Goal: Transaction & Acquisition: Purchase product/service

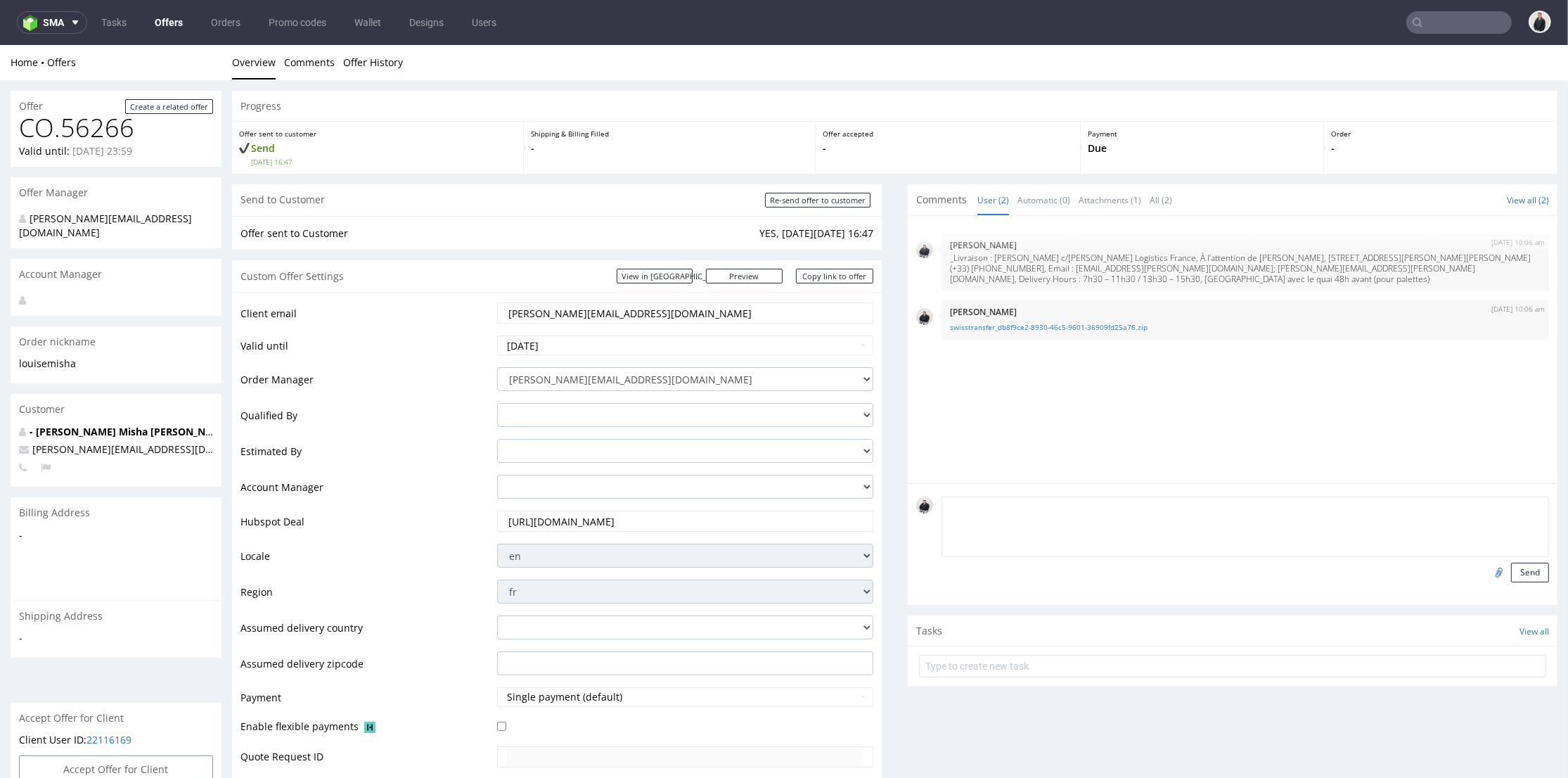
click at [1130, 499] on textarea at bounding box center [1245, 527] width 608 height 61
paste textarea "LOUISE MISHA Att Camille Chardon 36 rue de Romainville 93100 Montreuil 06 33 57…"
click at [941, 507] on textarea "LOUISE MISHA Att Camille Chardon 36 rue de Romainville 93100 Montreuil 06 33 57…" at bounding box center [1245, 527] width 608 height 61
type textarea "delivery address for sample : LOUISE MISHA Att Camille Chardon 36 rue de Romain…"
click at [1511, 568] on button "Send" at bounding box center [1530, 572] width 38 height 20
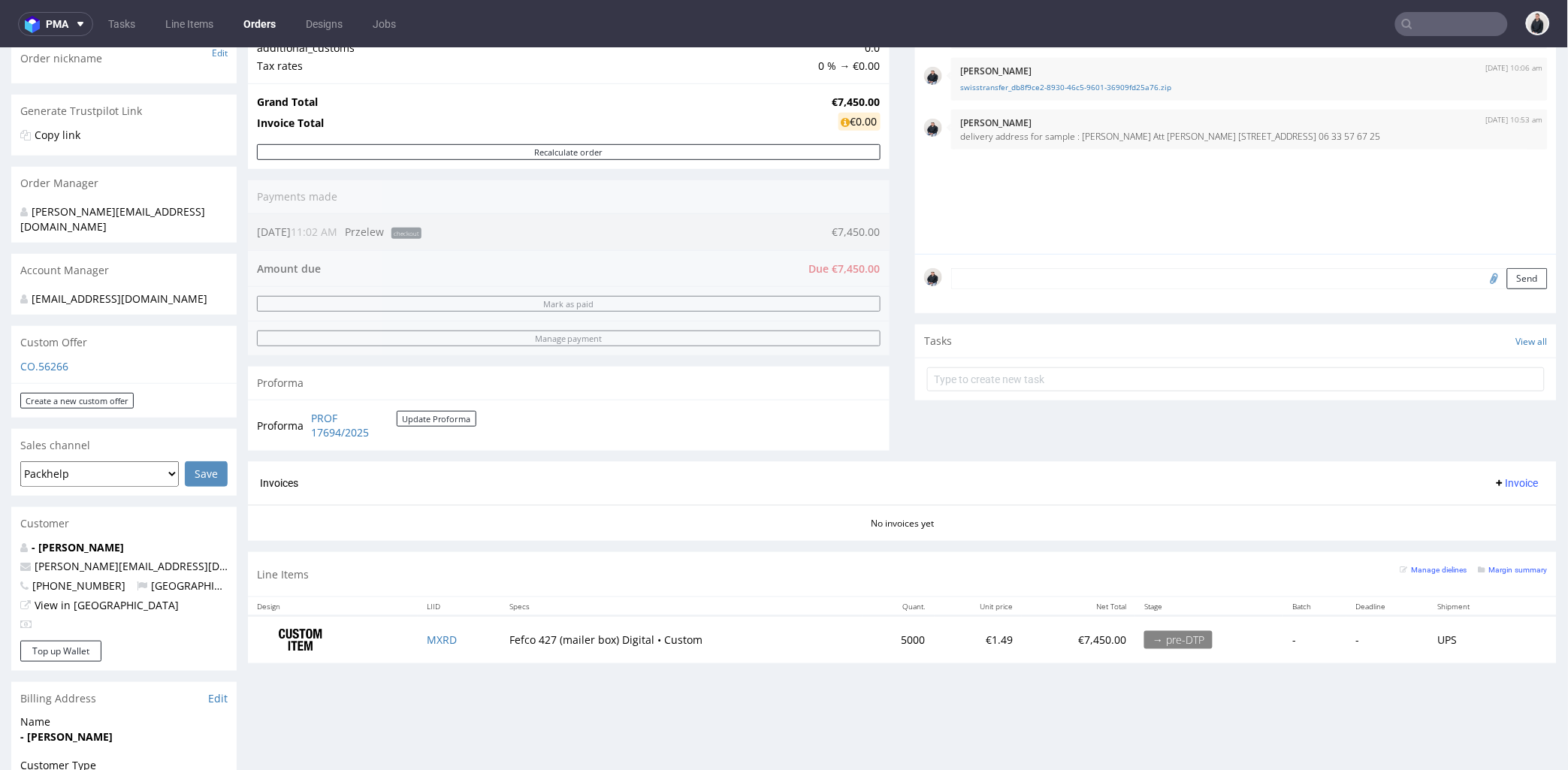
scroll to position [500, 0]
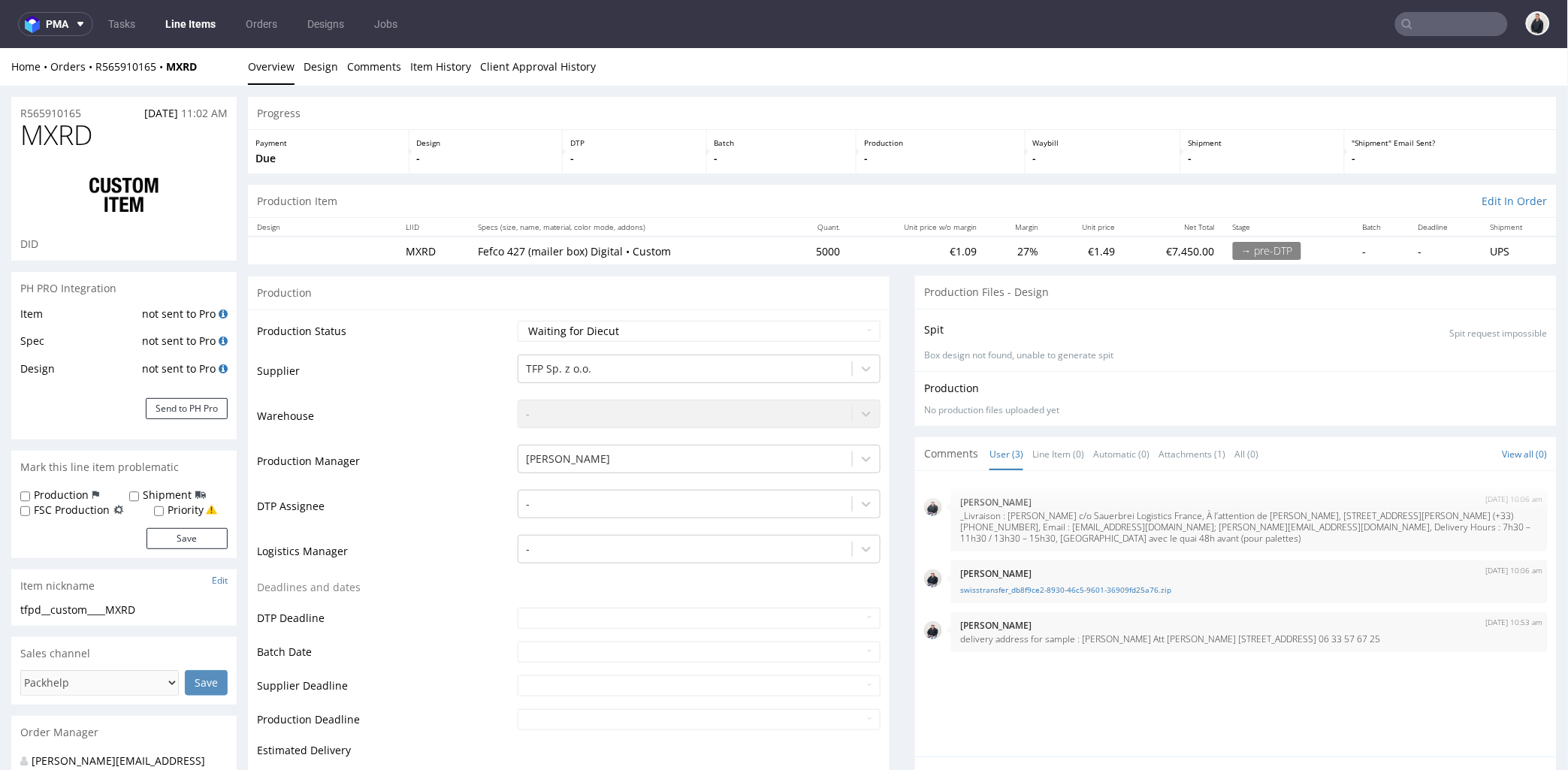
click at [675, 304] on div "Production" at bounding box center [568, 291] width 641 height 33
drag, startPoint x: 184, startPoint y: 68, endPoint x: 335, endPoint y: 47, distance: 152.5
click at [165, 67] on div "Home Orders R565910165 MXRD" at bounding box center [124, 66] width 226 height 15
copy strong "MXRD"
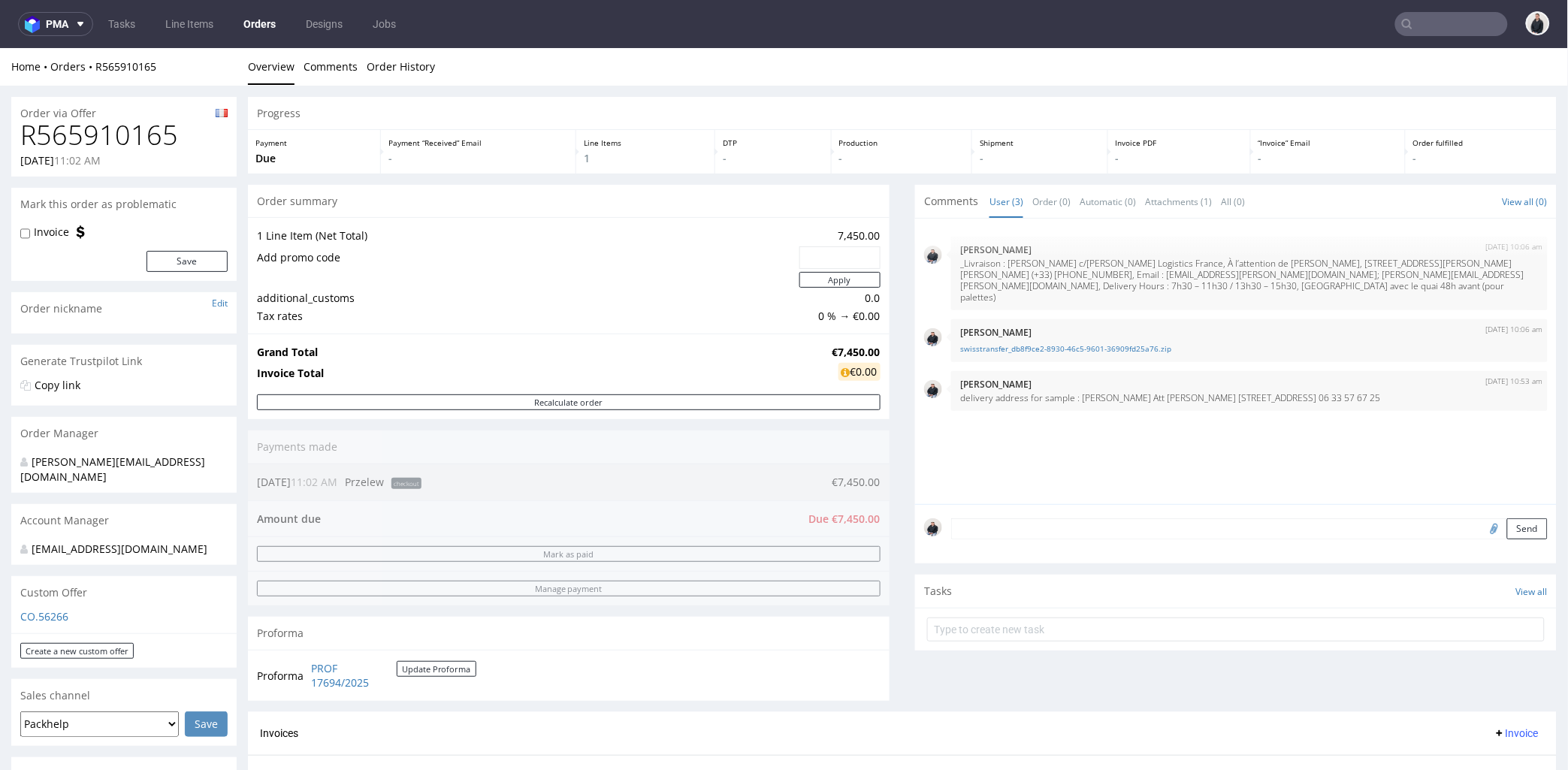
scroll to position [250, 0]
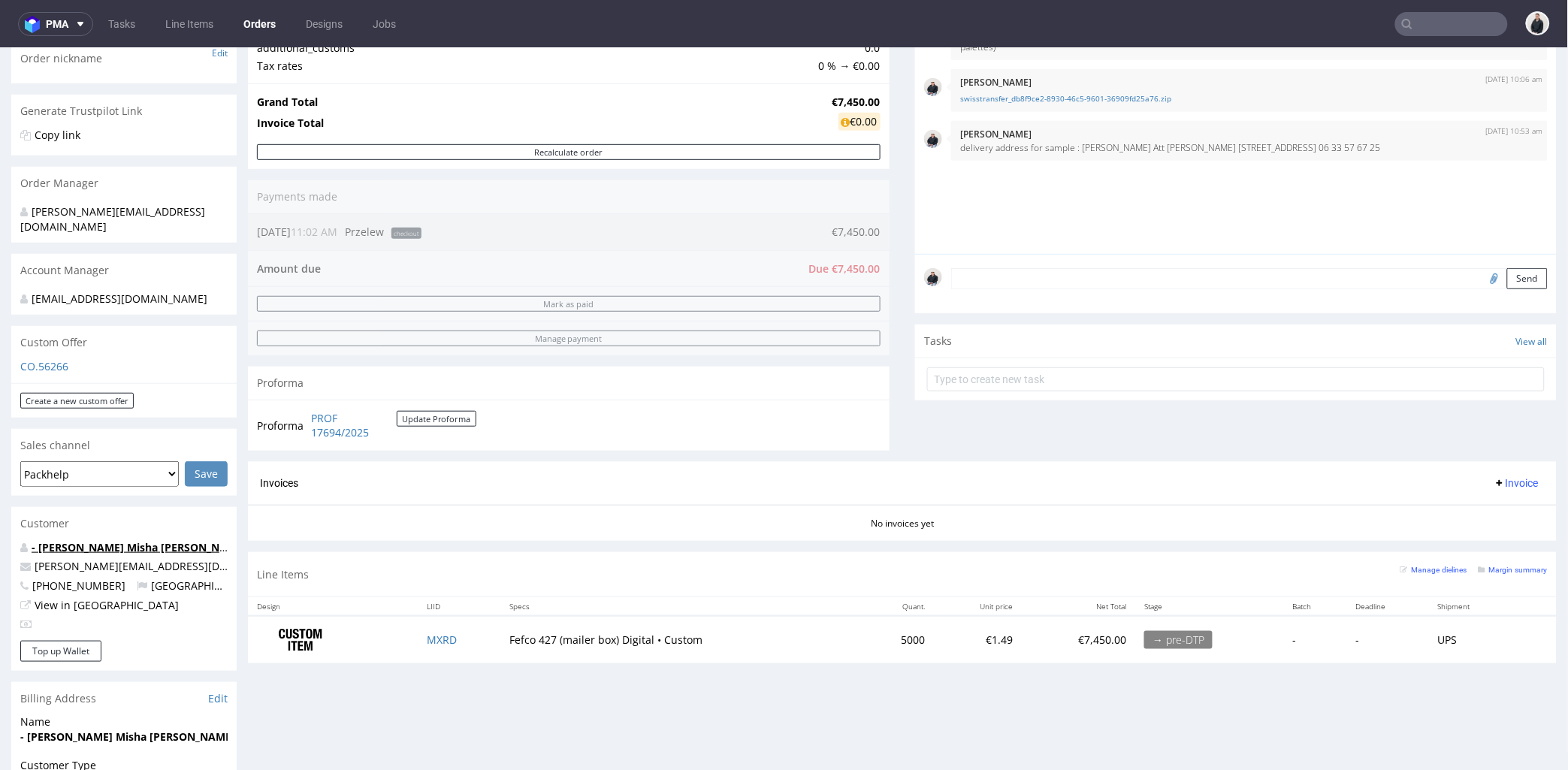
click at [168, 543] on link "- Louise Misha Camille Chardon" at bounding box center [139, 546] width 215 height 14
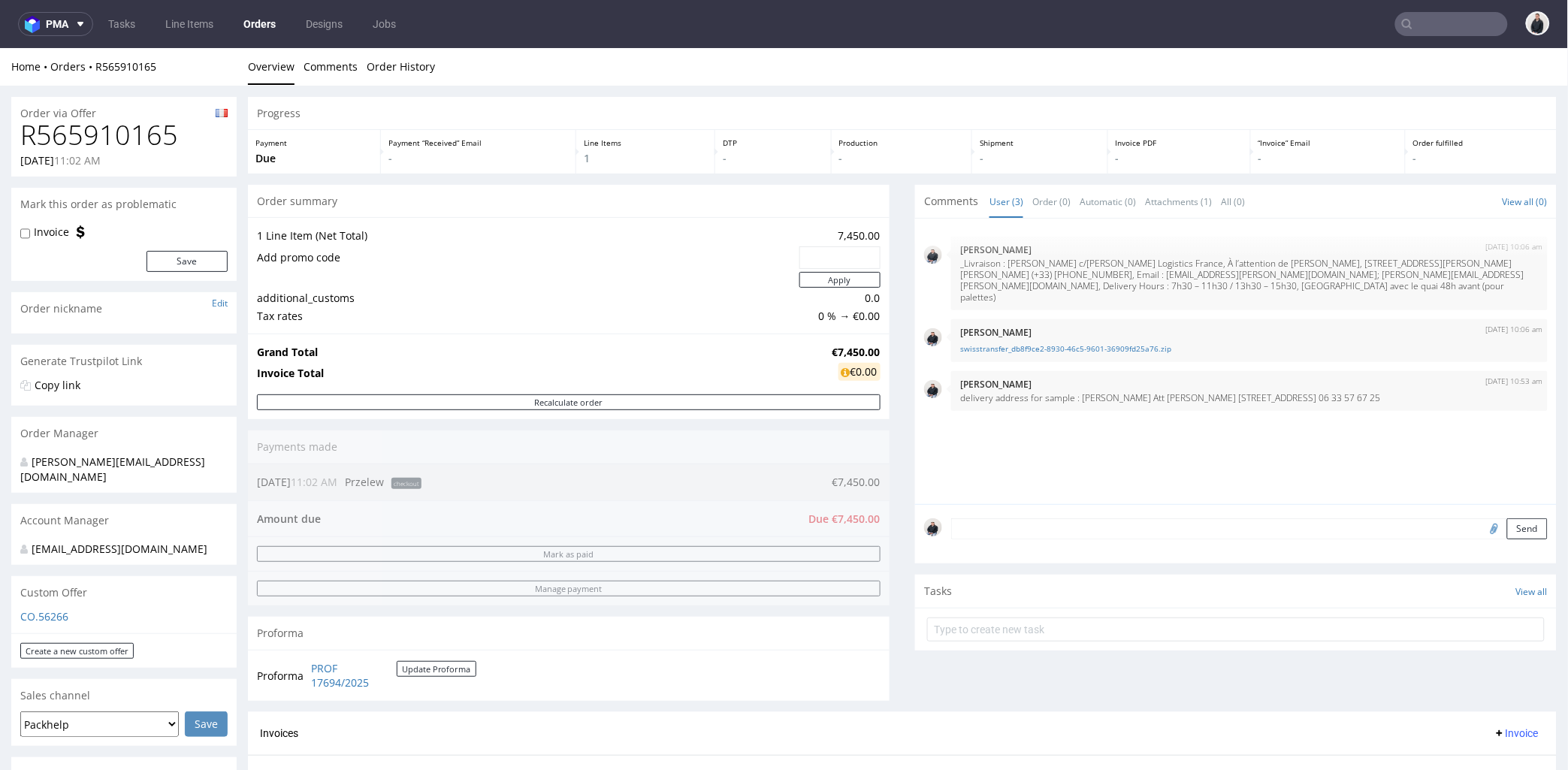
click at [130, 144] on h1 "R565910165" at bounding box center [124, 134] width 207 height 30
copy h1 "R565910165"
drag, startPoint x: 851, startPoint y: 350, endPoint x: 868, endPoint y: 350, distance: 17.0
click at [868, 350] on strong "€7,450.00" at bounding box center [856, 351] width 48 height 14
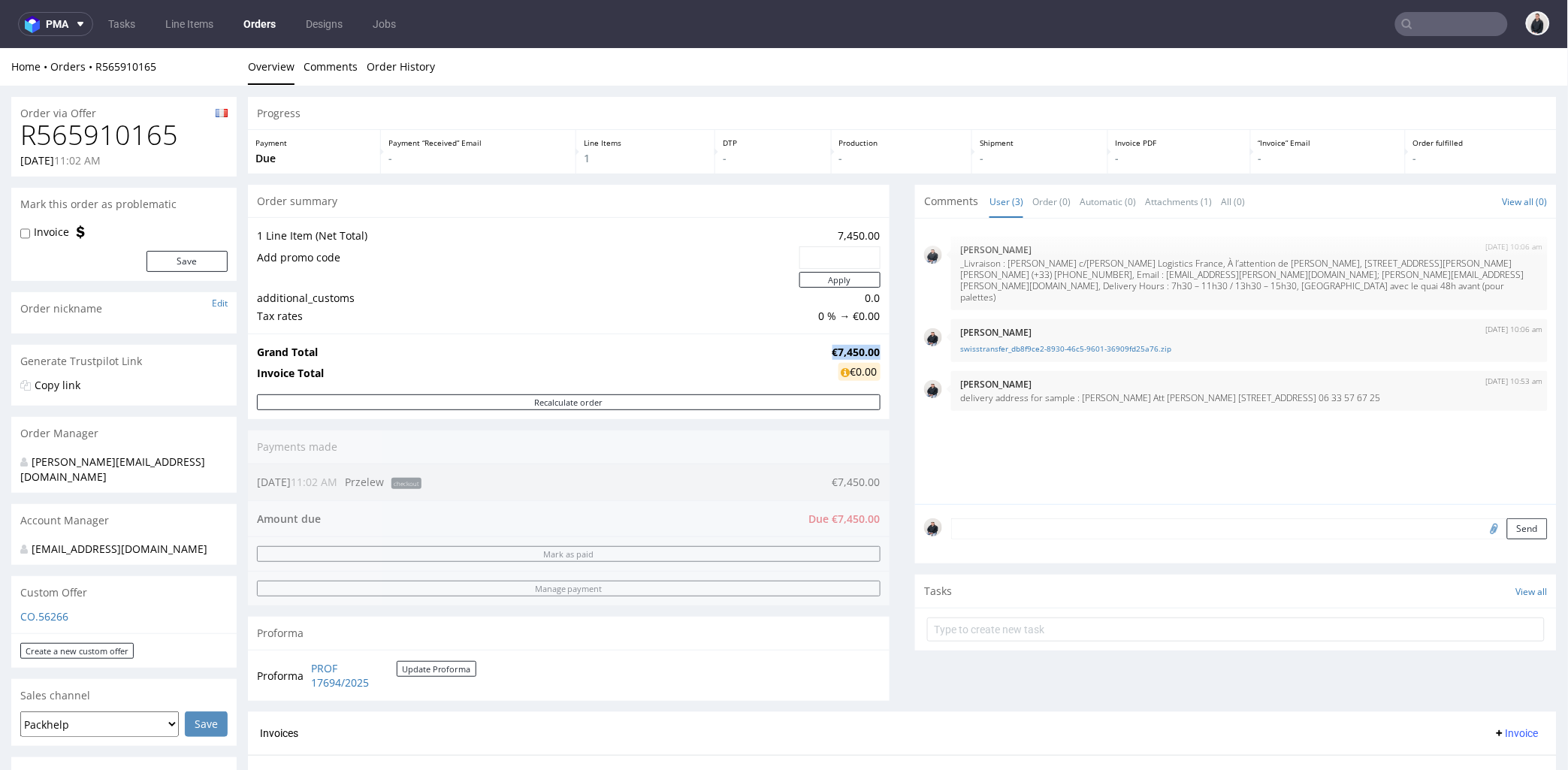
copy strong "€7,450.00"
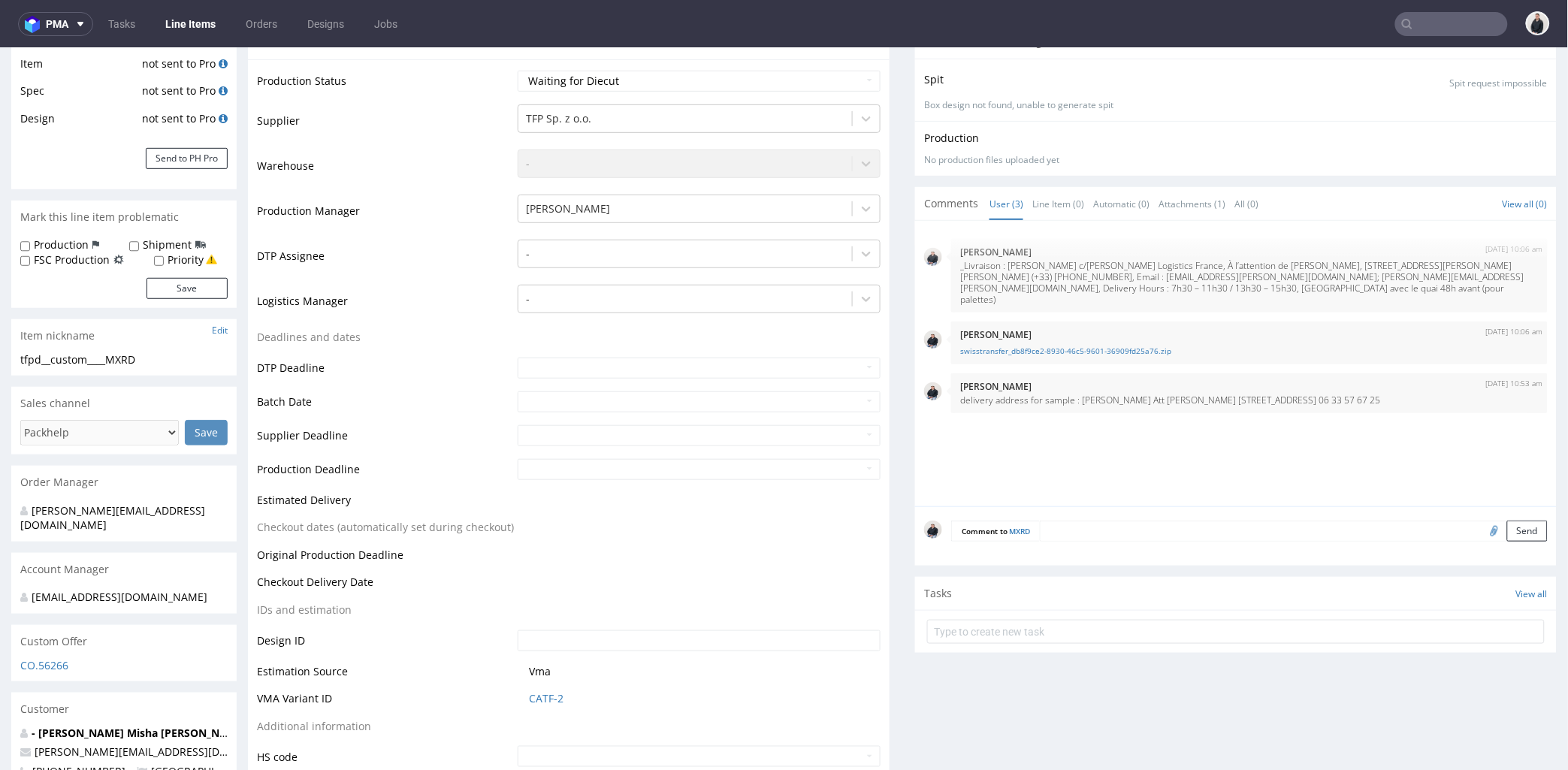
scroll to position [2, 0]
click at [1482, 529] on input "file" at bounding box center [1492, 529] width 21 height 19
type input "C:\fakepath\swisstransfer_db8f9ce2-8930-46c5-9601-36909fd25a76.zip"
click at [1507, 536] on button "Send" at bounding box center [1528, 530] width 40 height 21
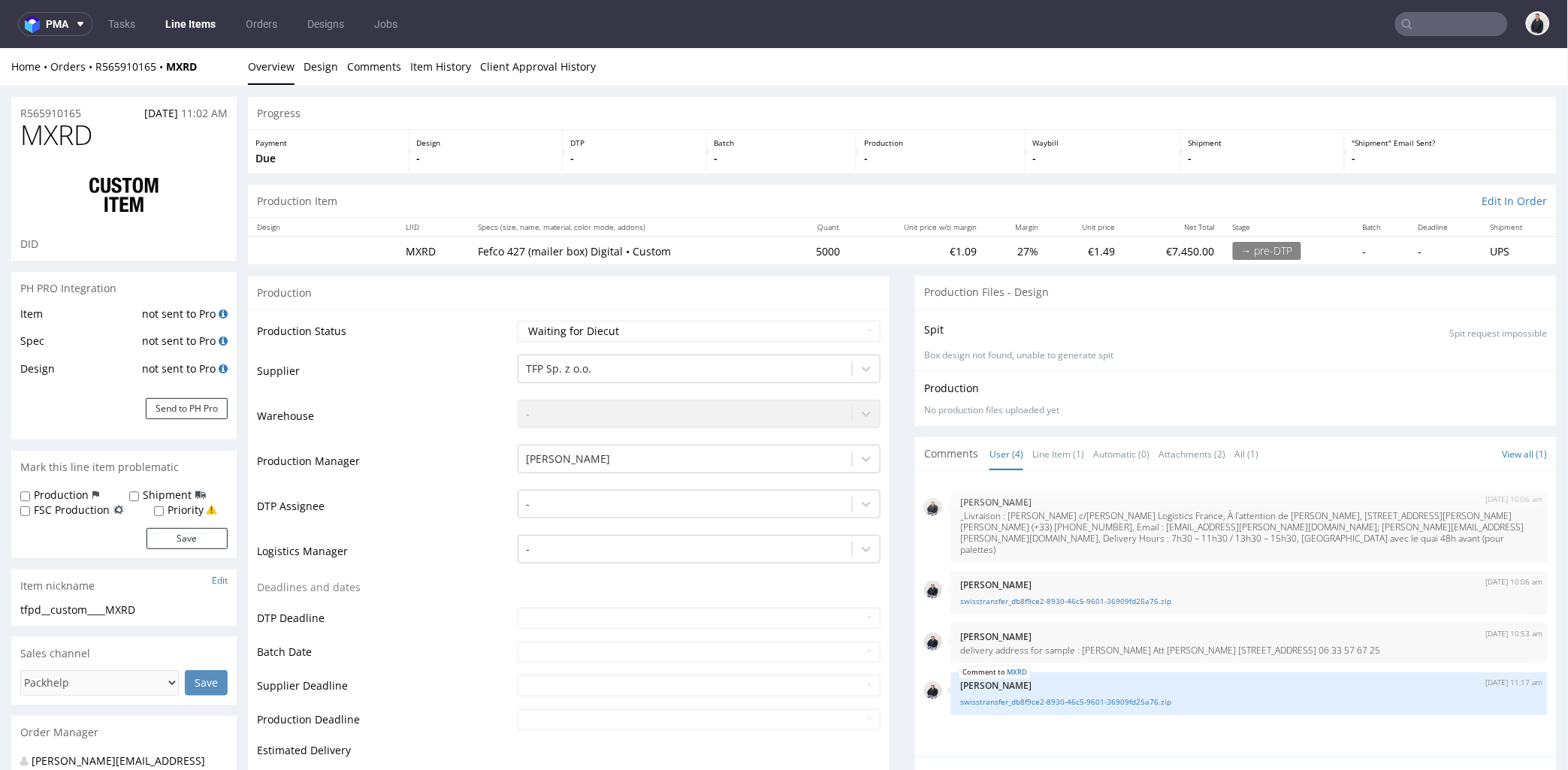
scroll to position [0, 0]
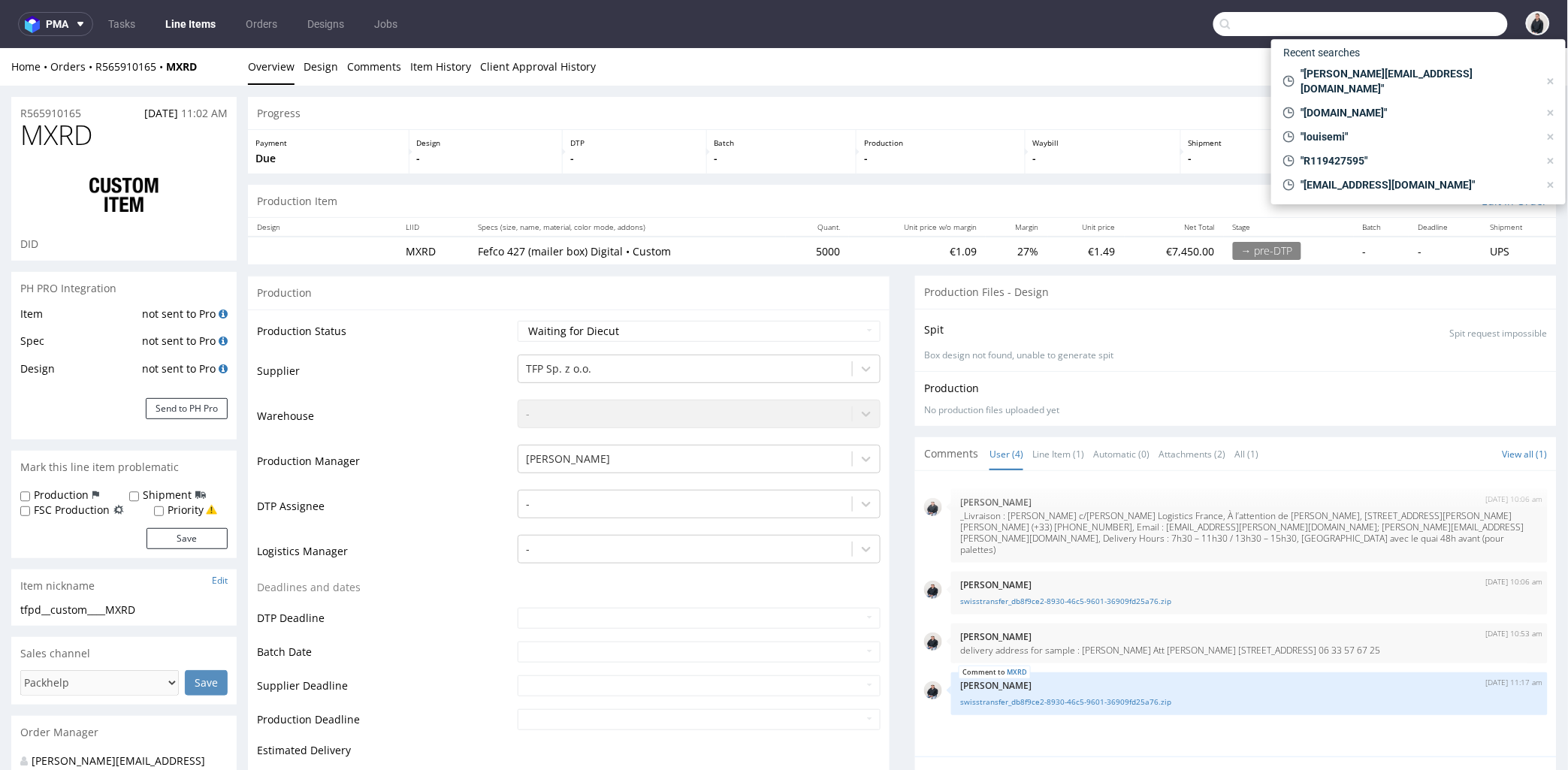
click at [1427, 27] on input "text" at bounding box center [1360, 24] width 294 height 24
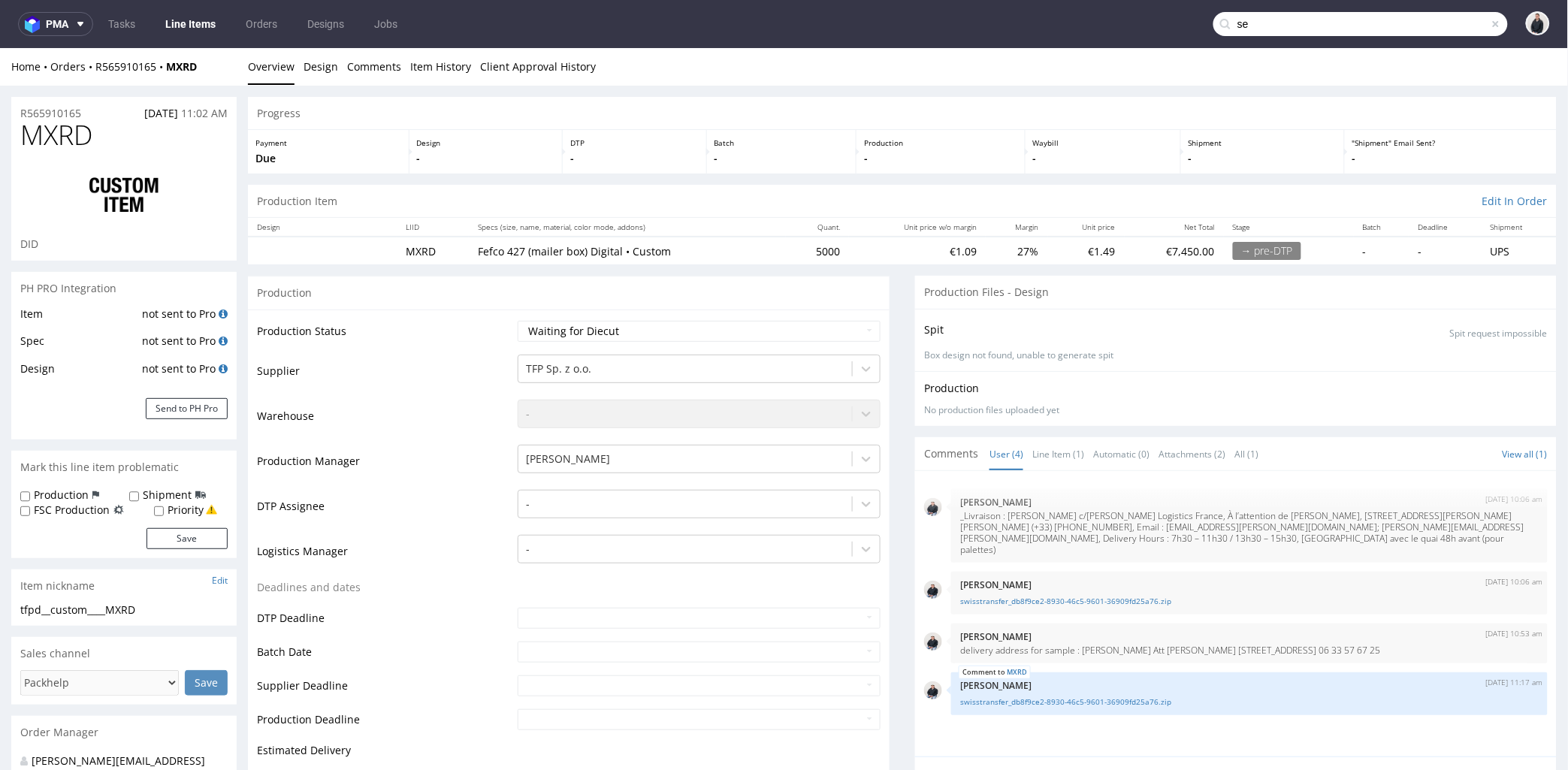
type input "s"
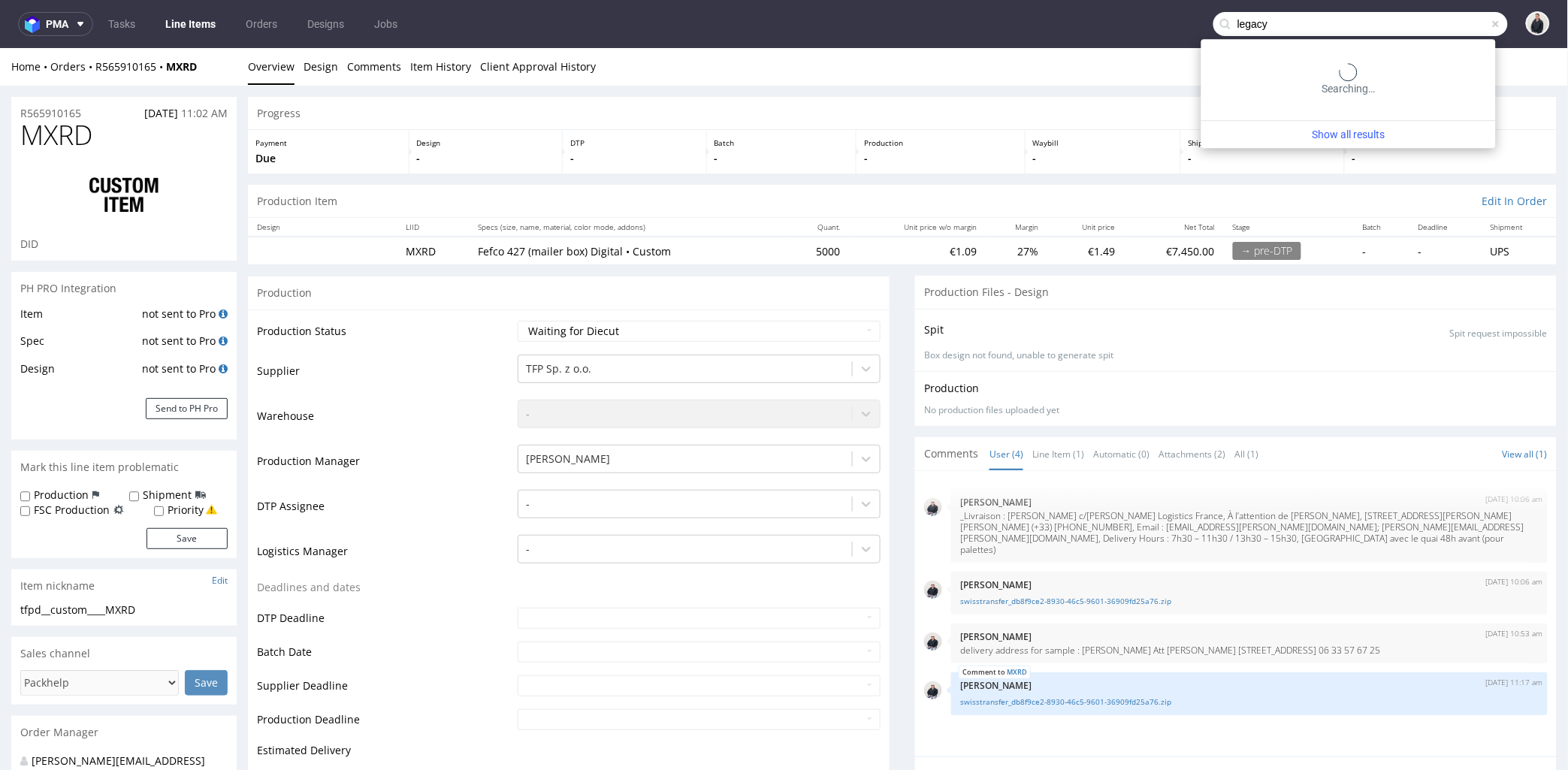
type input "legacy"
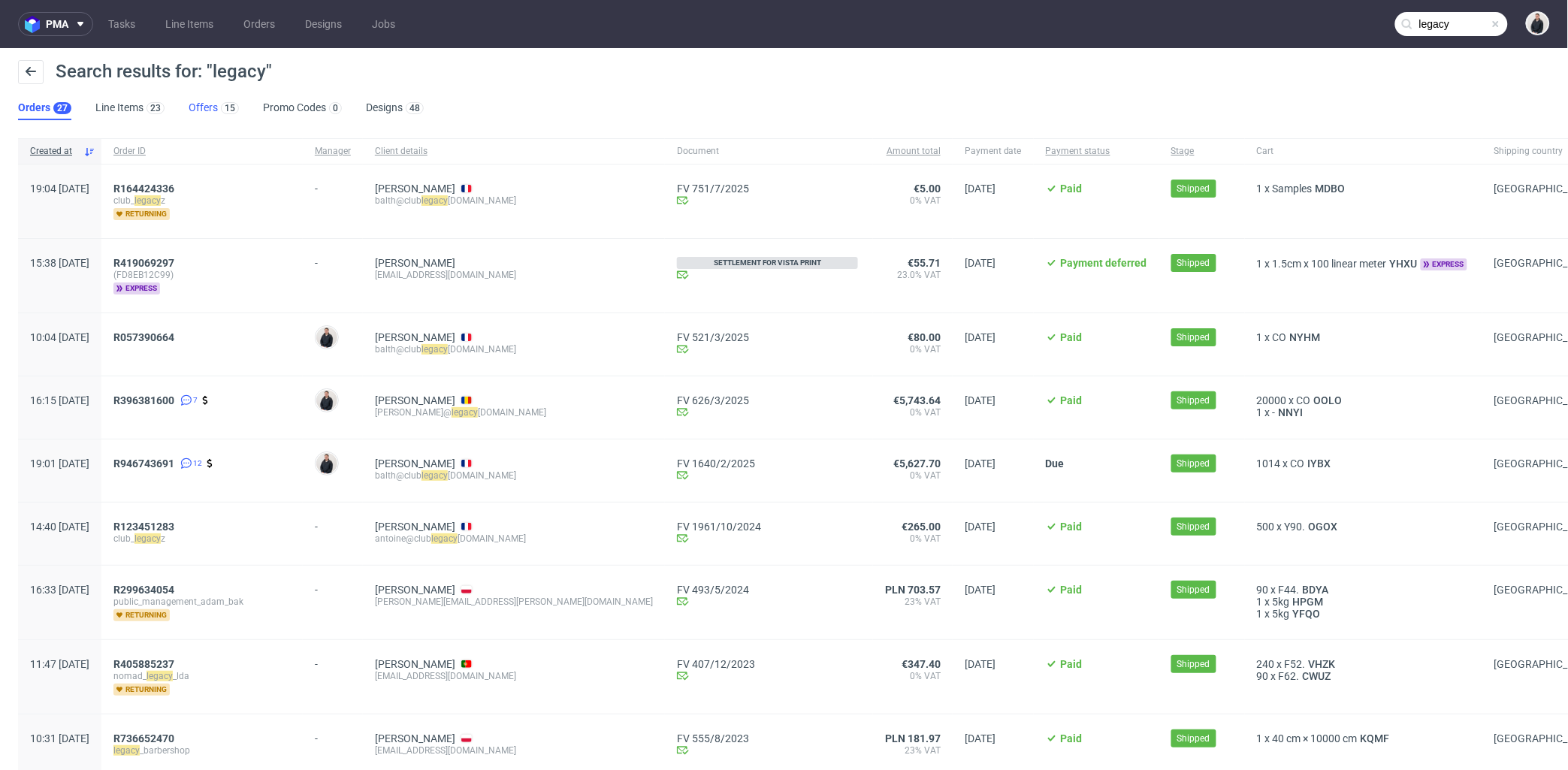
click at [204, 102] on link "Offers 15" at bounding box center [213, 107] width 50 height 24
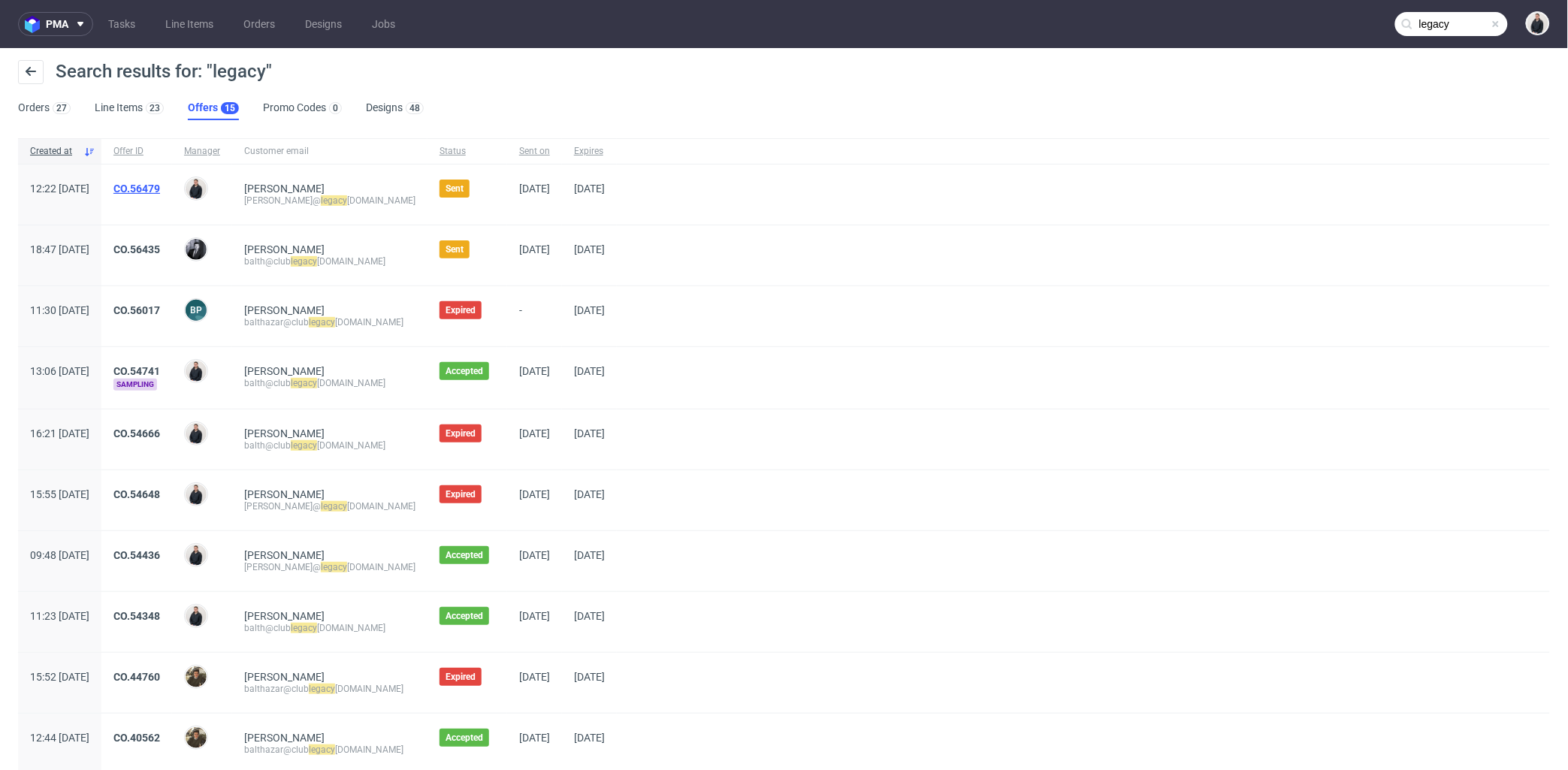
click at [160, 190] on link "CO.56479" at bounding box center [136, 189] width 47 height 12
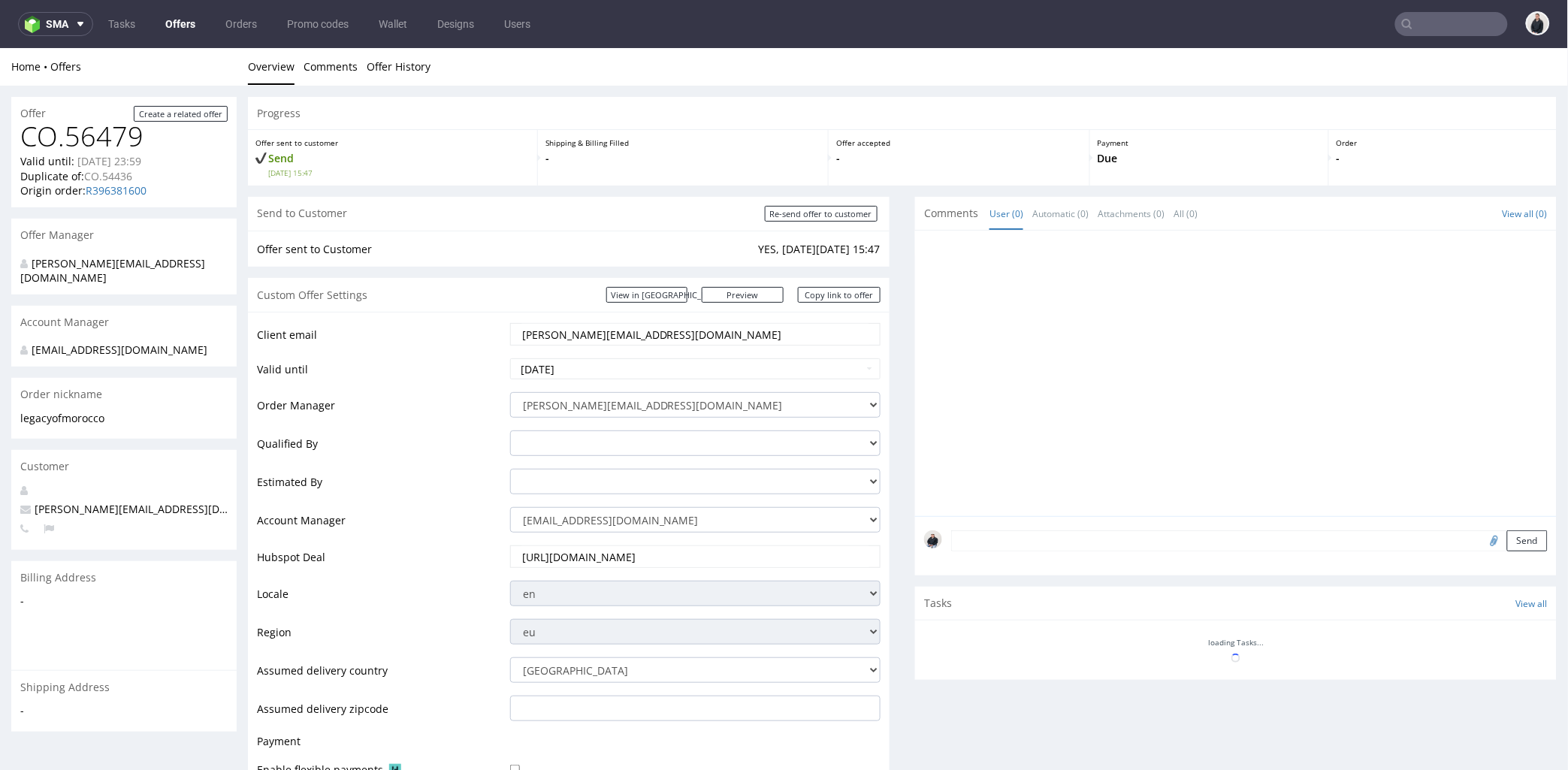
scroll to position [167, 0]
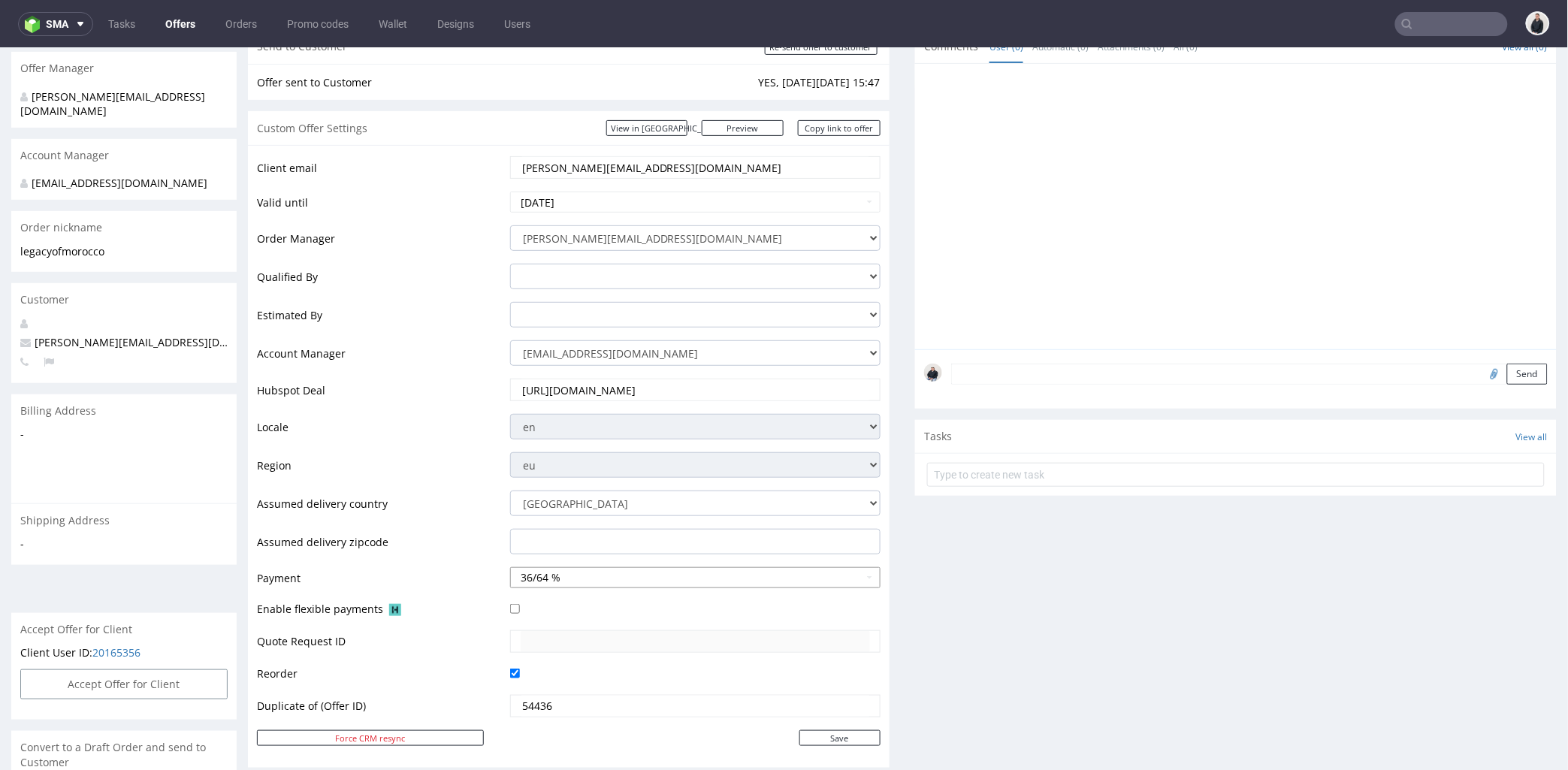
click at [545, 578] on button "36/64 %" at bounding box center [696, 577] width 371 height 21
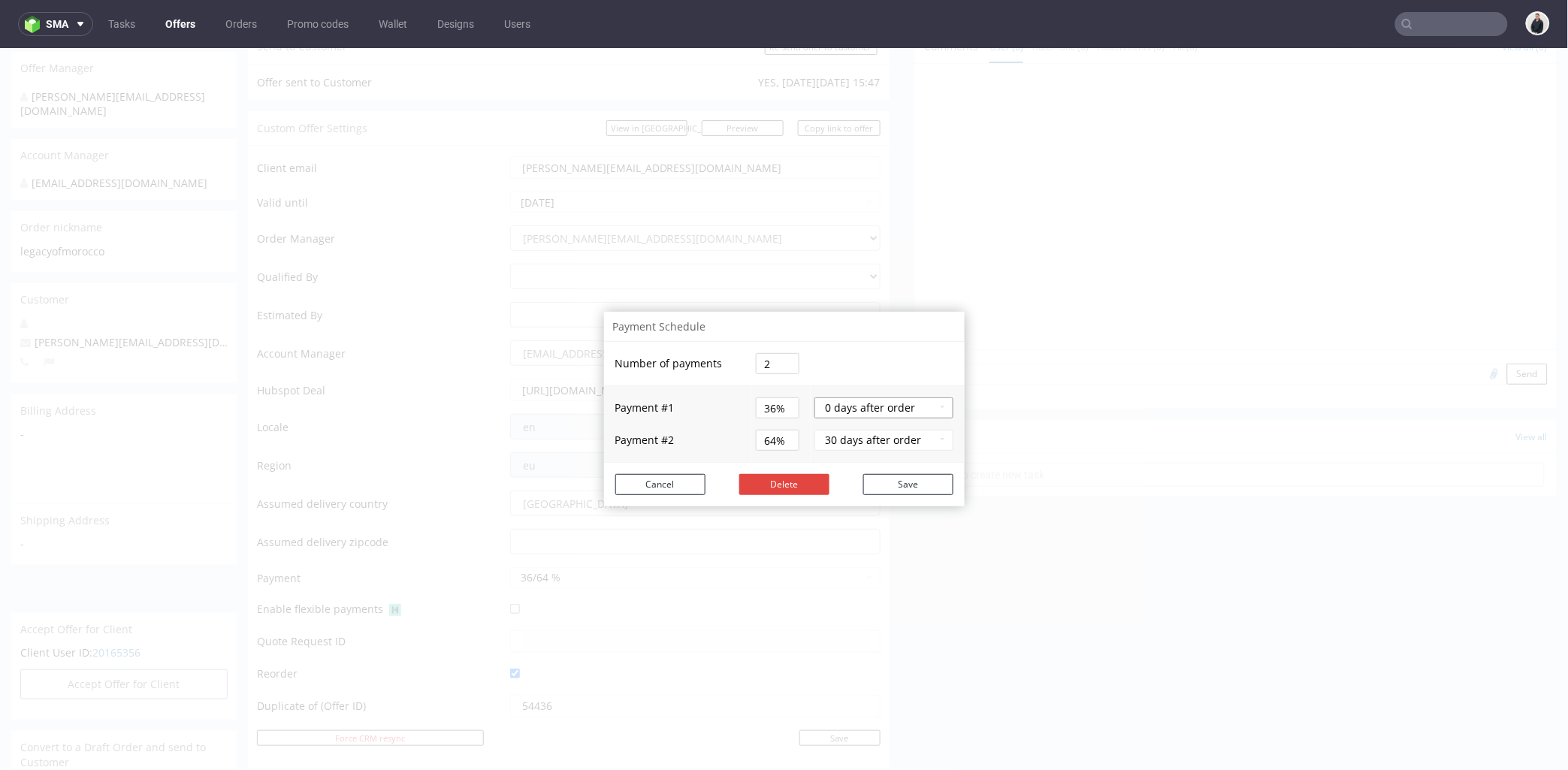
click at [852, 407] on button "0 days after order" at bounding box center [883, 407] width 138 height 21
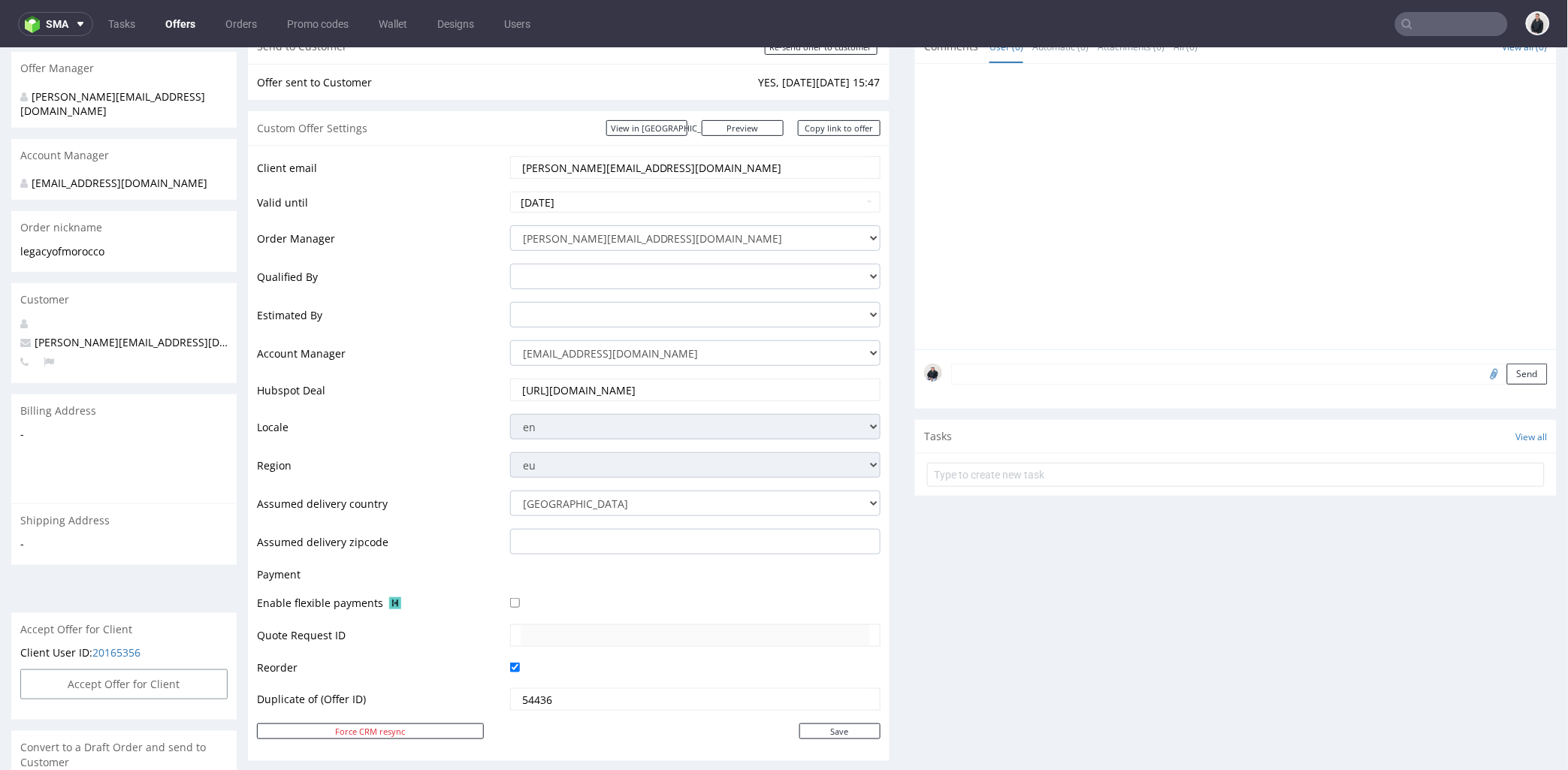
click at [550, 578] on td at bounding box center [693, 579] width 374 height 28
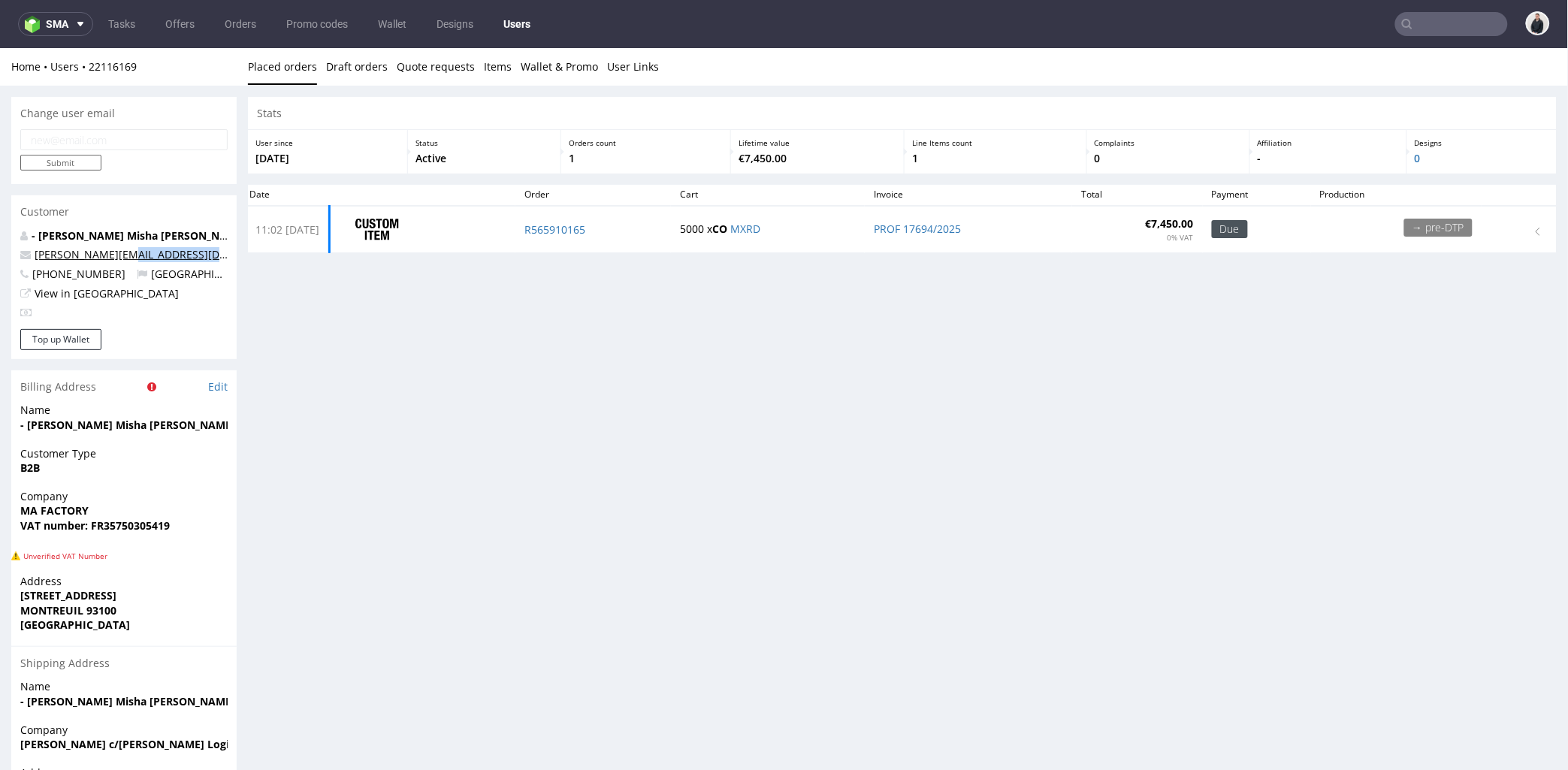
drag, startPoint x: 211, startPoint y: 251, endPoint x: 117, endPoint y: 253, distance: 94.0
click at [117, 253] on p "camille.chardon@louisemisha.com" at bounding box center [124, 254] width 207 height 15
copy link "louisemisha.com"
click at [1425, 18] on input "text" at bounding box center [1451, 24] width 112 height 24
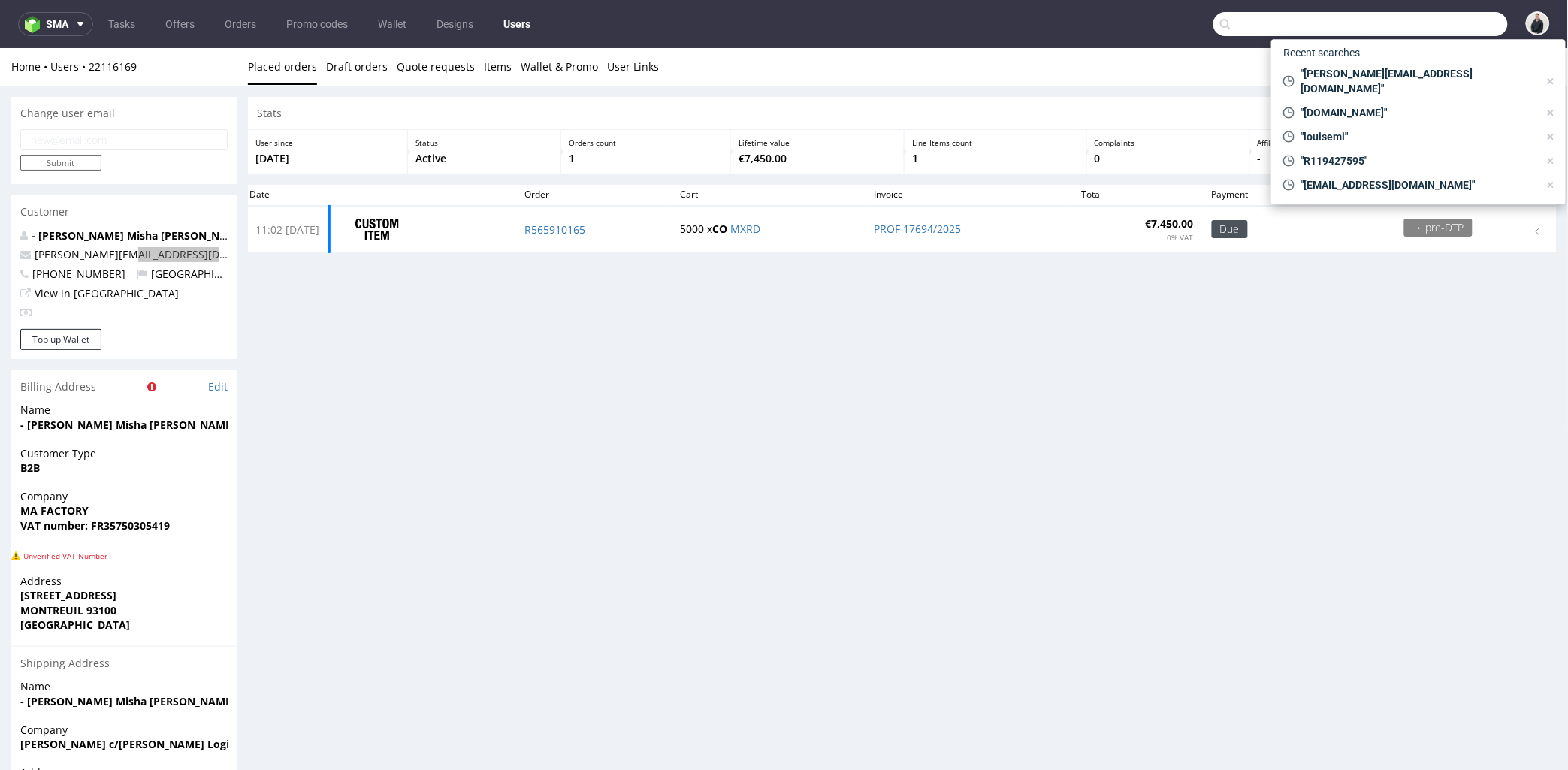
paste input "louisemisha.com"
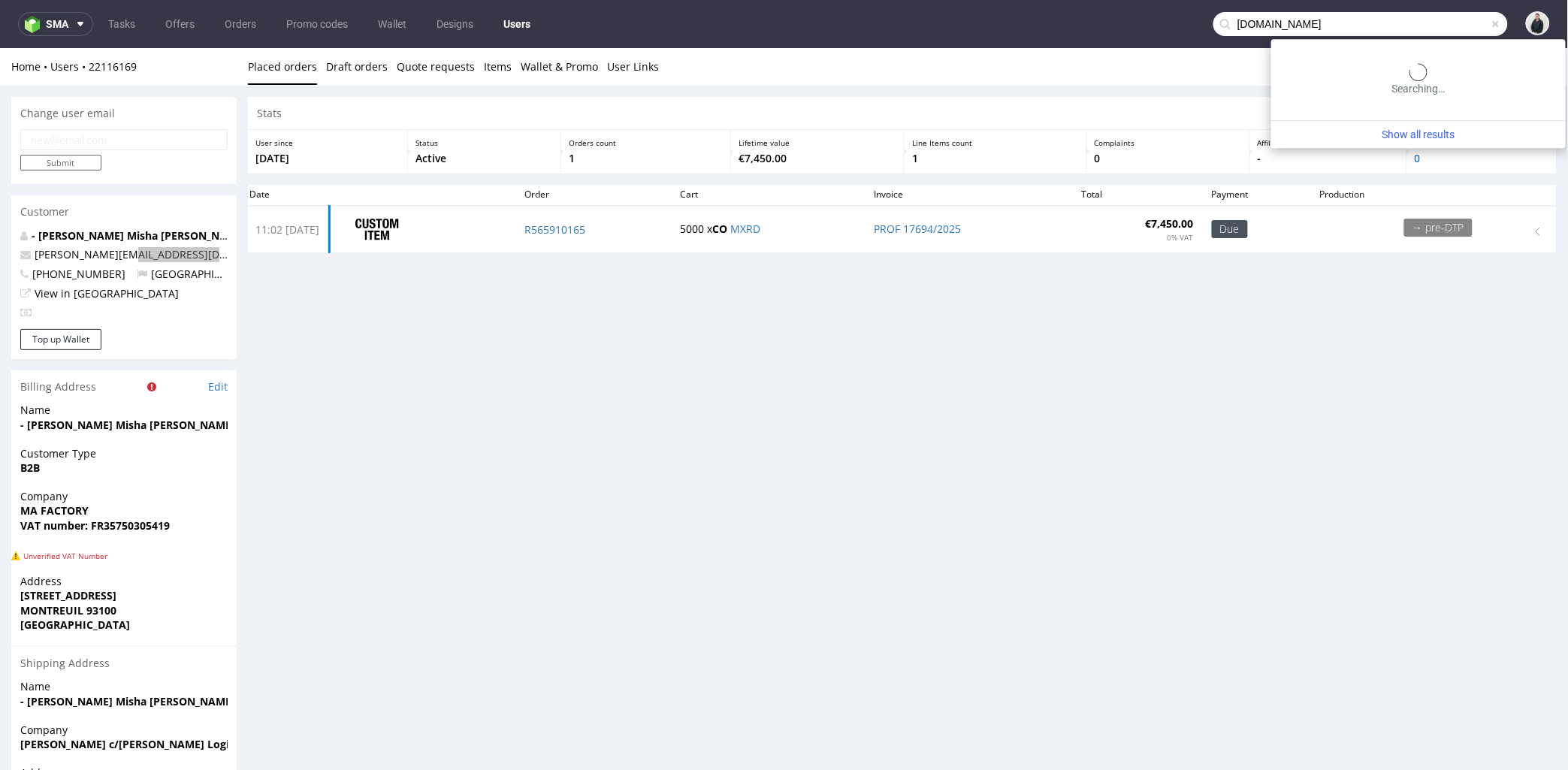
type input "louisemisha.com"
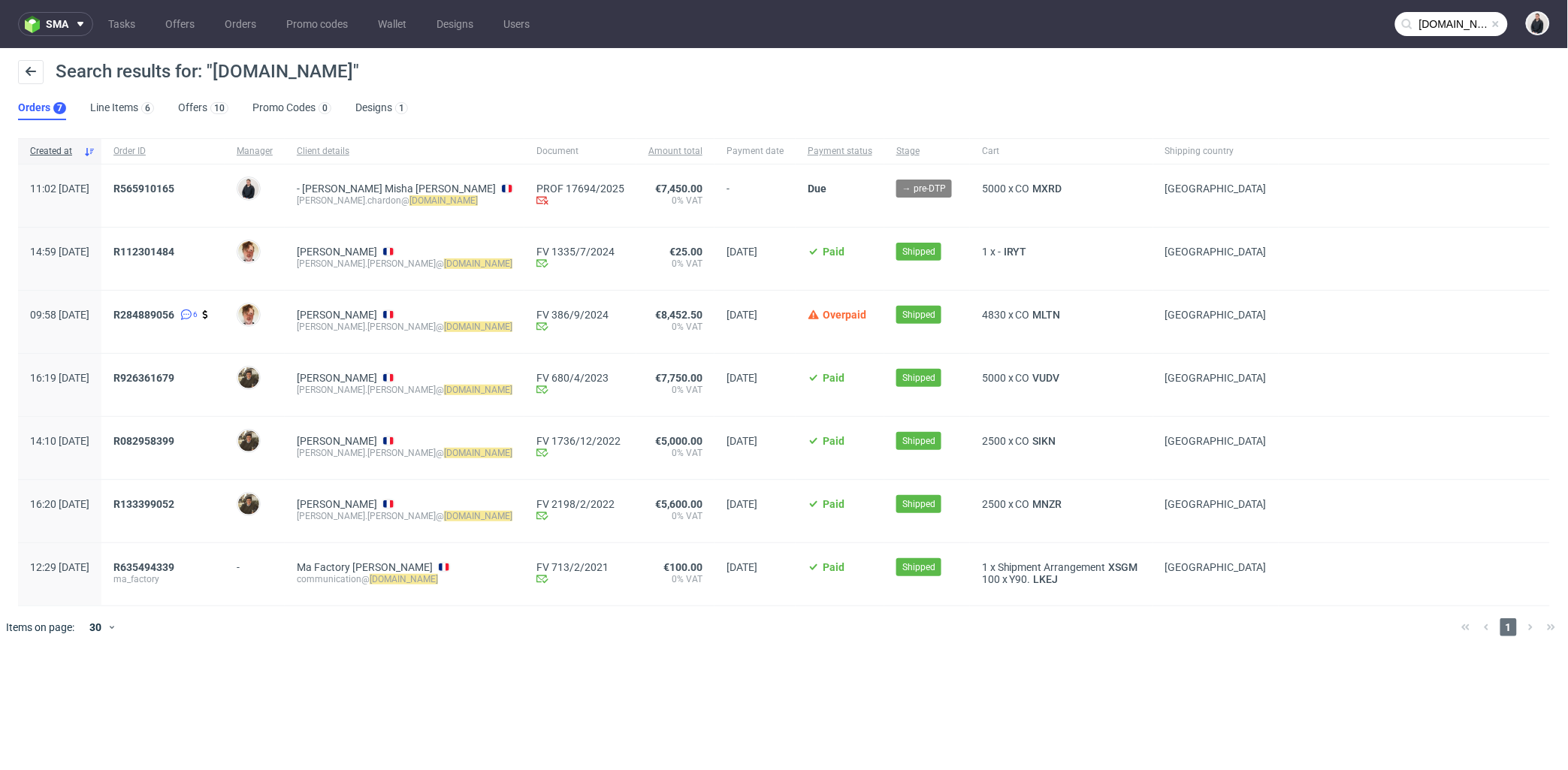
click at [205, 243] on div "R112301484" at bounding box center [163, 258] width 123 height 62
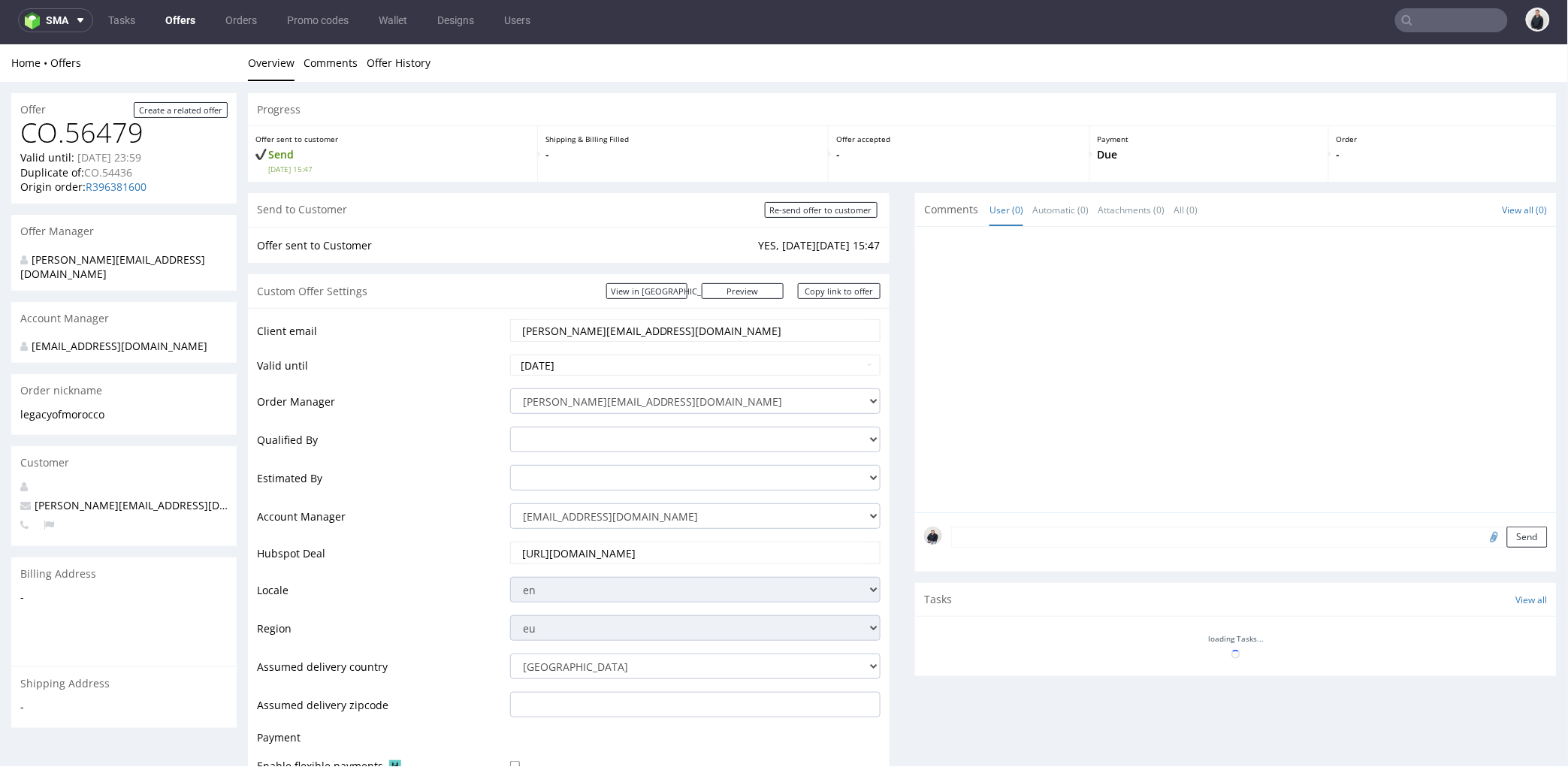
scroll to position [334, 0]
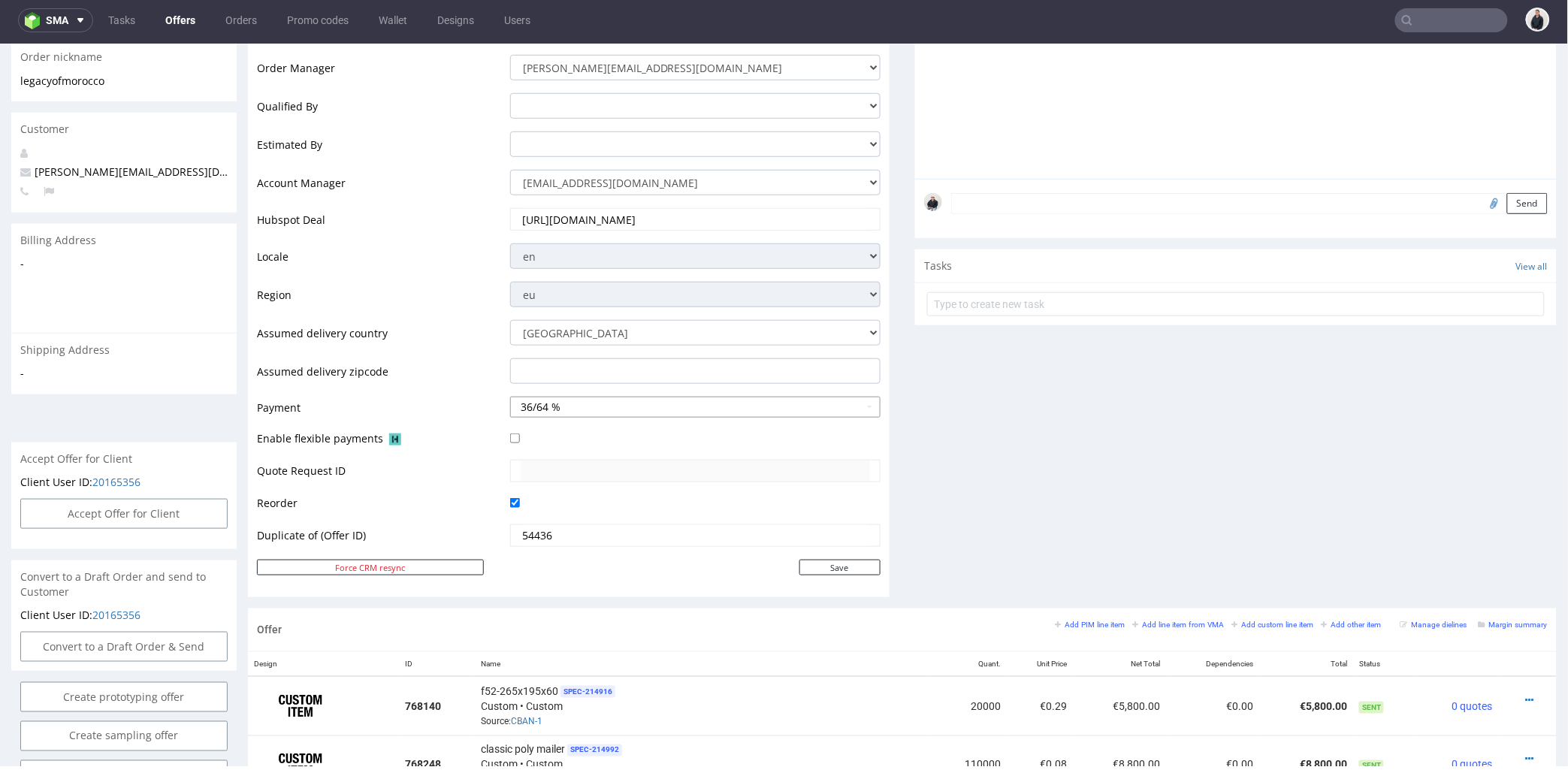
click at [551, 409] on button "36/64 %" at bounding box center [696, 407] width 371 height 21
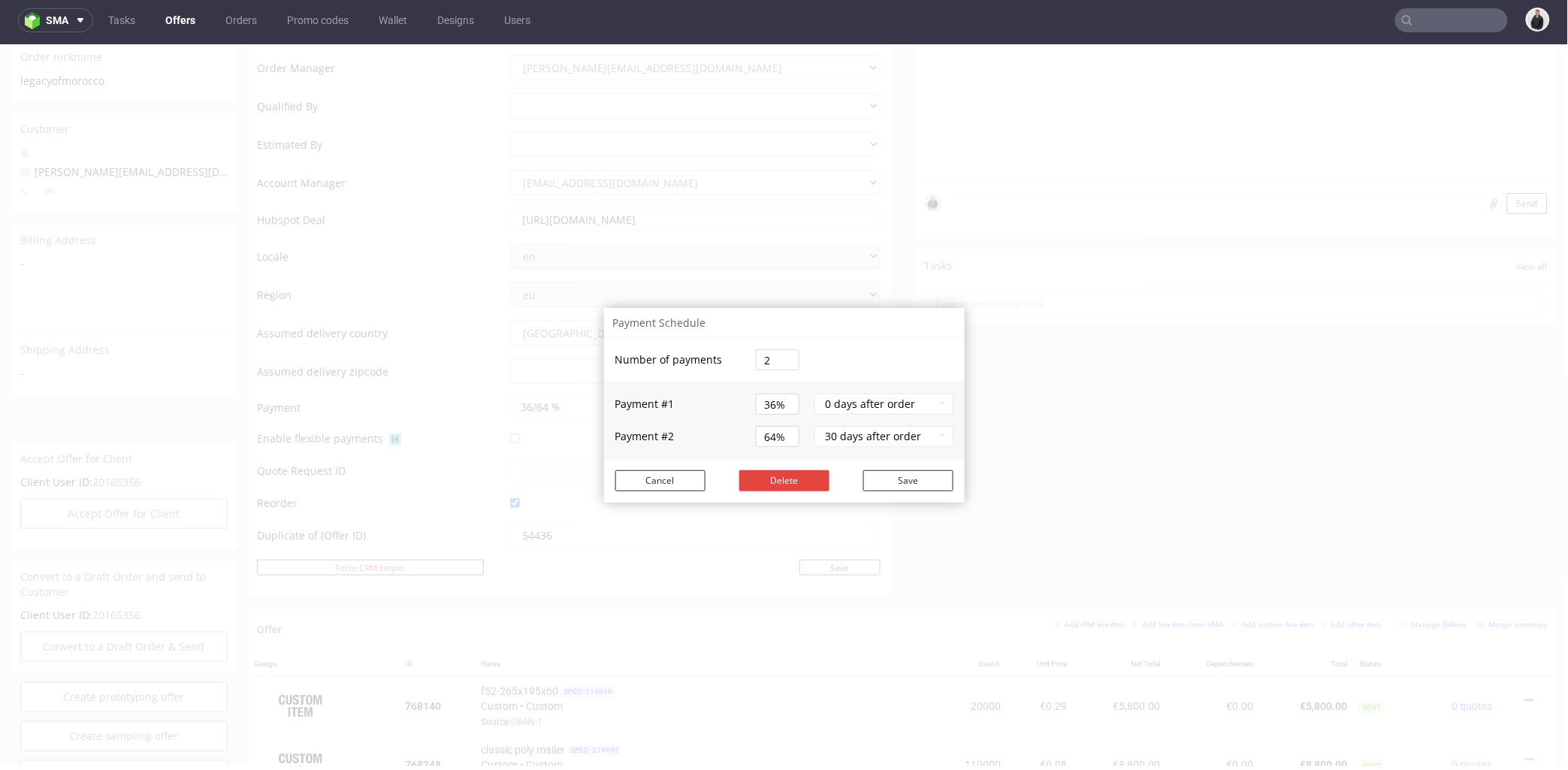
drag, startPoint x: 932, startPoint y: 410, endPoint x: 814, endPoint y: 410, distance: 118.0
click at [814, 410] on button "0 days after order" at bounding box center [883, 403] width 138 height 21
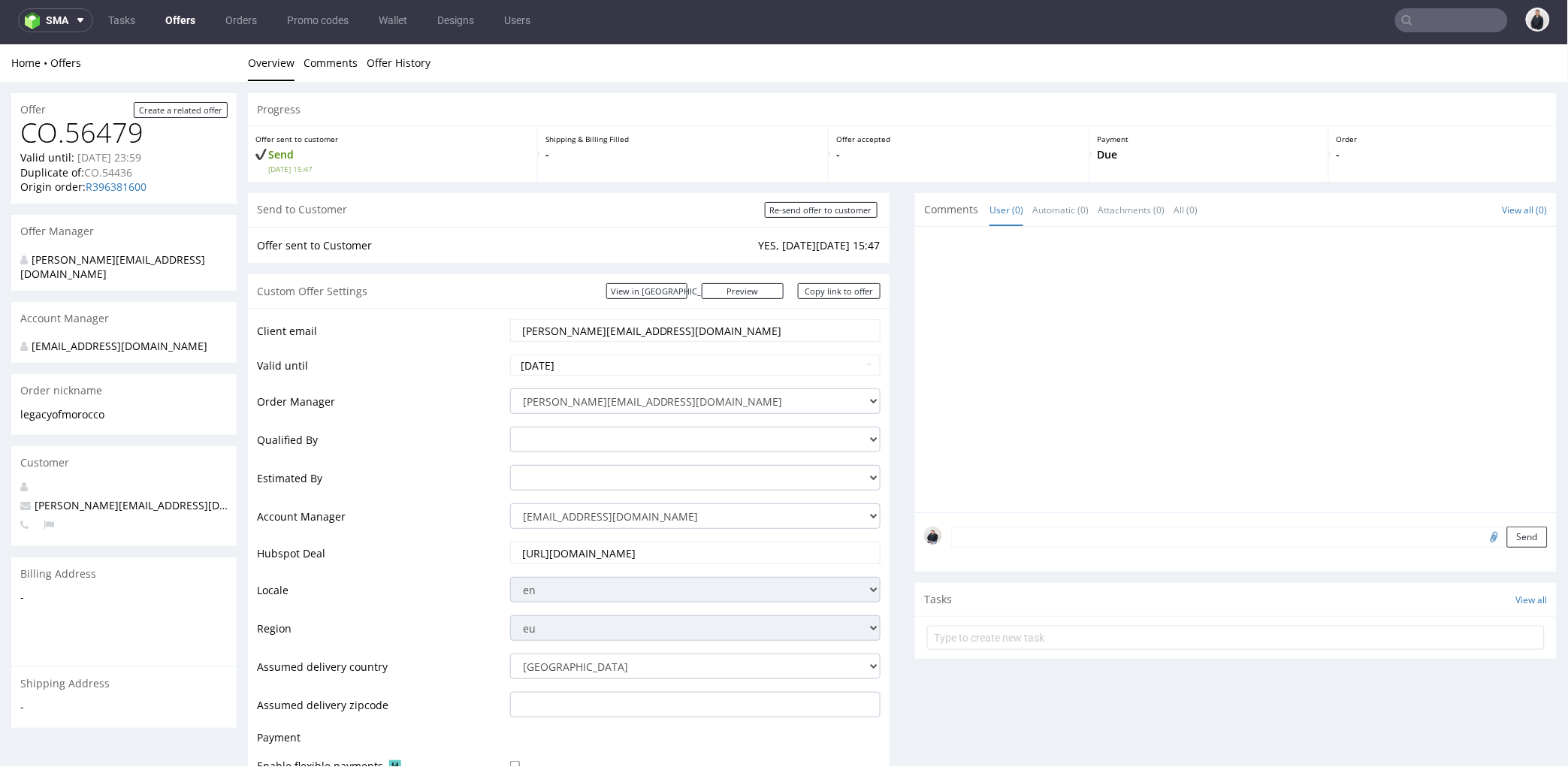
scroll to position [0, 0]
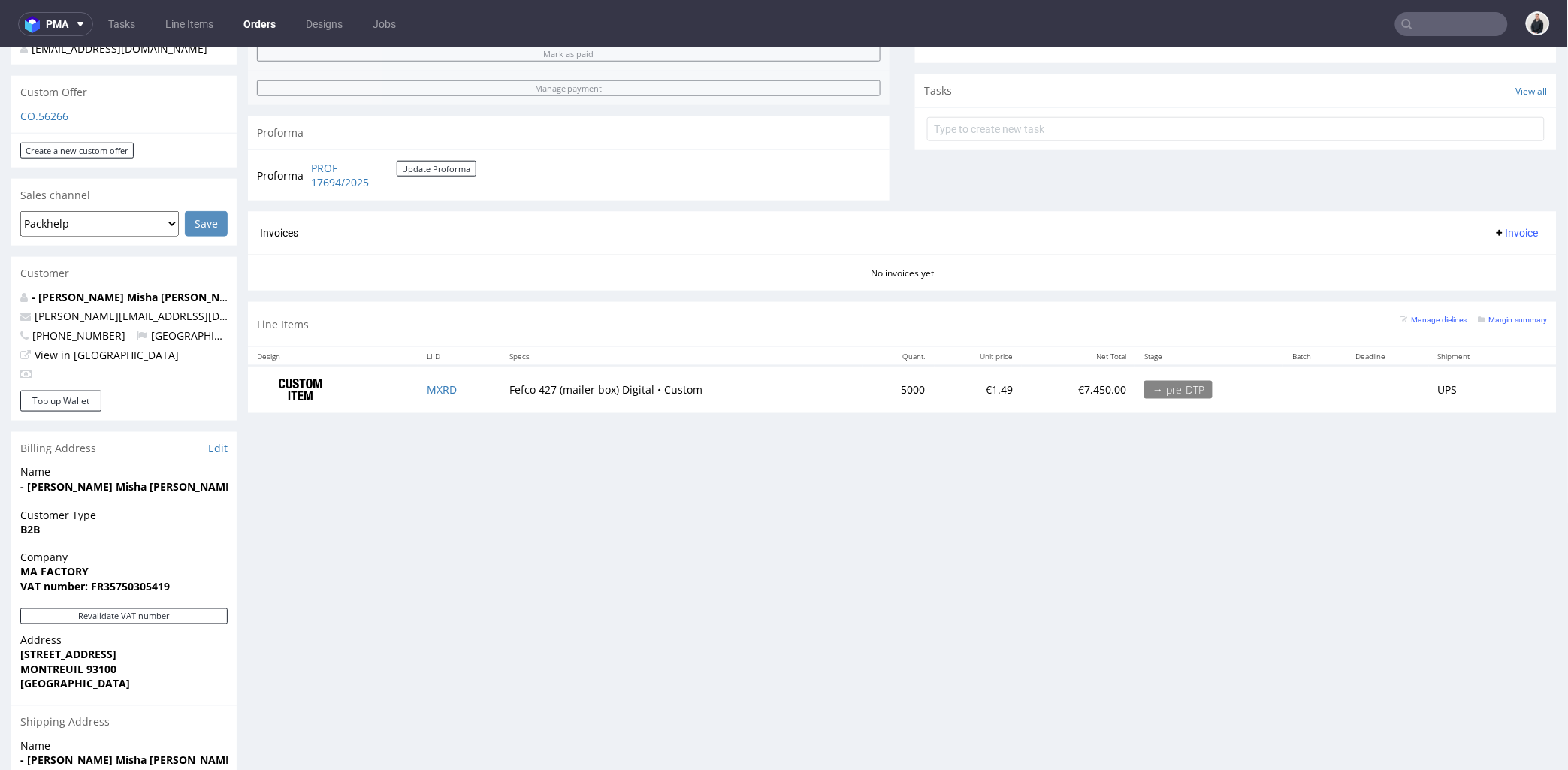
scroll to position [83, 0]
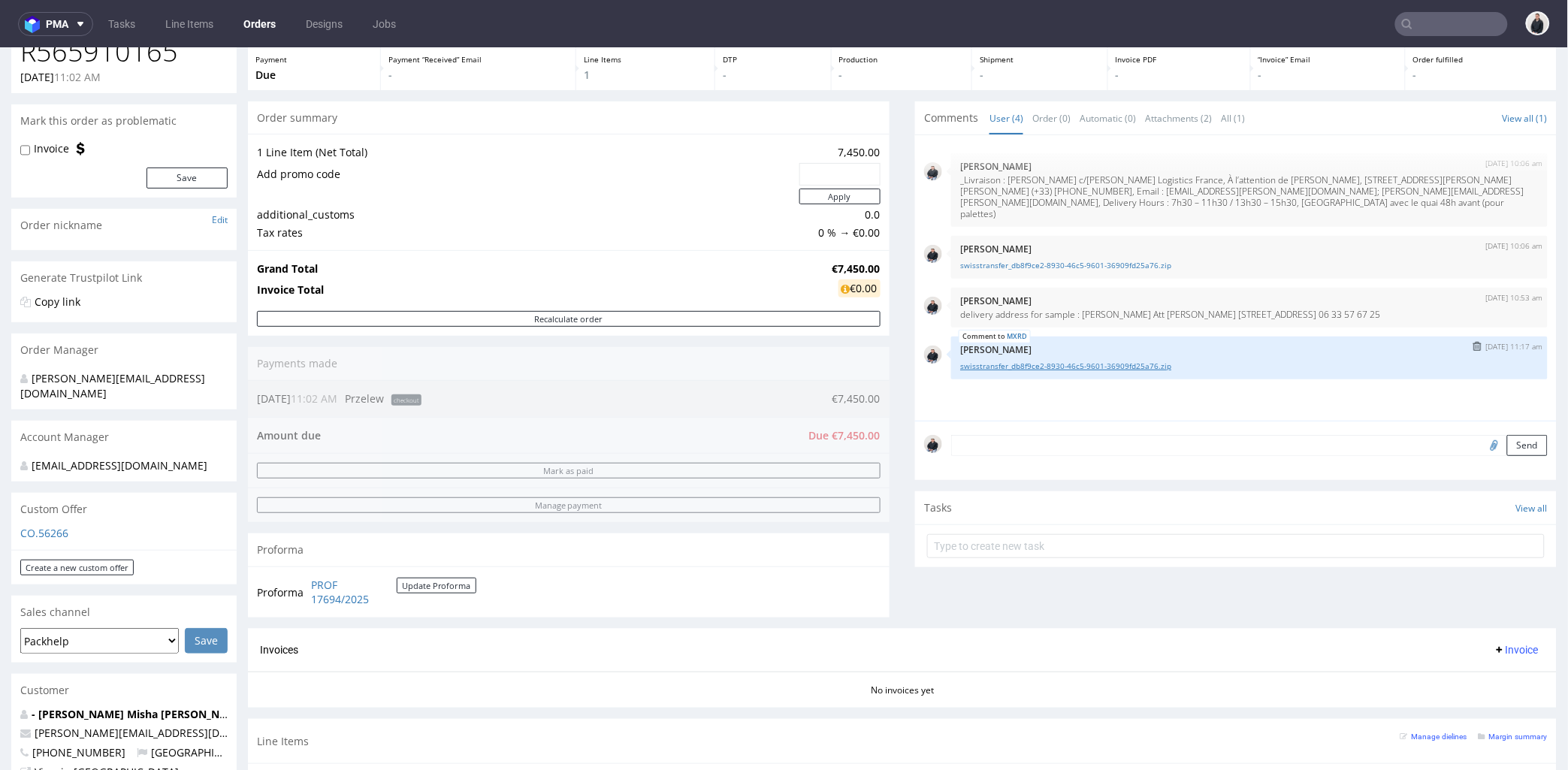
click at [1073, 360] on link "swisstransfer_db8f9ce2-8930-46c5-9601-36909fd25a76.zip" at bounding box center [1249, 365] width 579 height 11
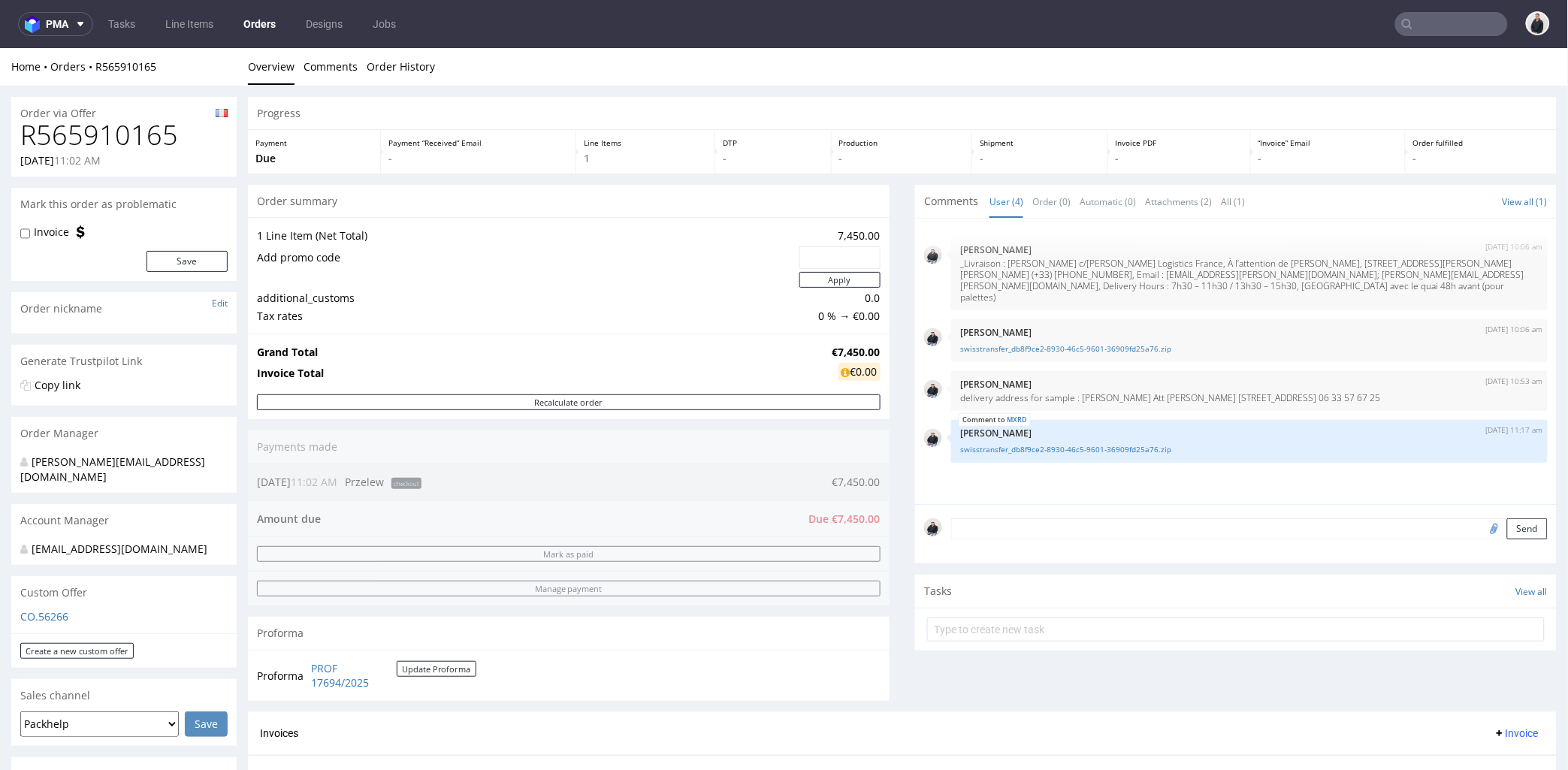
scroll to position [83, 0]
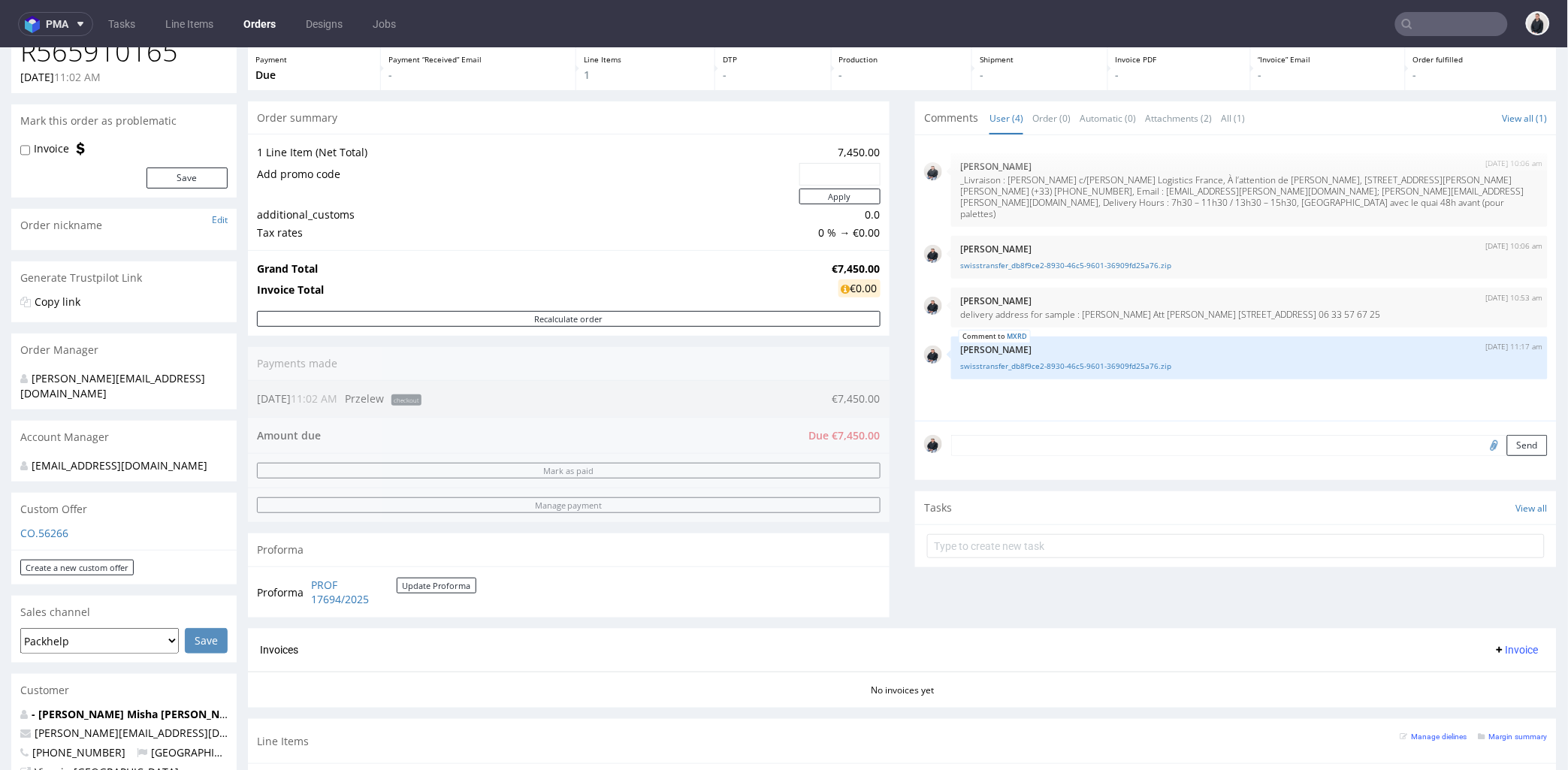
click at [70, 31] on button "pma" at bounding box center [56, 24] width 76 height 24
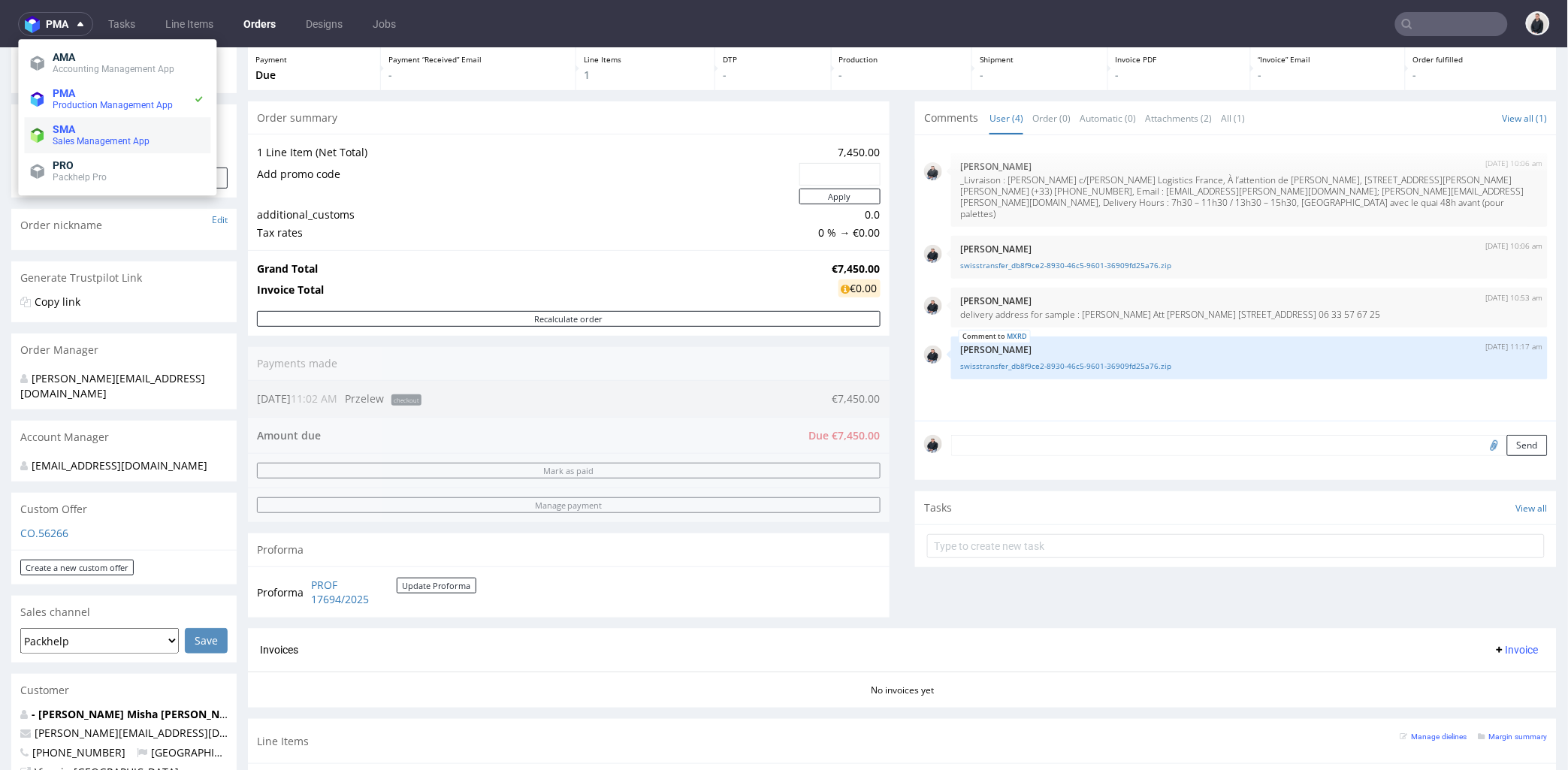
click at [110, 145] on span "Sales Management App" at bounding box center [101, 141] width 97 height 11
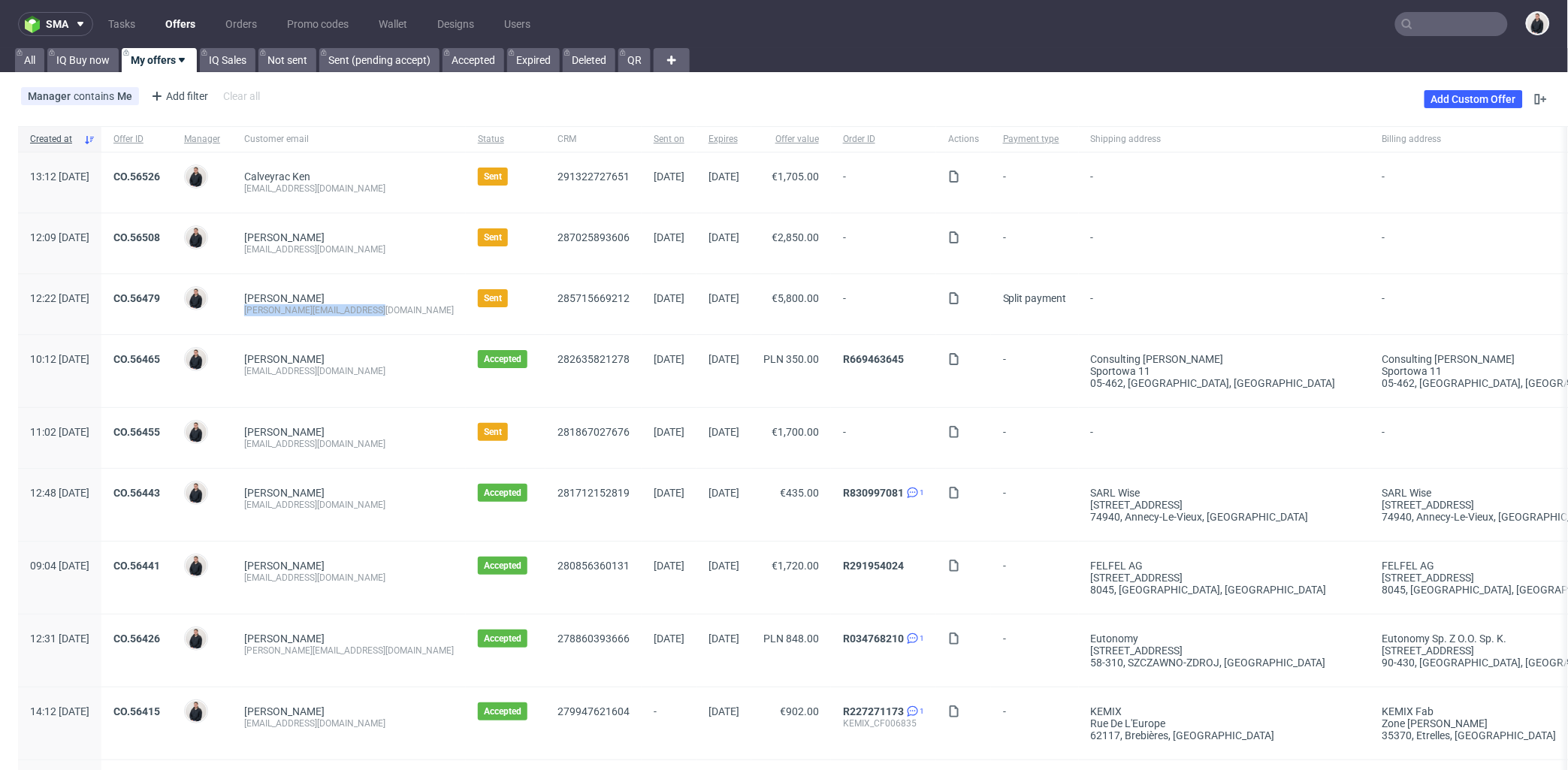
drag, startPoint x: 415, startPoint y: 312, endPoint x: 278, endPoint y: 308, distance: 137.1
click at [278, 308] on div "[PERSON_NAME] [PERSON_NAME][EMAIL_ADDRESS][DOMAIN_NAME]" at bounding box center [349, 304] width 234 height 60
copy div "[PERSON_NAME][EMAIL_ADDRESS][DOMAIN_NAME]"
click at [160, 298] on link "CO.56479" at bounding box center [136, 299] width 47 height 12
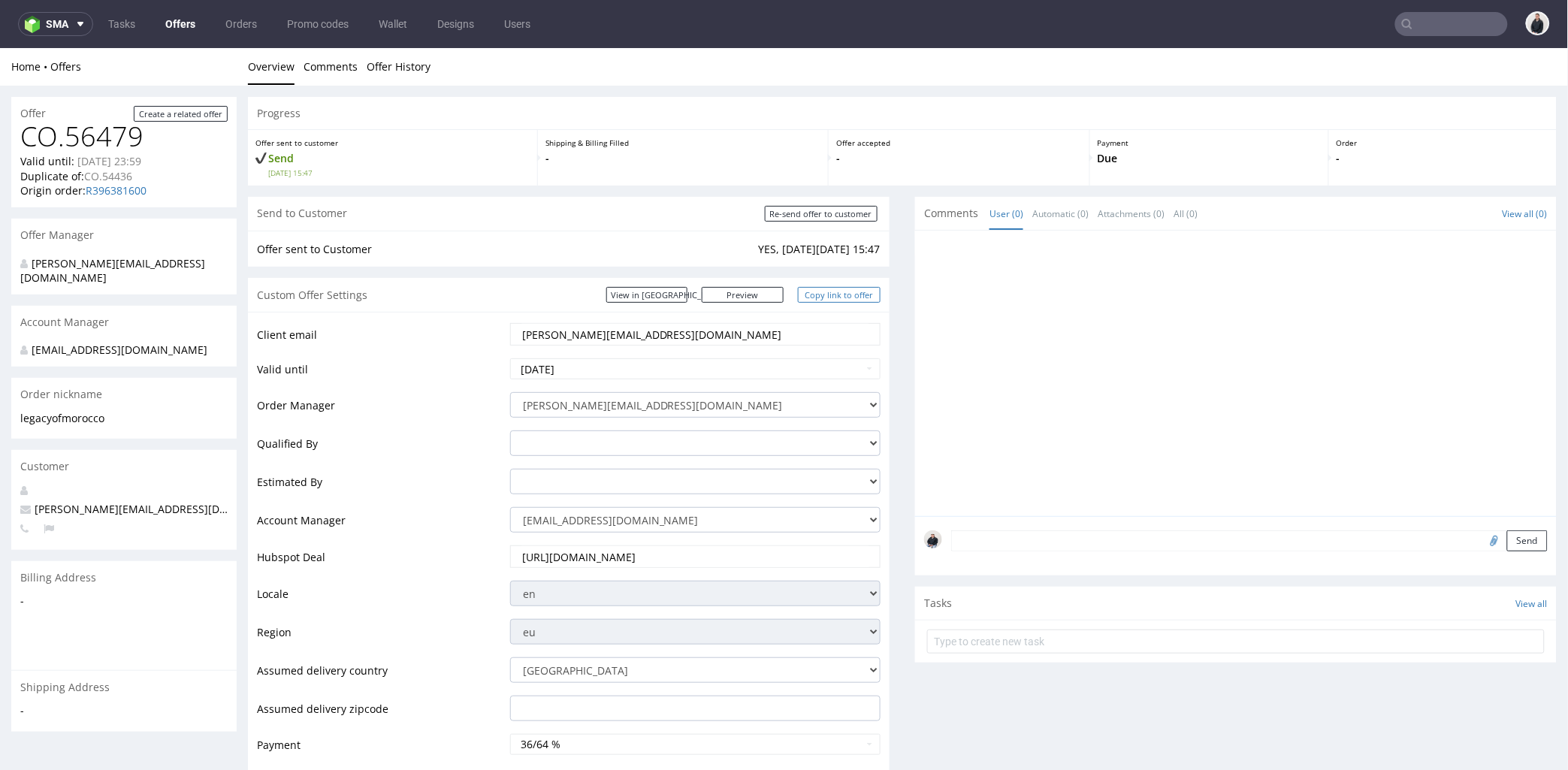
click at [835, 293] on link "Copy link to offer" at bounding box center [839, 294] width 83 height 16
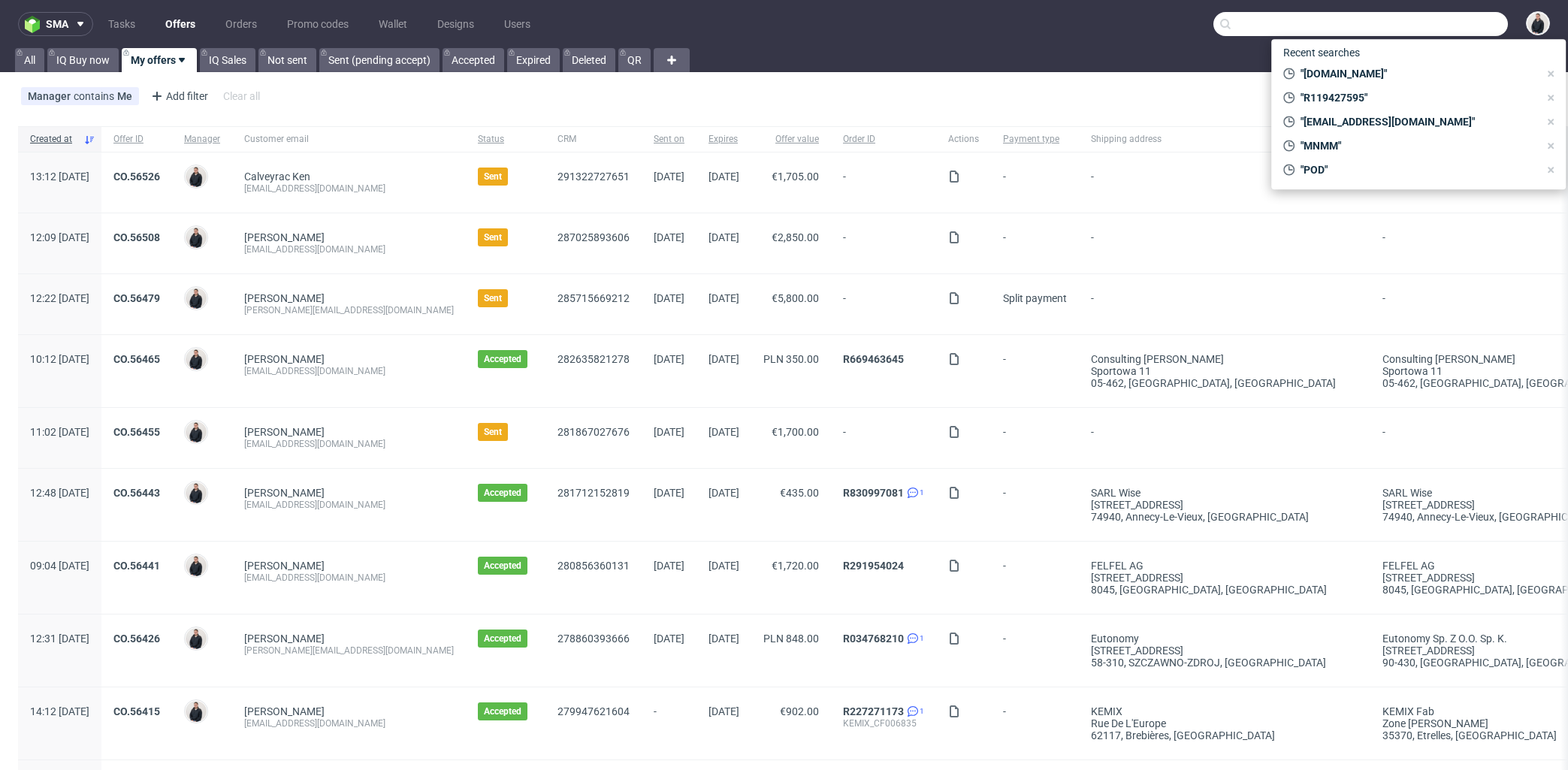
click at [1433, 18] on input "text" at bounding box center [1360, 24] width 294 height 24
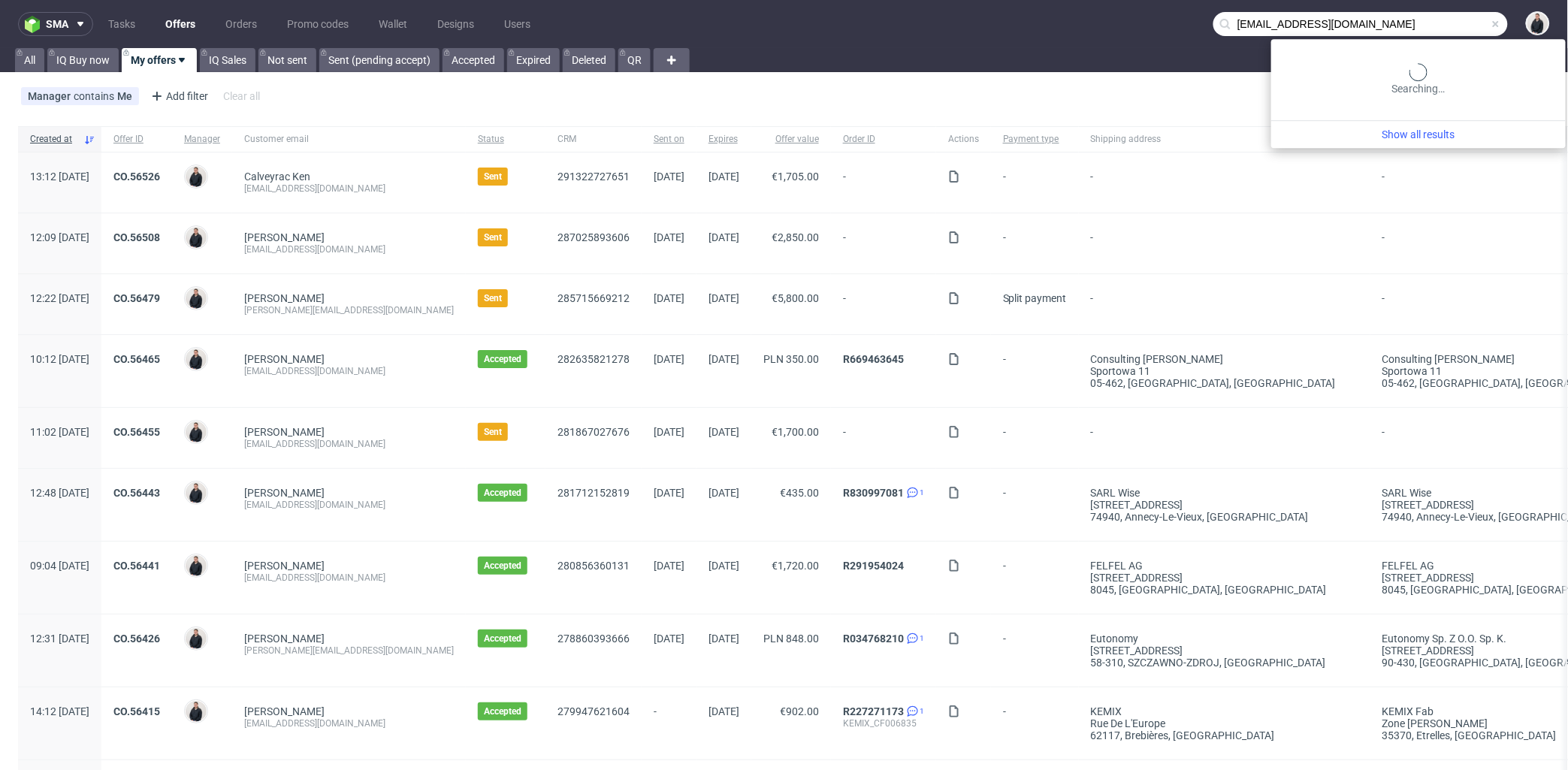
type input "fabienne@adcaelia.com"
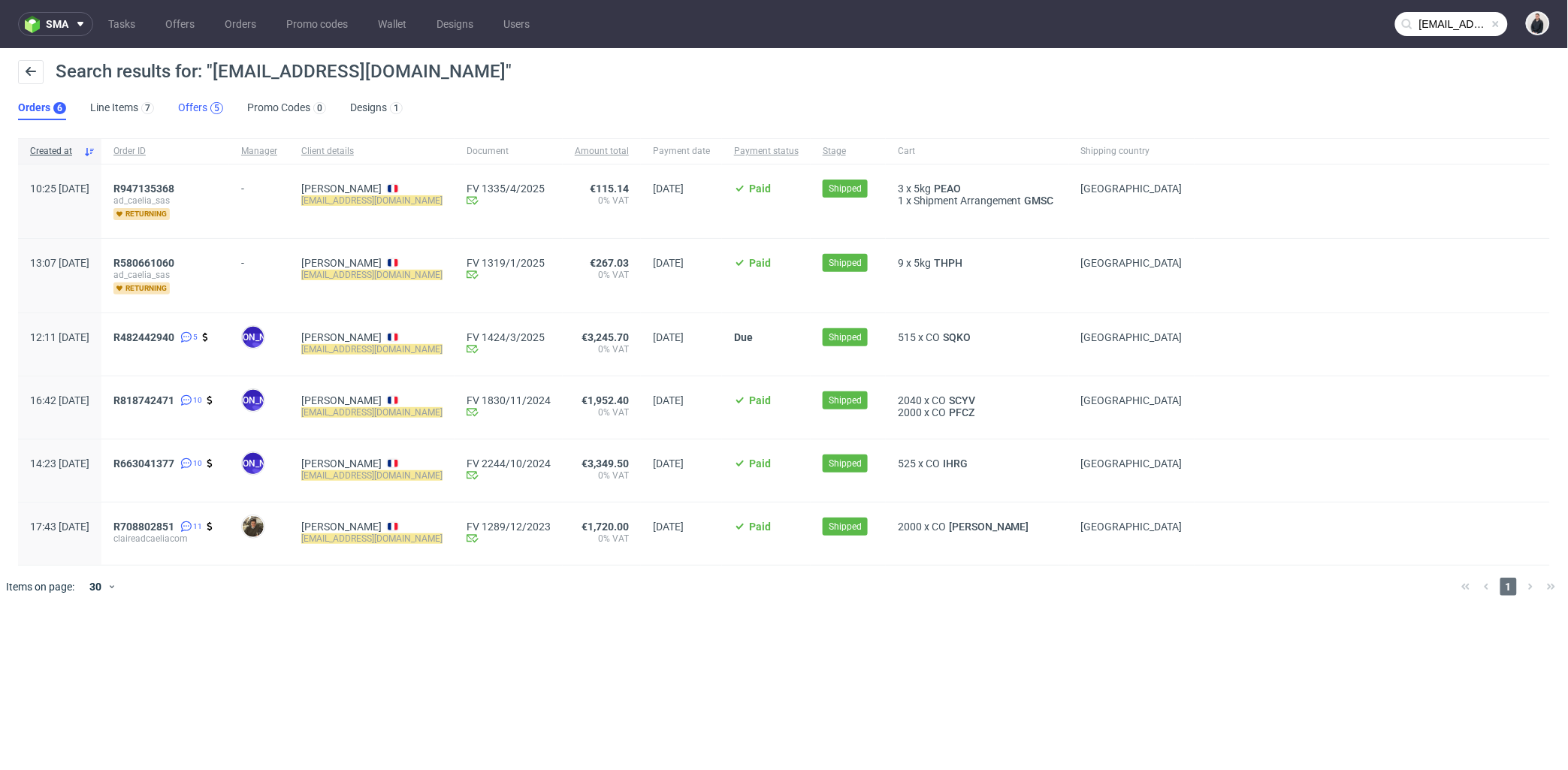
click at [210, 105] on div "5" at bounding box center [216, 108] width 13 height 12
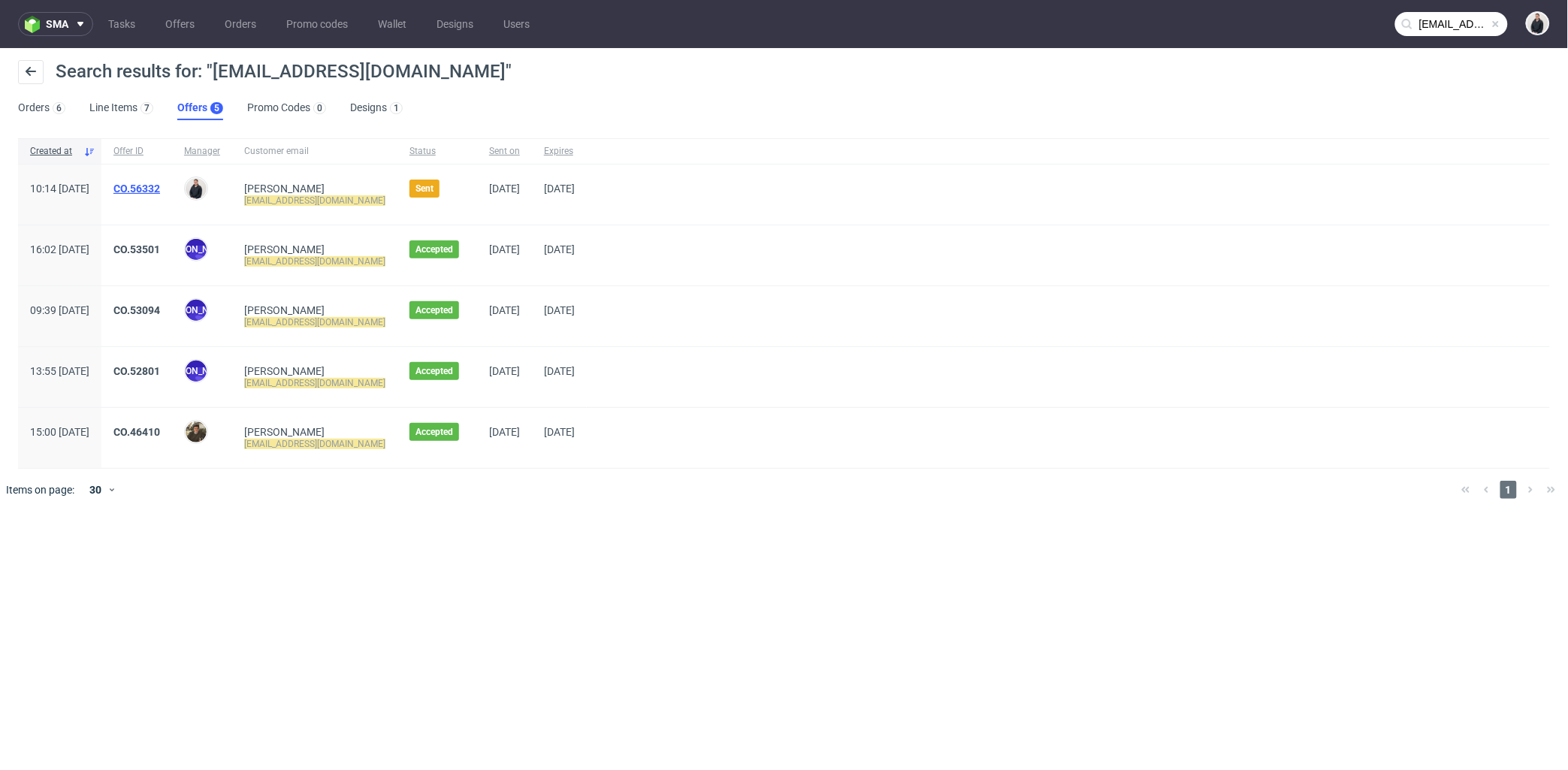
click at [160, 189] on link "CO.56332" at bounding box center [136, 189] width 47 height 12
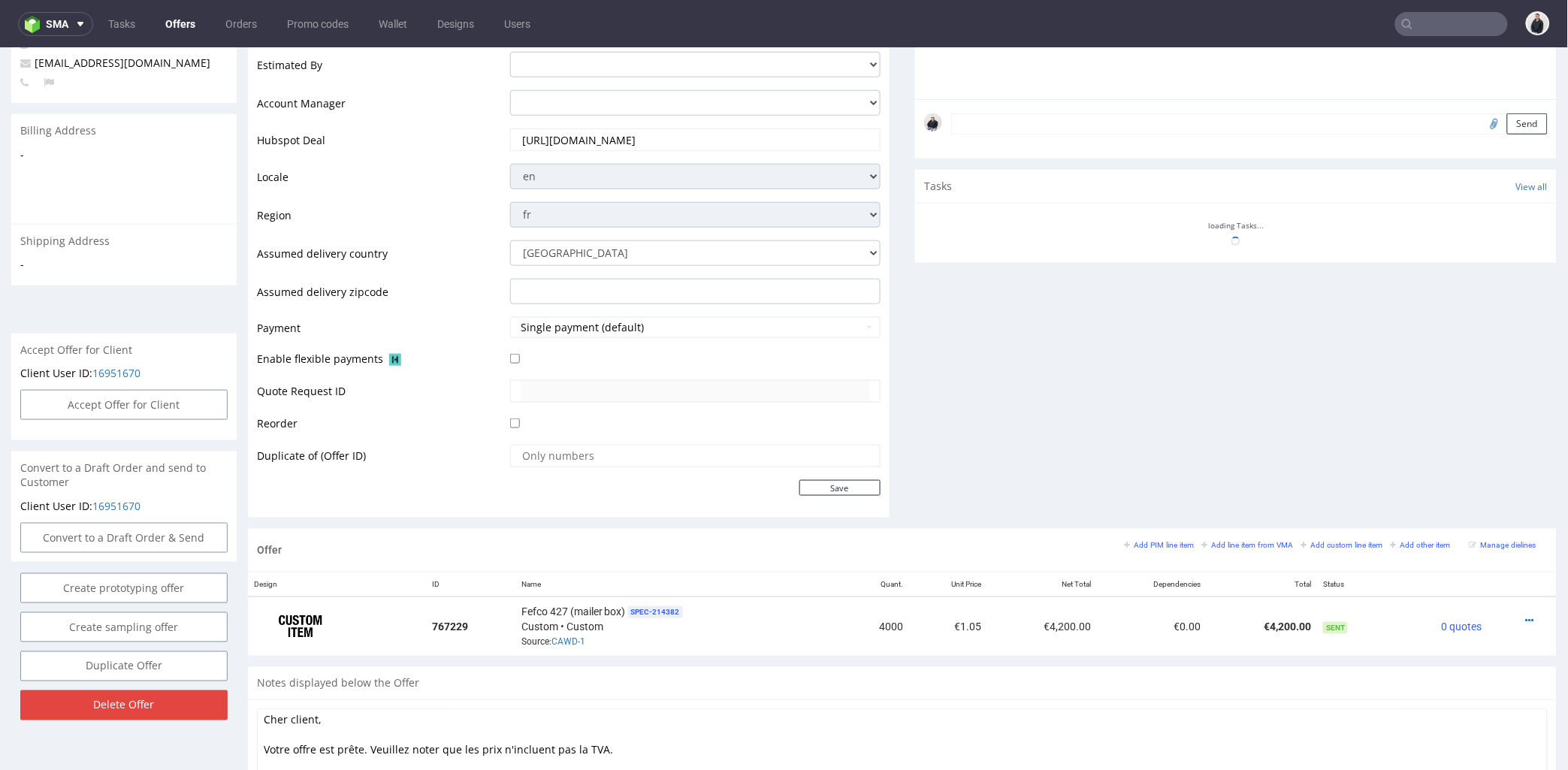
scroll to position [461, 0]
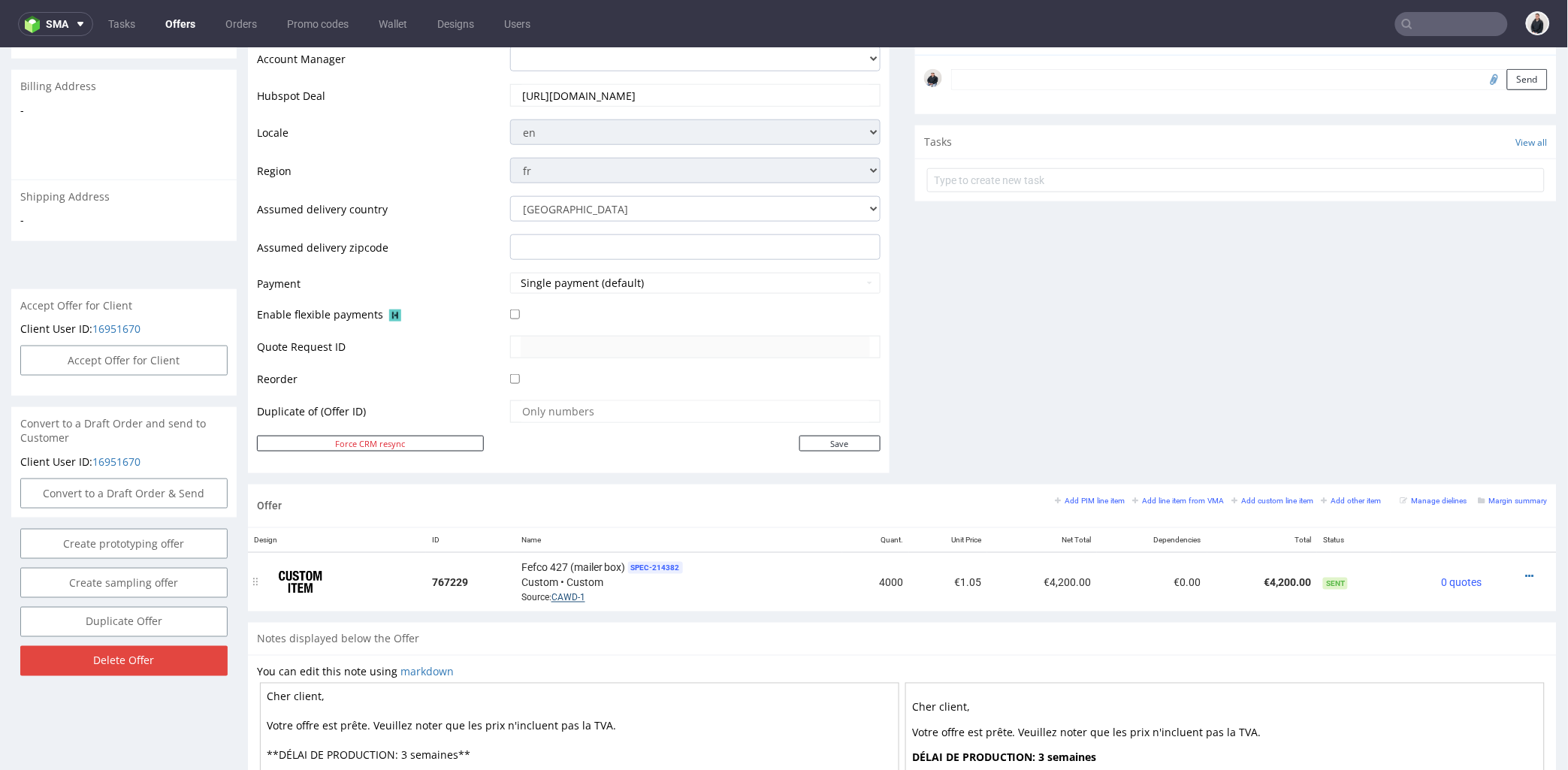
click at [569, 599] on link "CAWD-1" at bounding box center [568, 597] width 33 height 11
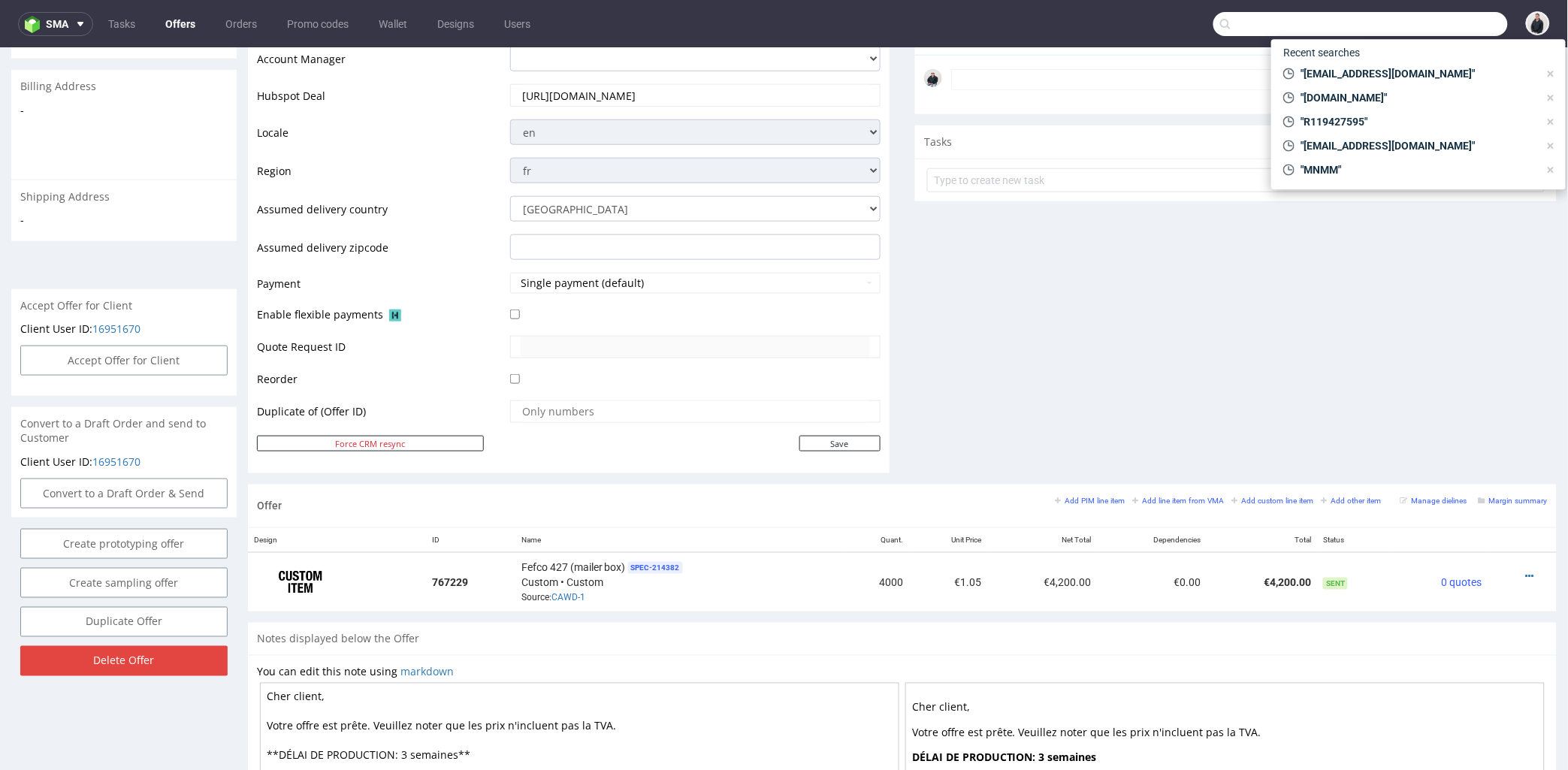
click at [1437, 17] on input "text" at bounding box center [1360, 24] width 294 height 24
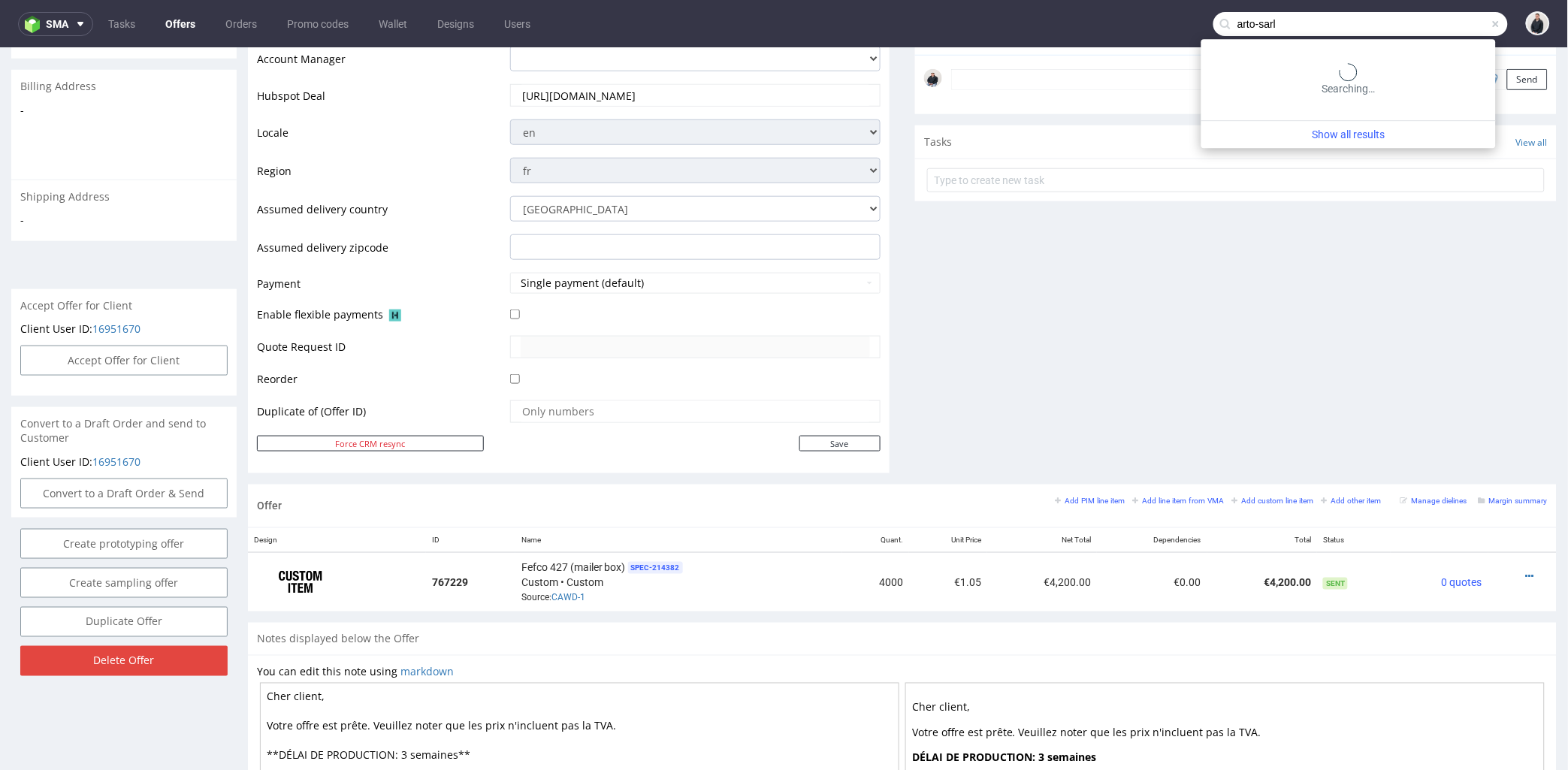
type input "arto-sarl"
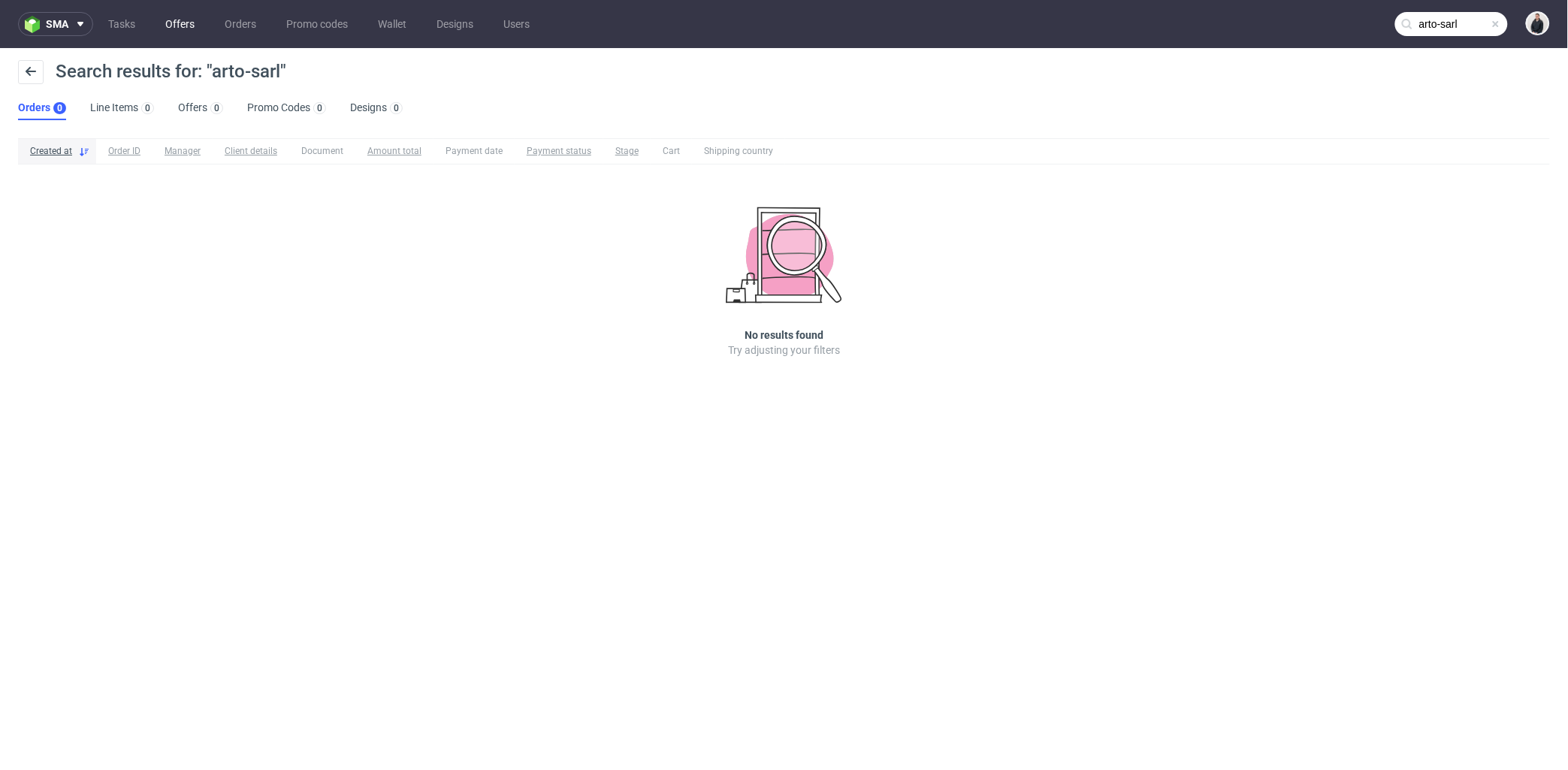
click at [166, 23] on link "Offers" at bounding box center [180, 24] width 47 height 24
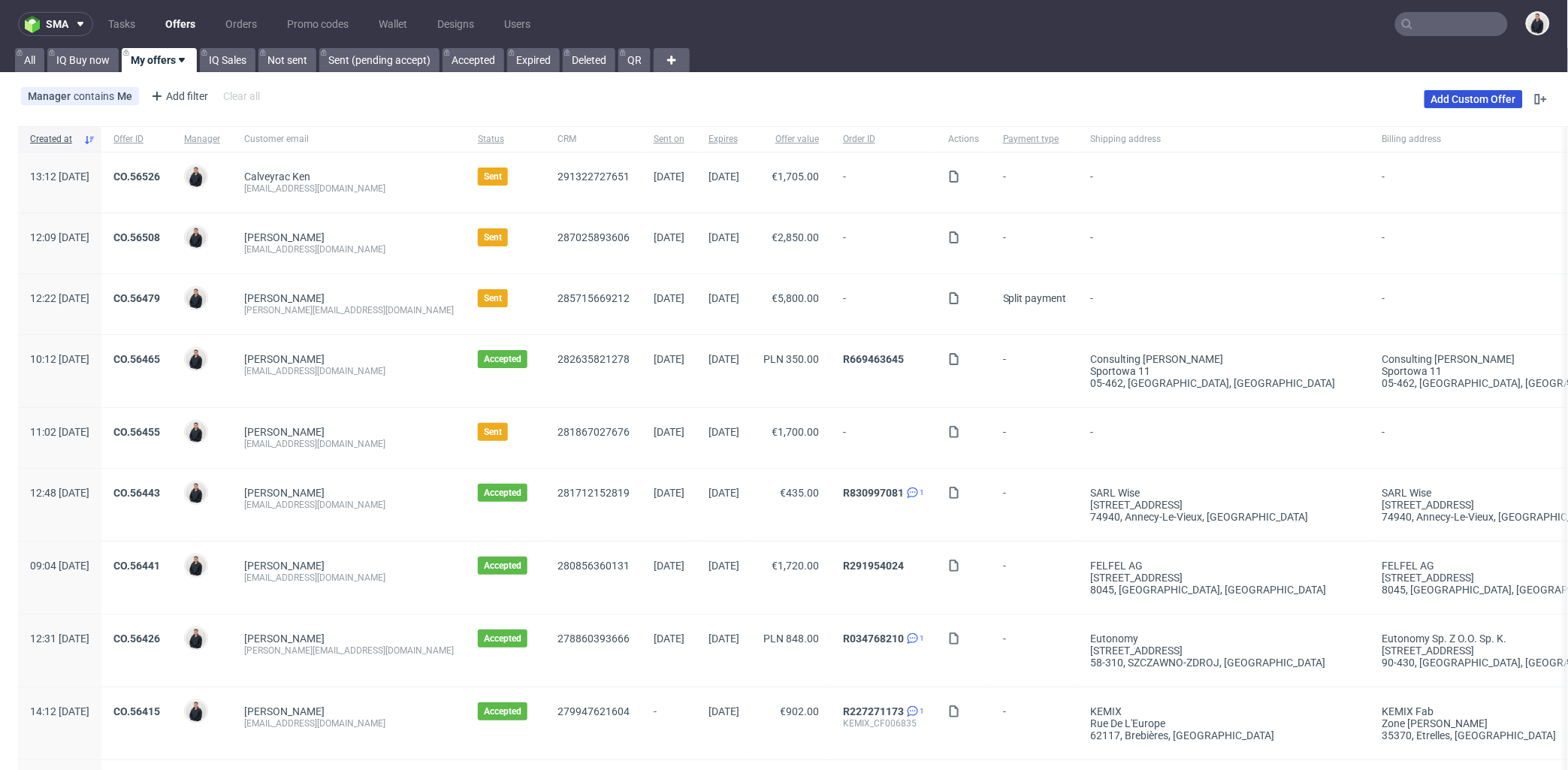
click at [1451, 98] on link "Add Custom Offer" at bounding box center [1474, 99] width 98 height 18
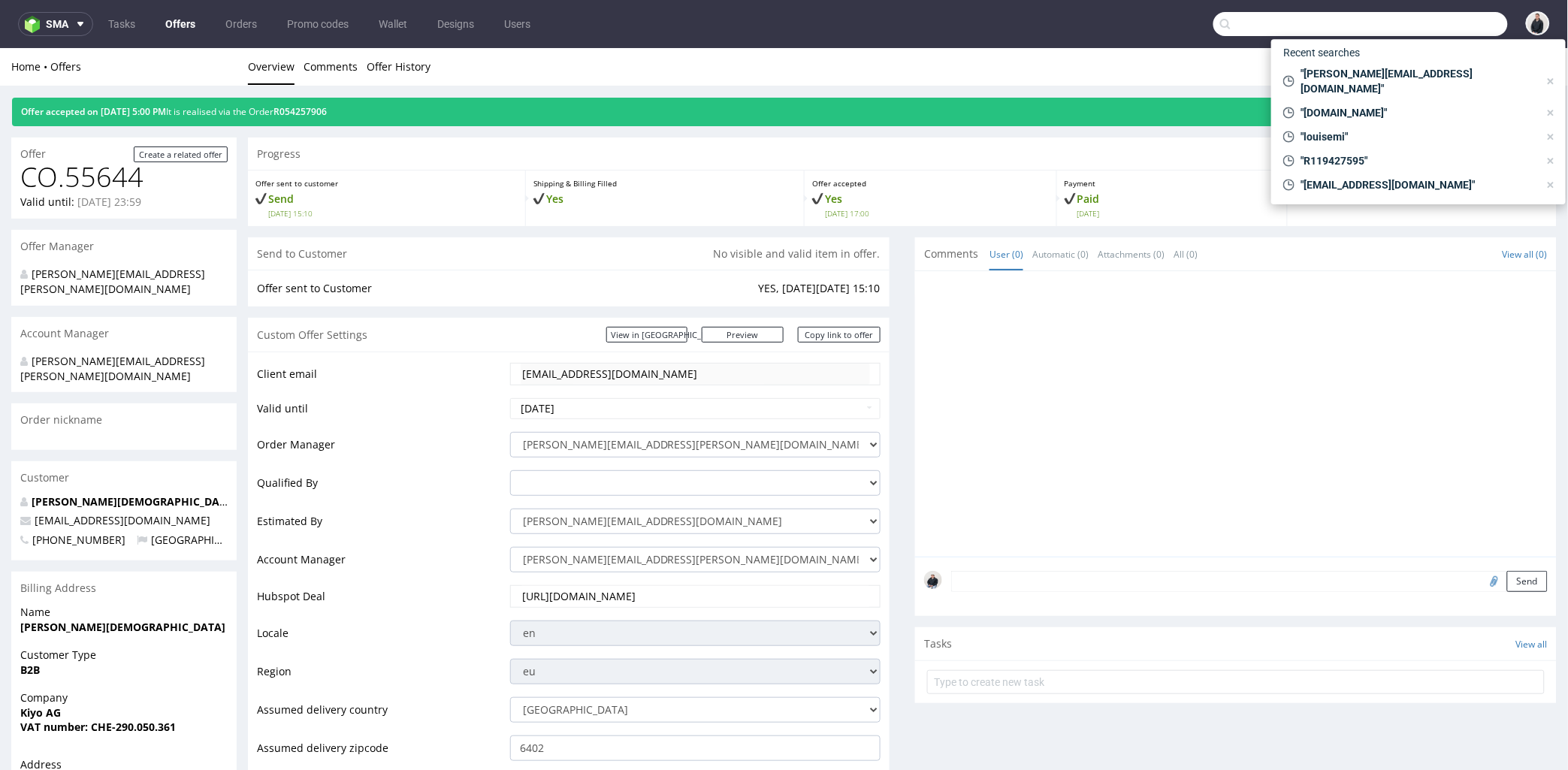
click at [1418, 24] on input "text" at bounding box center [1360, 24] width 294 height 24
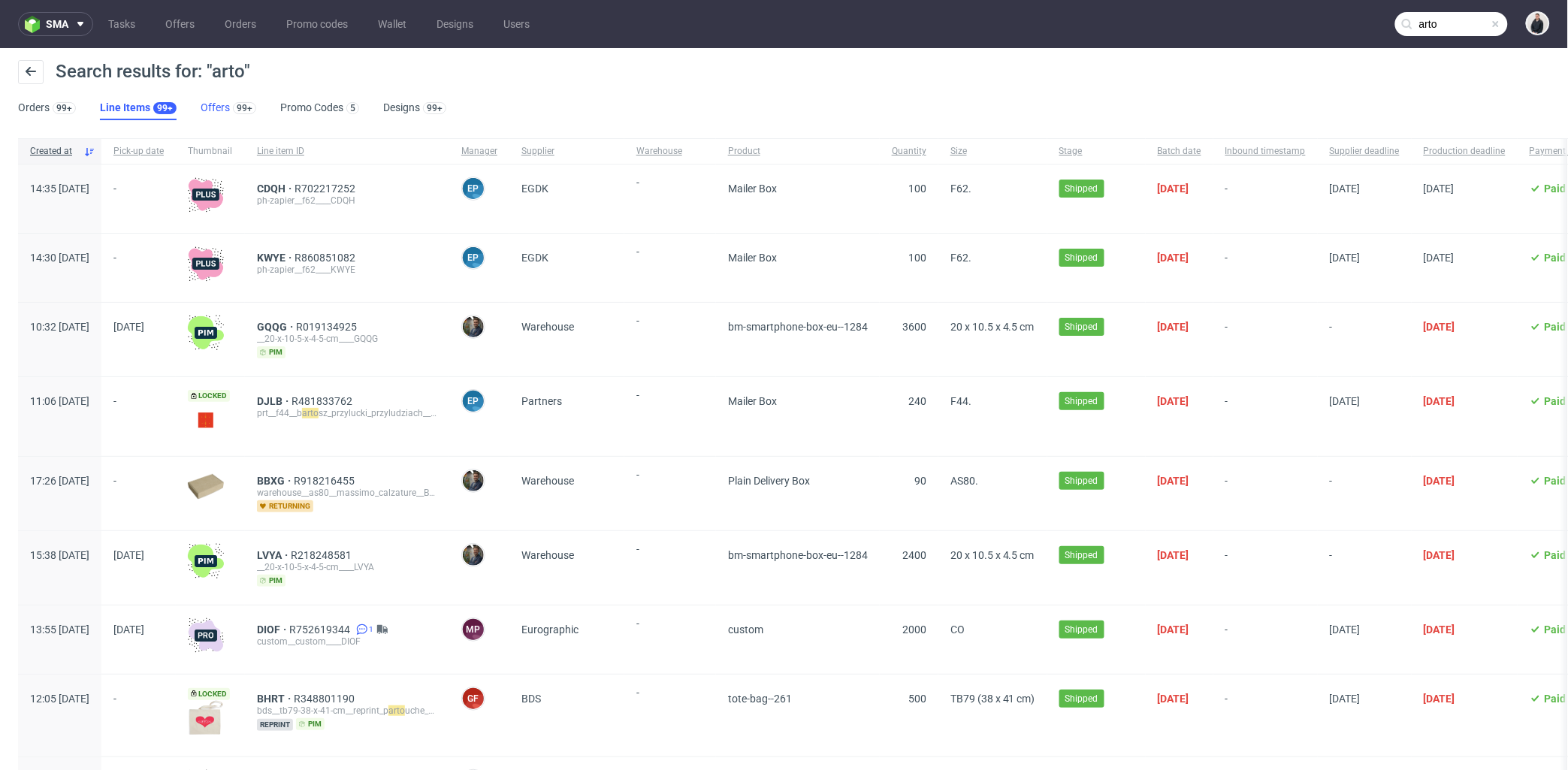
click at [210, 106] on link "Offers 99+" at bounding box center [228, 107] width 55 height 24
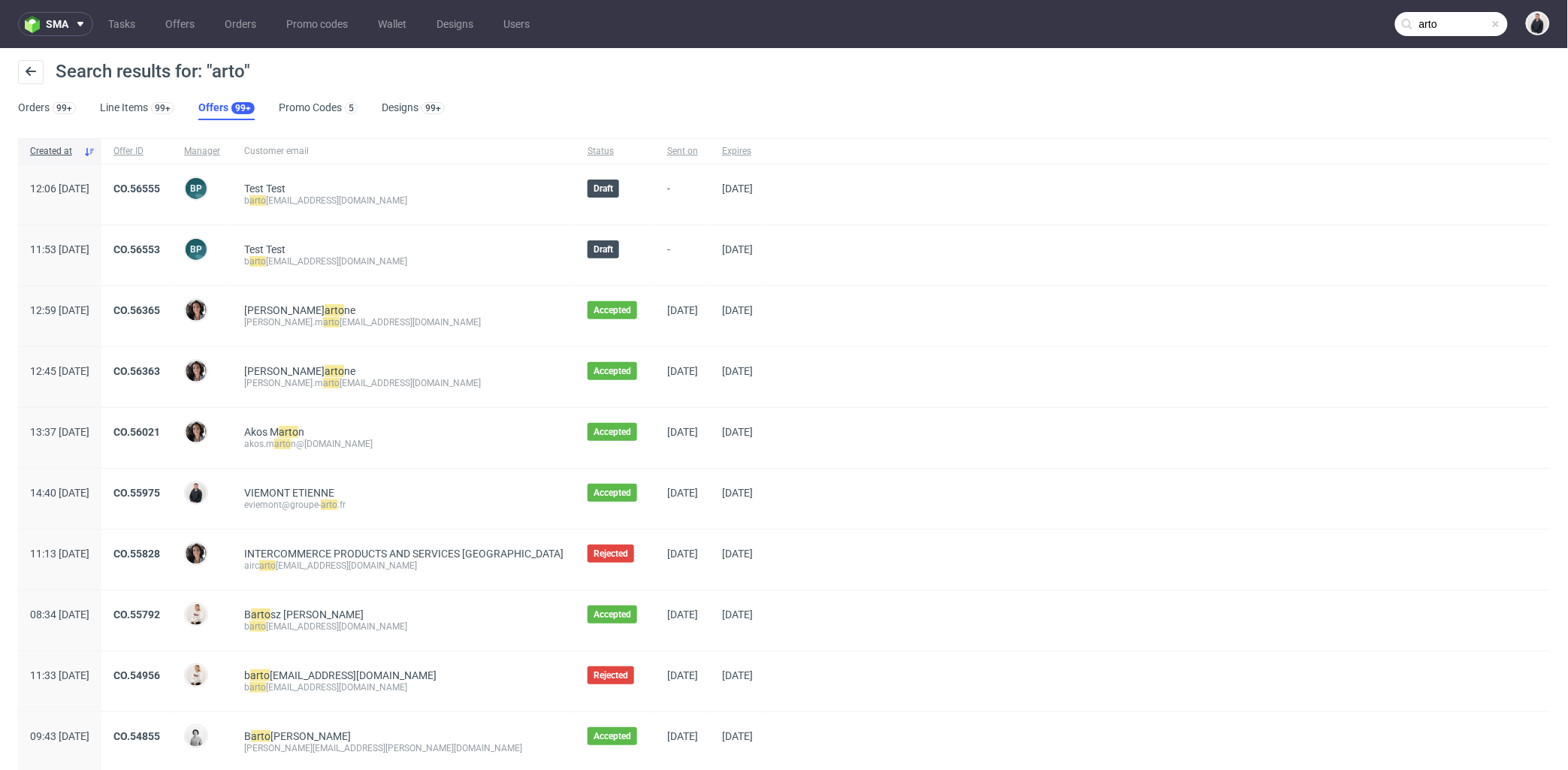
click at [1470, 25] on input "arto" at bounding box center [1451, 24] width 112 height 24
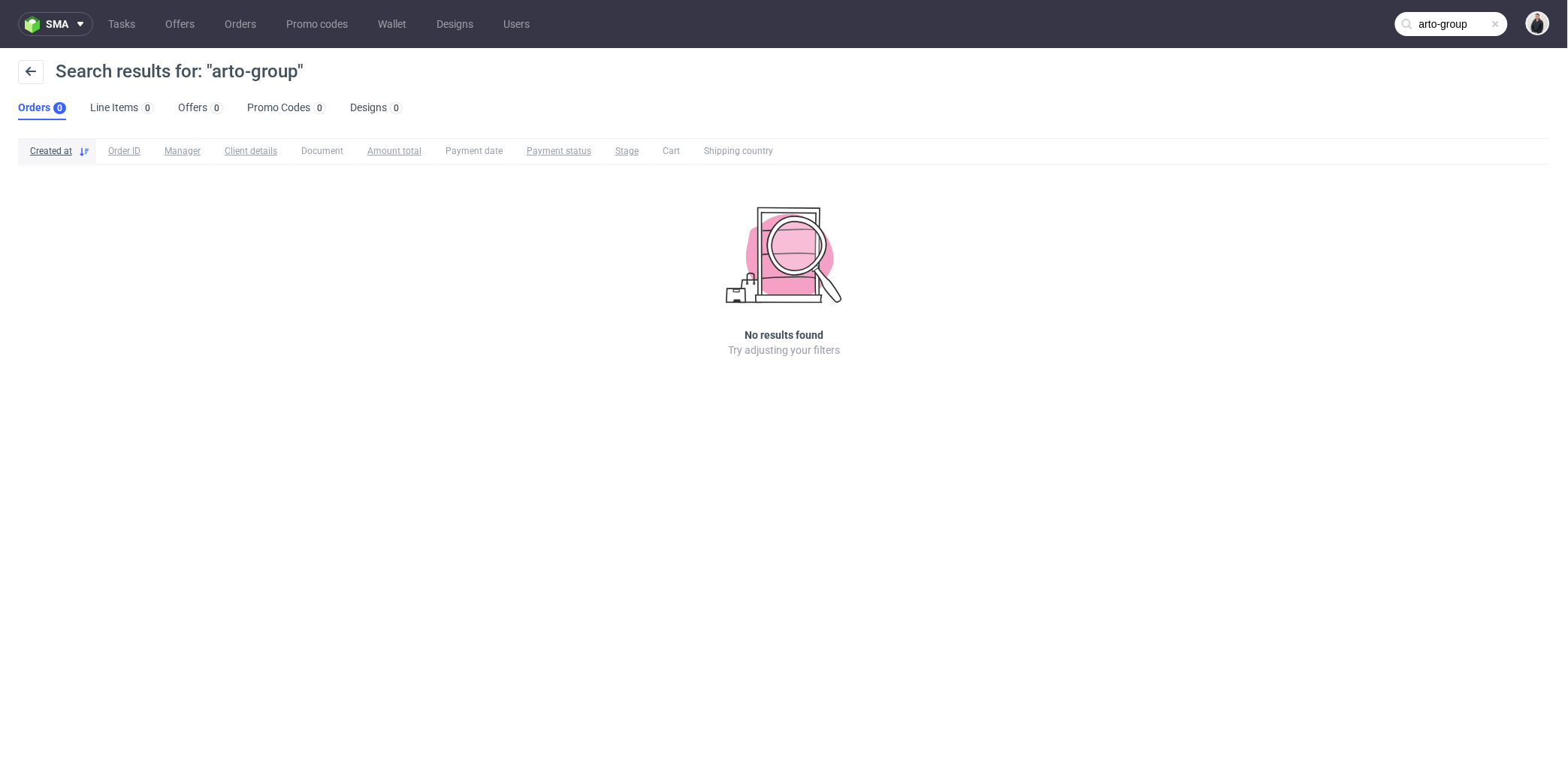
click at [1414, 26] on input "arto-group" at bounding box center [1451, 24] width 112 height 24
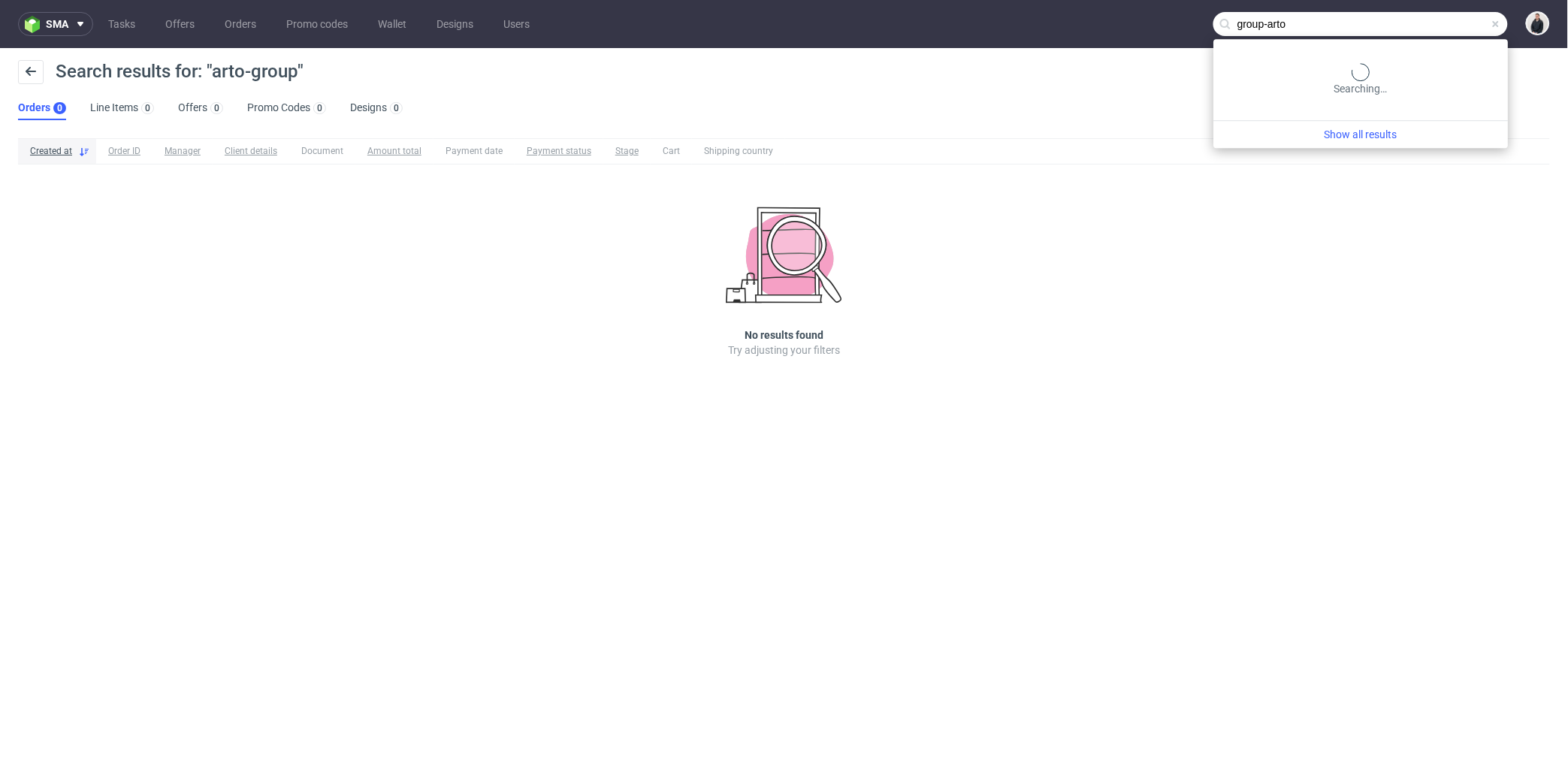
type input "group-arto"
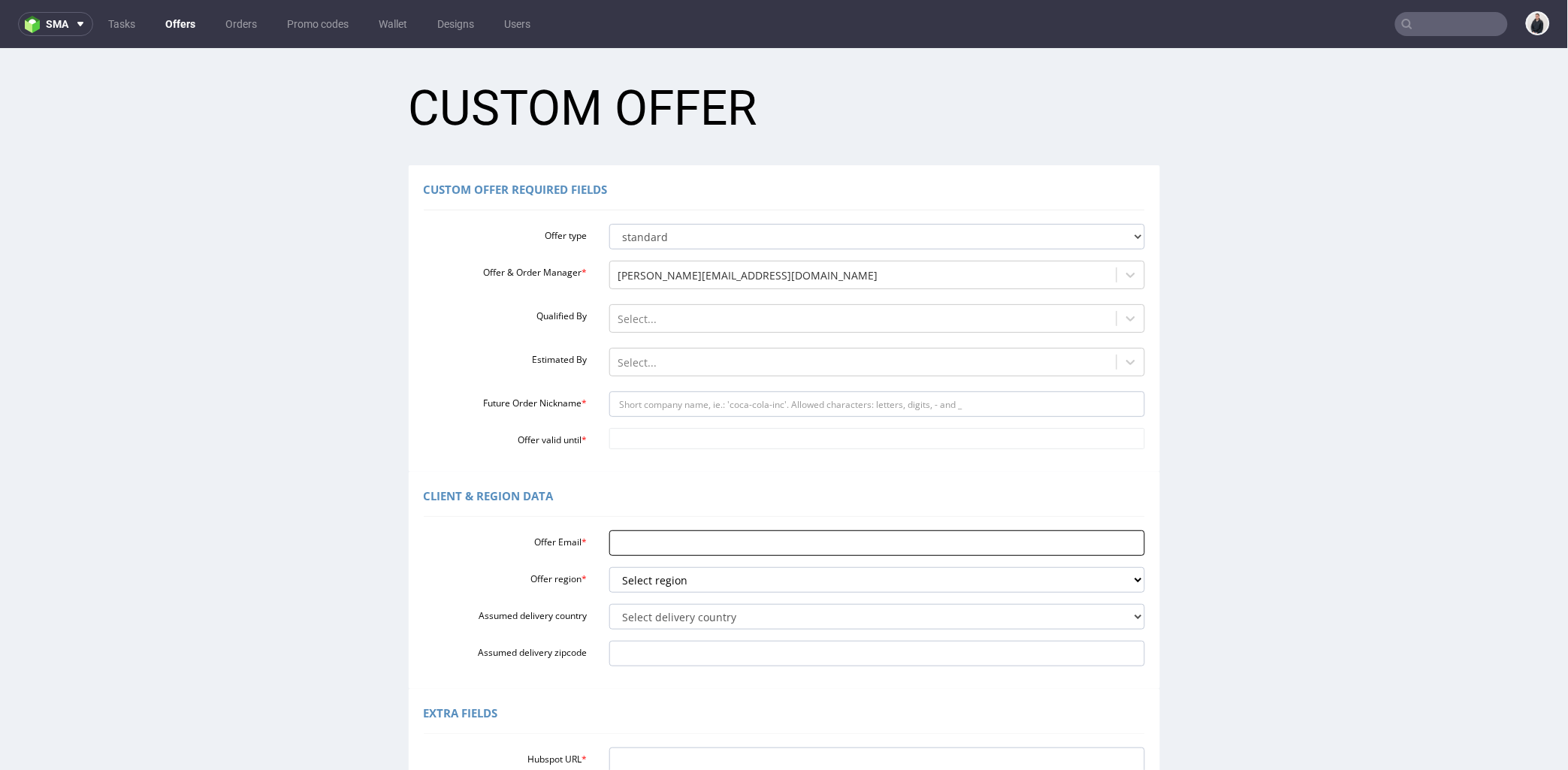
click at [663, 542] on input "Offer Email *" at bounding box center [878, 542] width 536 height 25
paste input "[PERSON_NAME][EMAIL_ADDRESS][DOMAIN_NAME]"
type input "[PERSON_NAME][EMAIL_ADDRESS][DOMAIN_NAME]"
click at [647, 597] on div "Offer Email * [PERSON_NAME][EMAIL_ADDRESS][DOMAIN_NAME] Offer region * Select r…" at bounding box center [784, 594] width 721 height 142
click at [650, 585] on select "Select region eu gb de pl fr it es" at bounding box center [878, 579] width 536 height 25
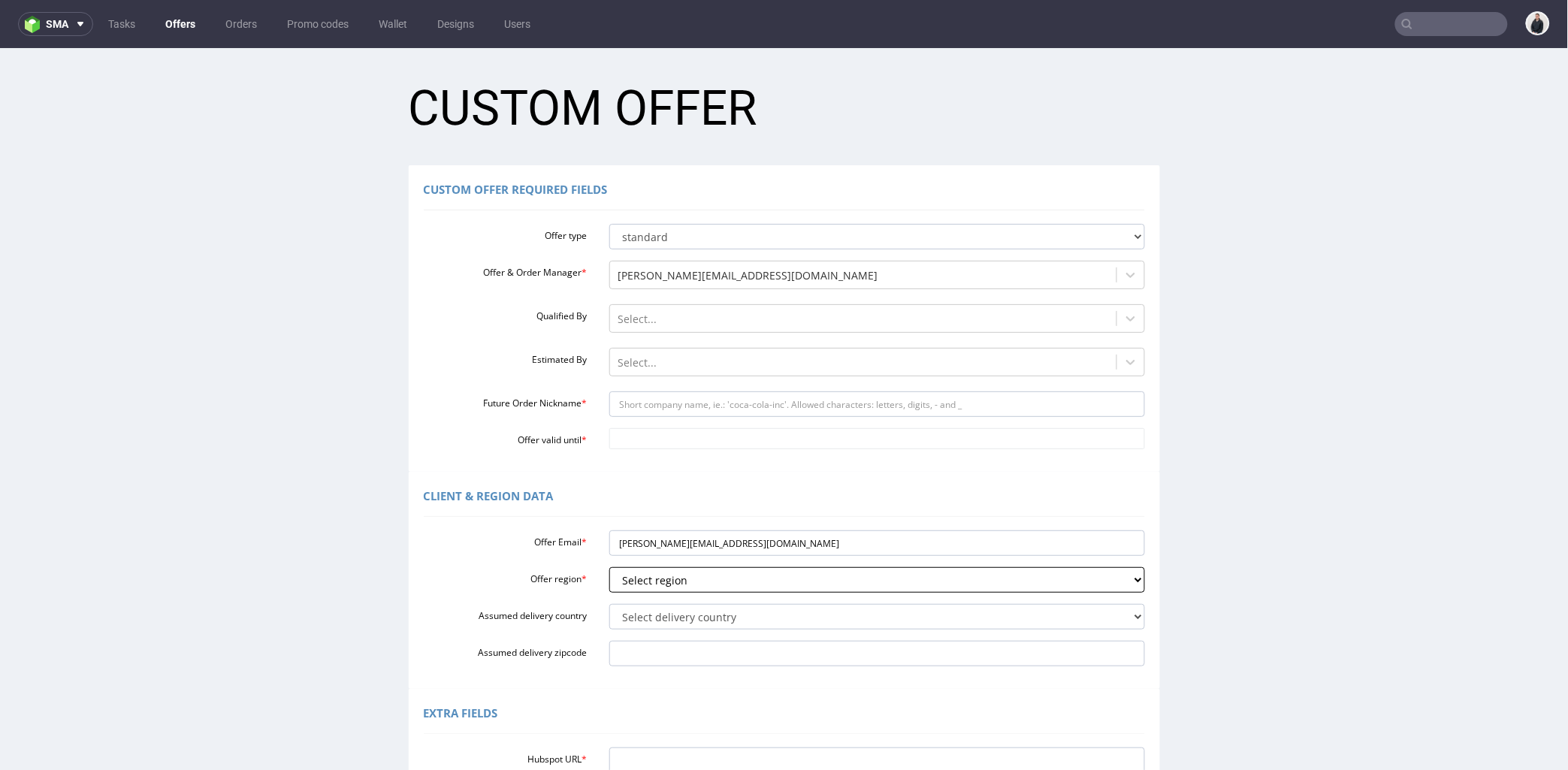
select select "fr"
click at [610, 566] on select "Select region eu gb de pl fr it es" at bounding box center [878, 579] width 536 height 25
click at [651, 613] on select "Select delivery country Andorra Afghanistan Anguilla Albania Armenia Antarctica…" at bounding box center [878, 615] width 536 height 25
select select "75"
click at [610, 603] on select "Select delivery country Andorra Afghanistan Anguilla Albania Armenia Antarctica…" at bounding box center [878, 615] width 536 height 25
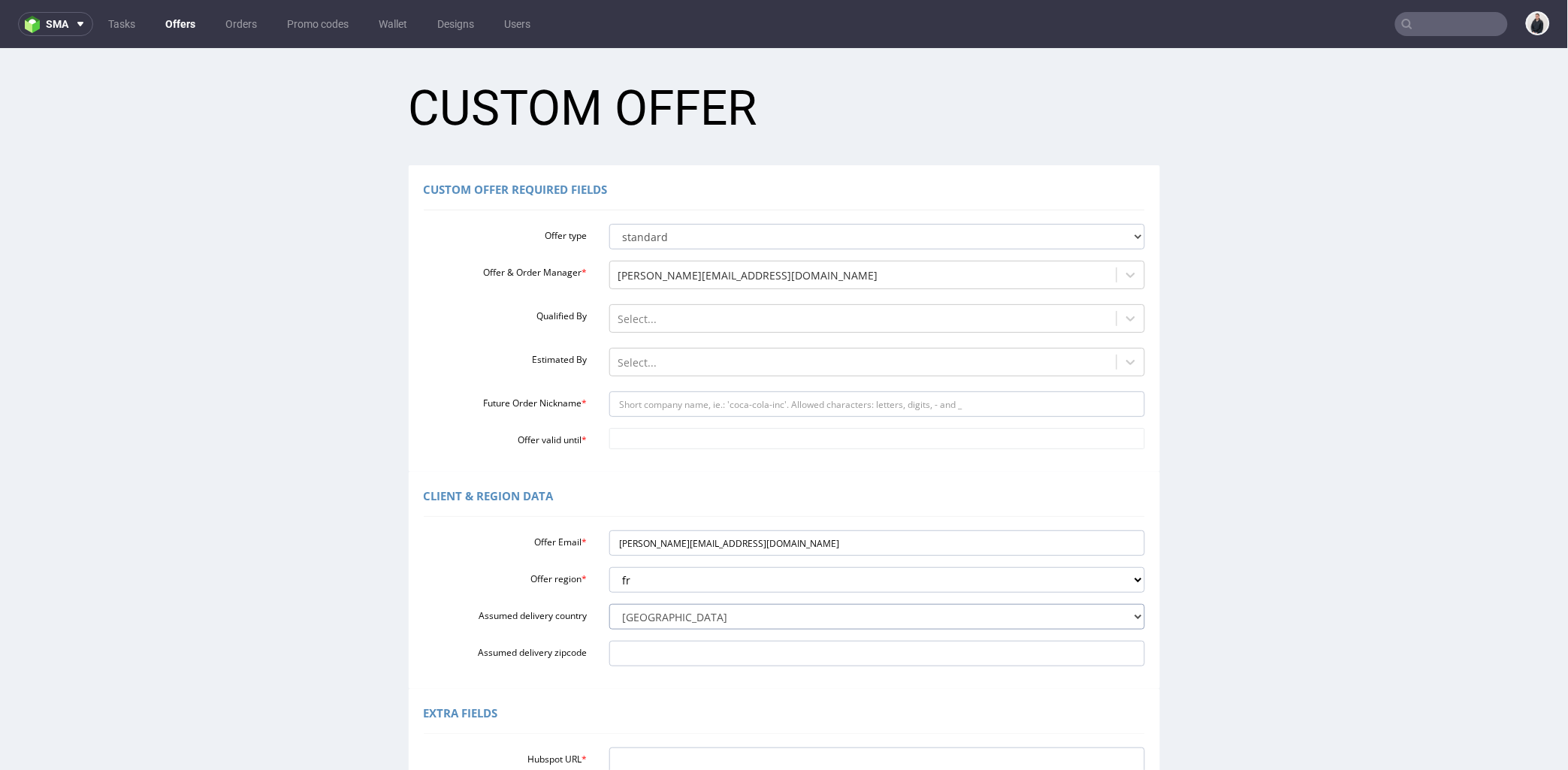
scroll to position [167, 0]
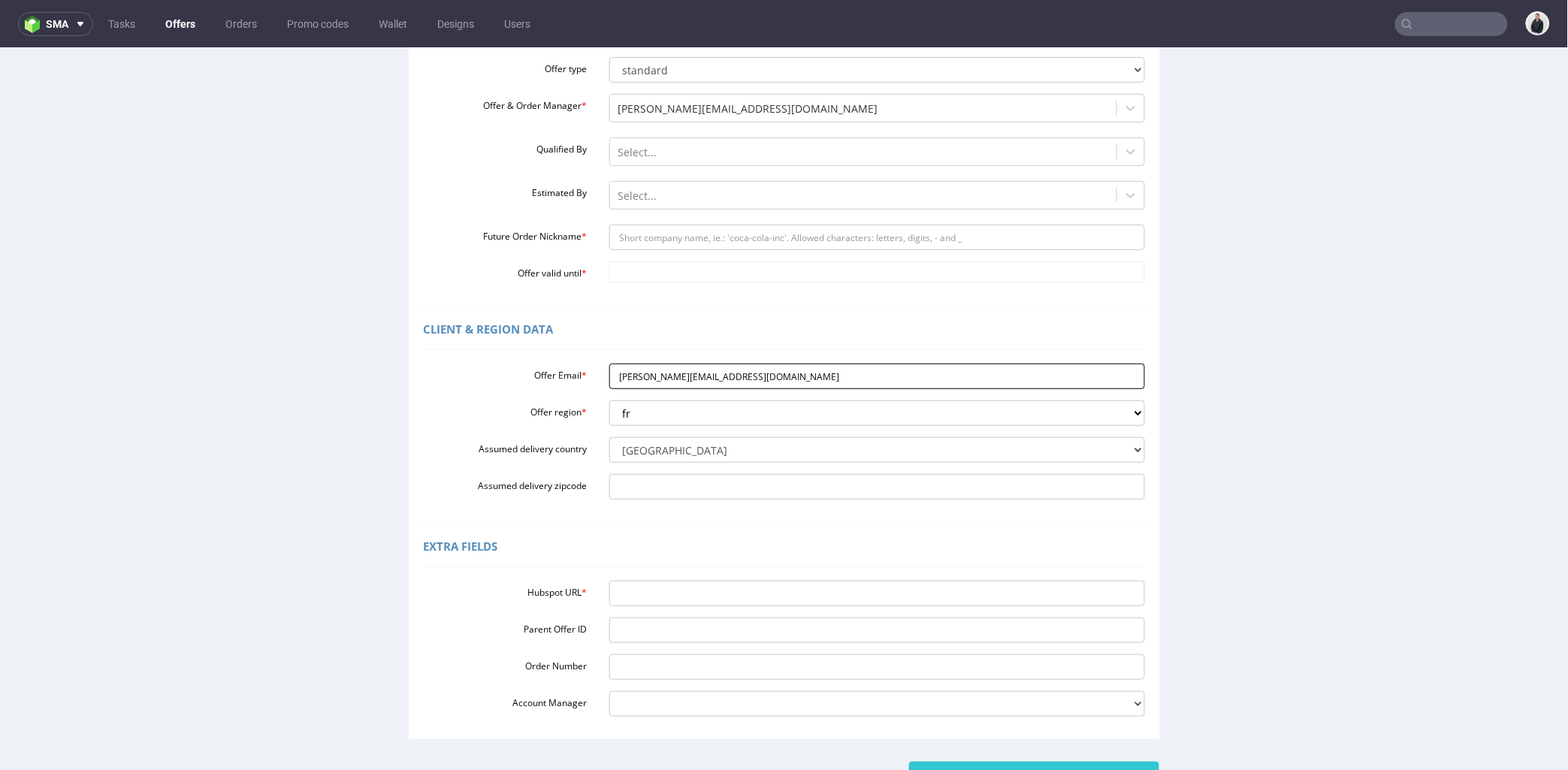
drag, startPoint x: 649, startPoint y: 371, endPoint x: 716, endPoint y: 371, distance: 67.0
click at [716, 371] on input "p.mollot@groupe-arto.fr" at bounding box center [878, 375] width 536 height 25
click at [672, 240] on input "Future Order Nickname *" at bounding box center [878, 236] width 536 height 25
paste input "groupe-artofr"
type input "groupe-artofr"
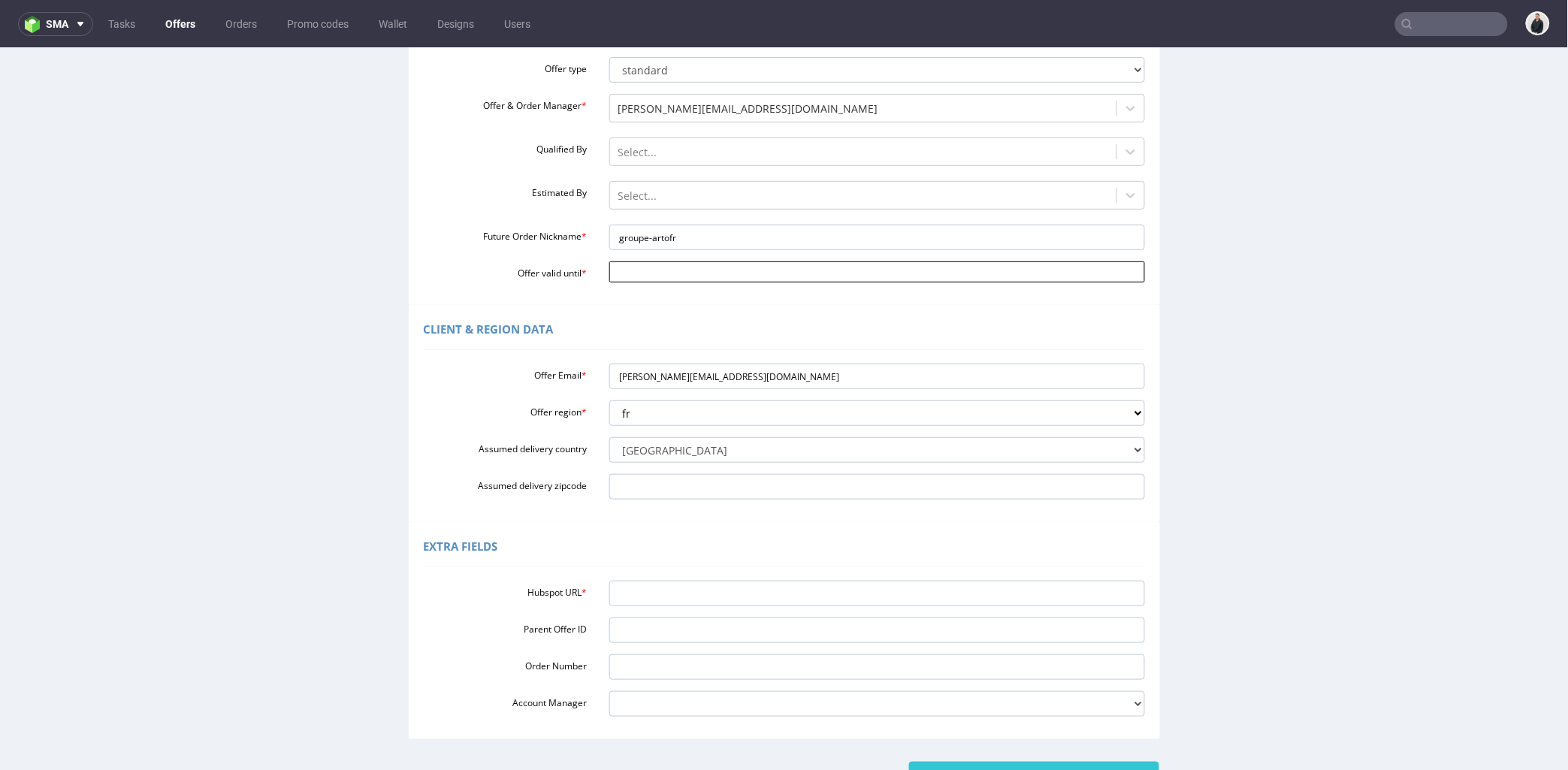
click at [661, 267] on input "Offer valid until *" at bounding box center [878, 271] width 536 height 21
click at [752, 229] on td "30" at bounding box center [750, 227] width 23 height 23
click at [685, 192] on div at bounding box center [863, 195] width 491 height 18
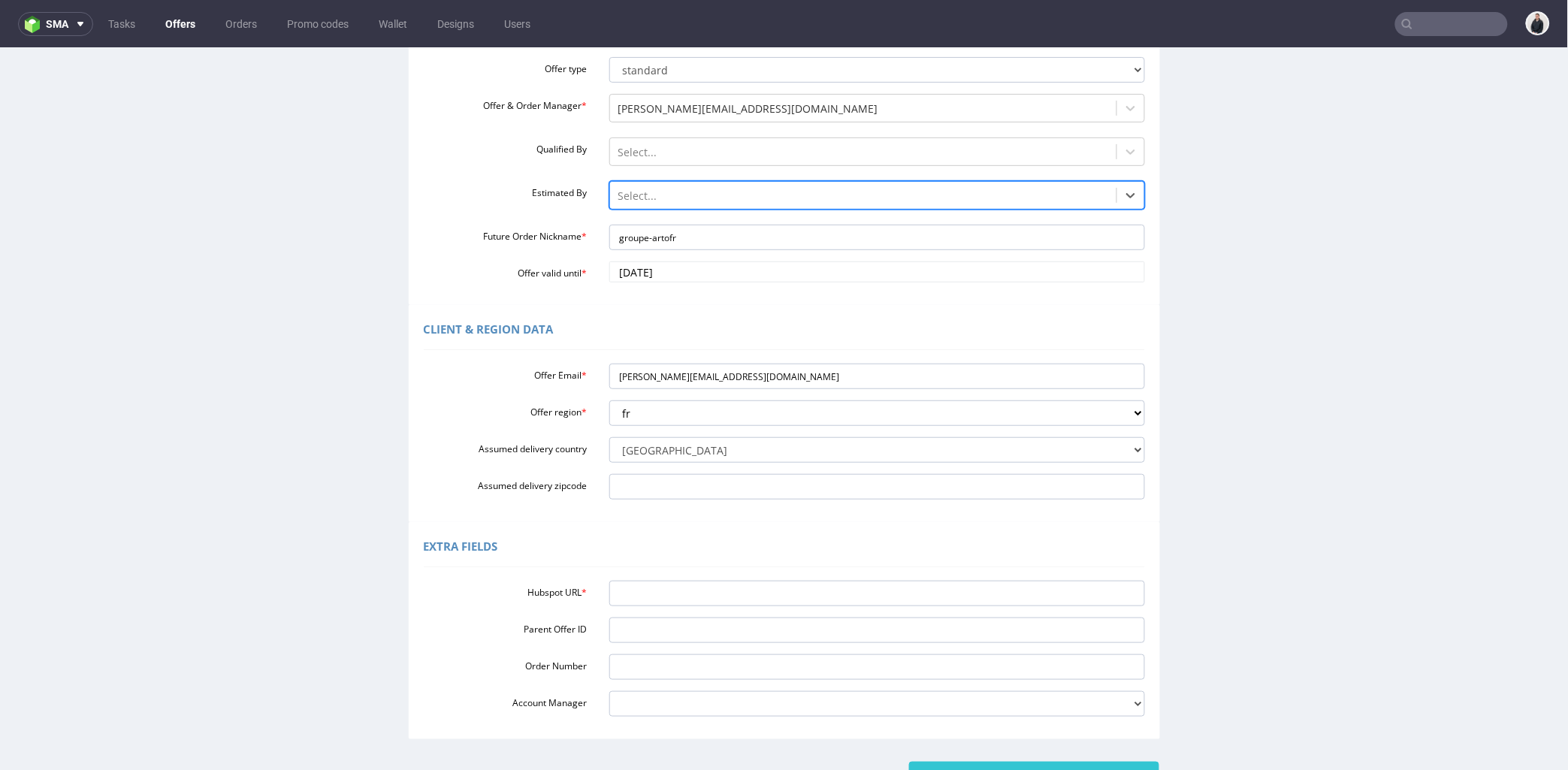
click at [685, 192] on div at bounding box center [863, 195] width 491 height 18
click at [693, 267] on input "2025-08-30" at bounding box center [878, 271] width 536 height 21
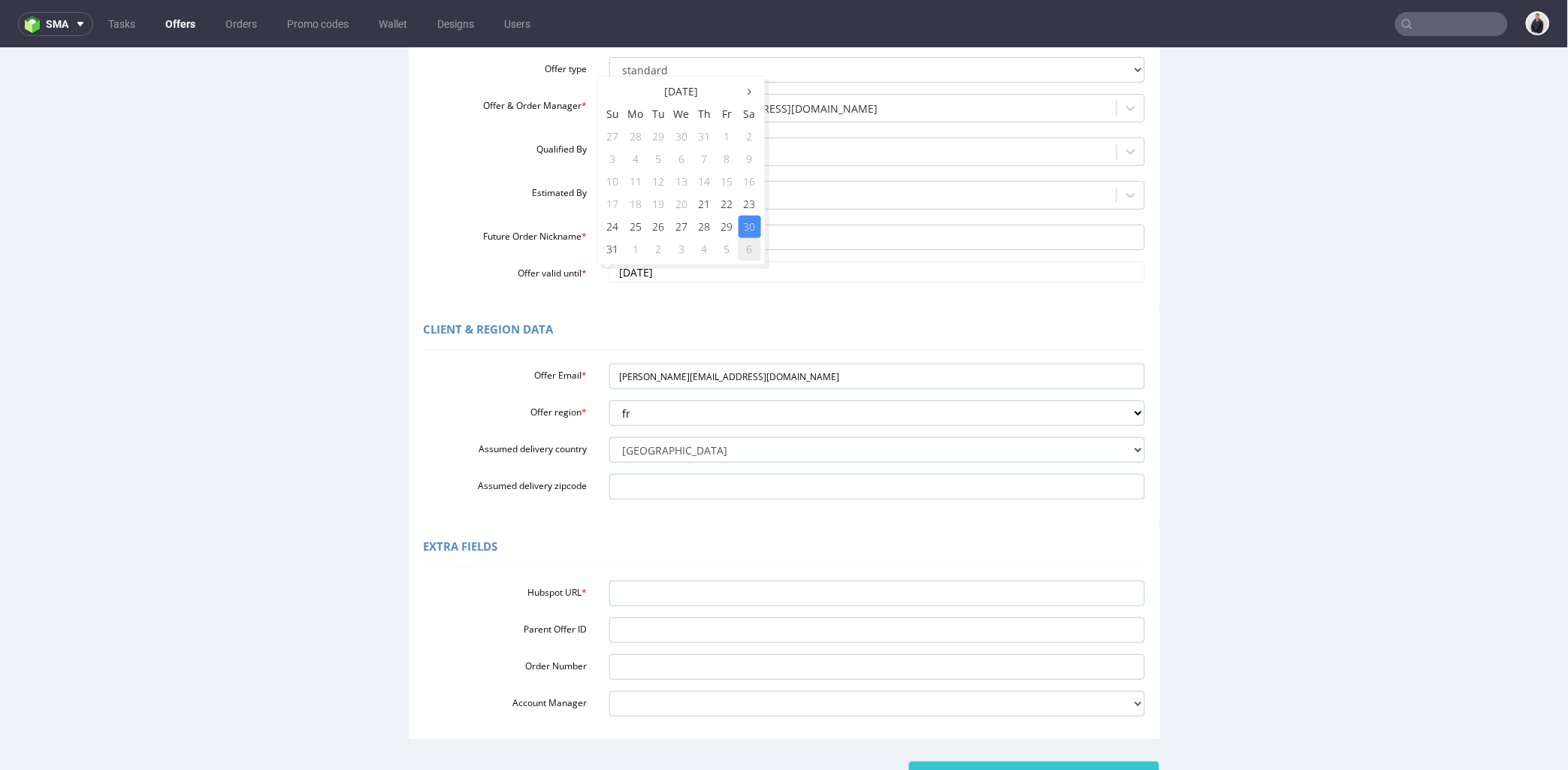
click at [749, 243] on td "6" at bounding box center [750, 248] width 23 height 23
type input "2025-09-06"
click at [662, 600] on input "Hubspot URL *" at bounding box center [878, 592] width 536 height 25
paste input "https://app-eu1.hubspot.com/contacts/25600958/record/0-3/282635872458/"
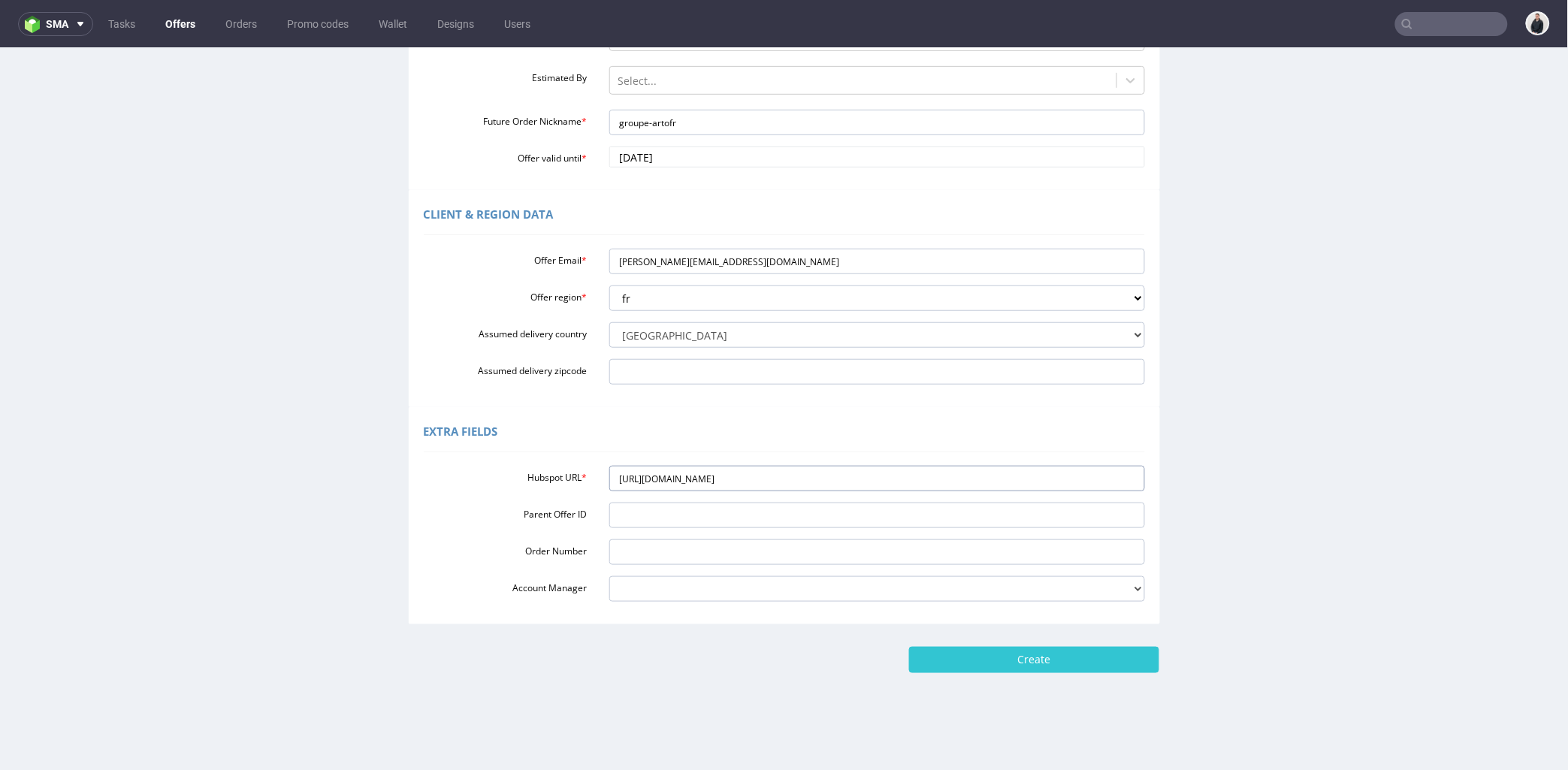
scroll to position [4, 0]
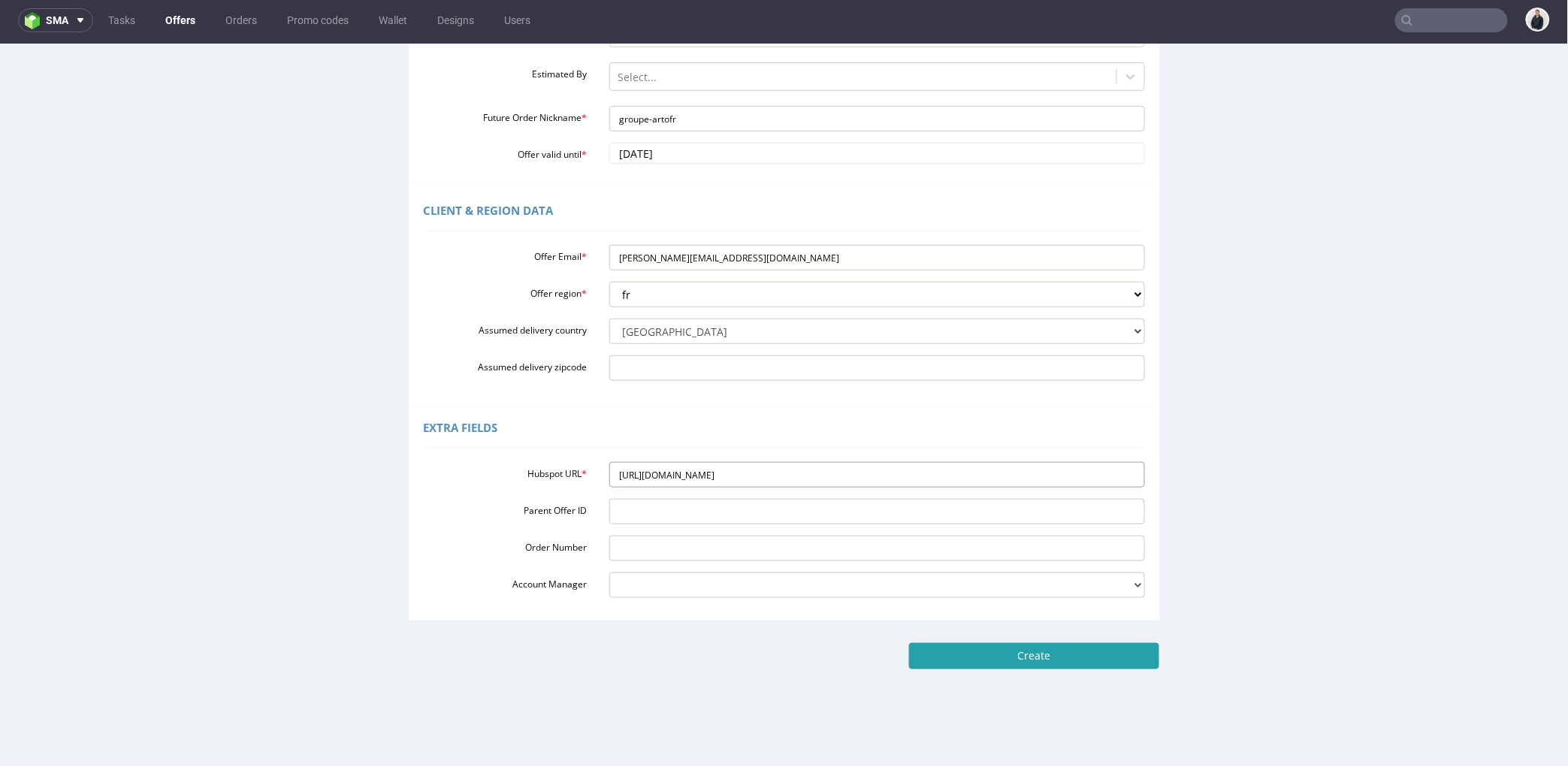
type input "https://app-eu1.hubspot.com/contacts/25600958/record/0-3/282635872458/"
click at [986, 666] on input "Create" at bounding box center [1034, 654] width 250 height 25
type input "Please wait..."
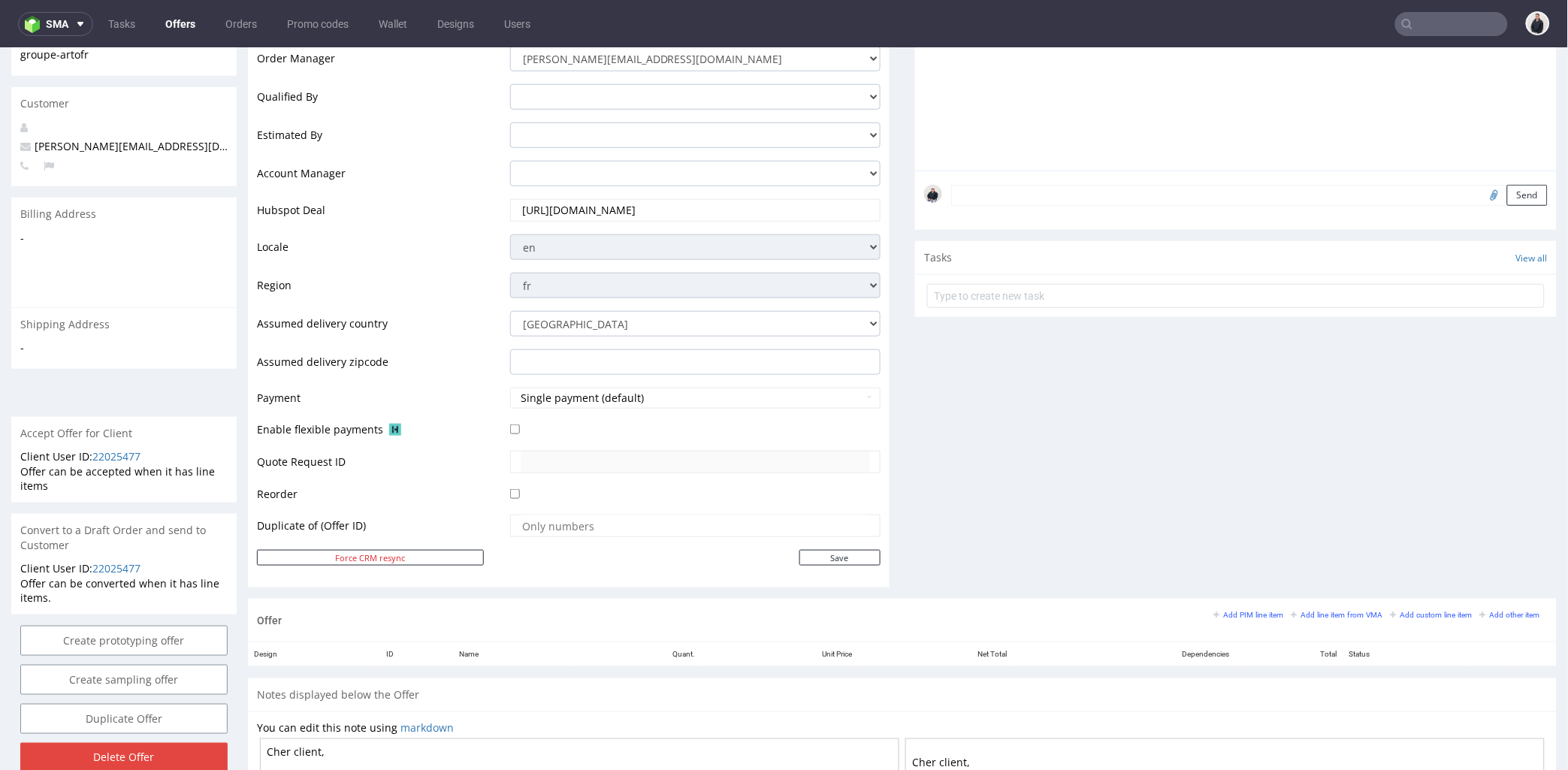
scroll to position [417, 0]
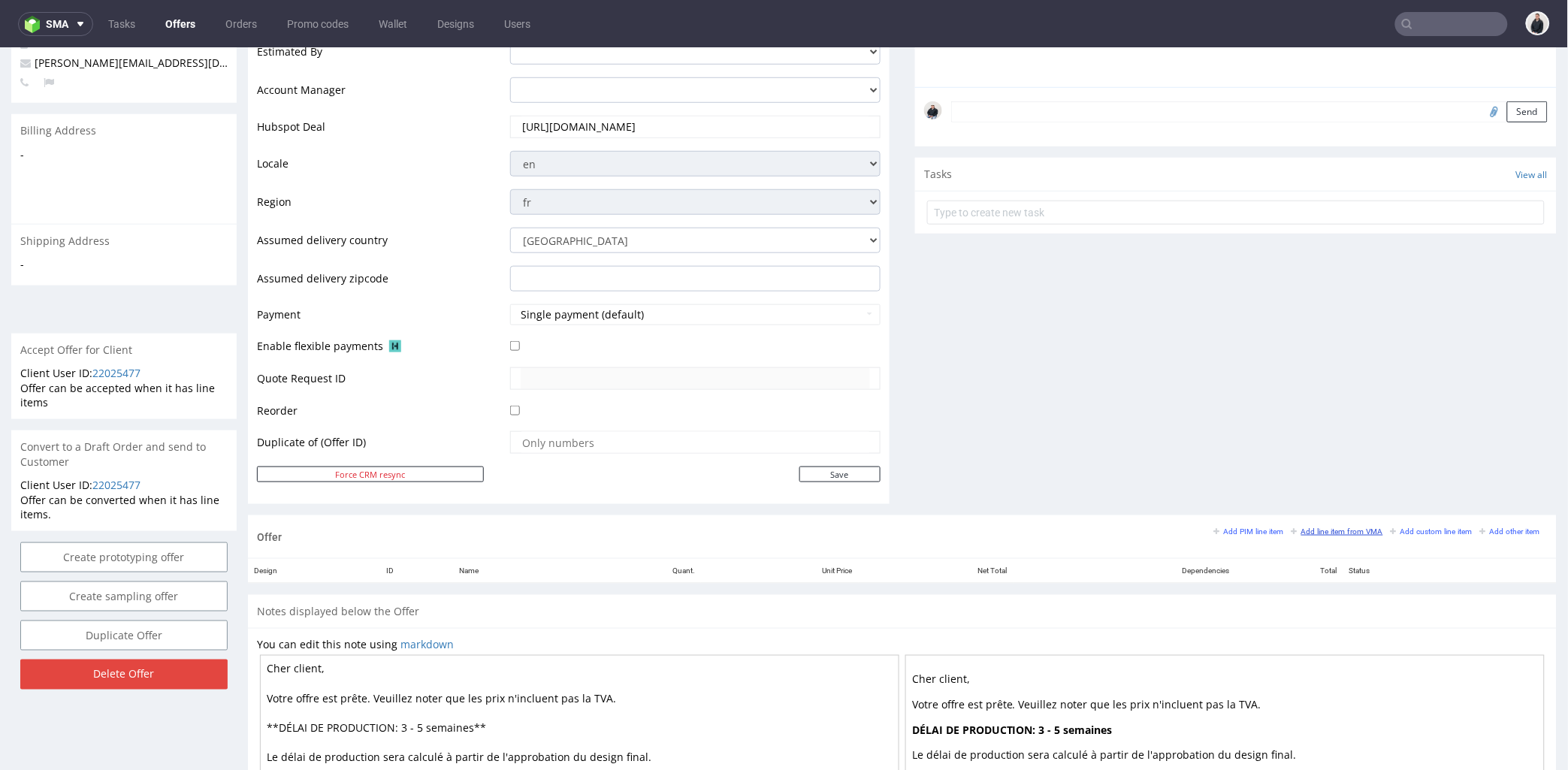
click at [1304, 529] on small "Add line item from VMA" at bounding box center [1337, 530] width 91 height 8
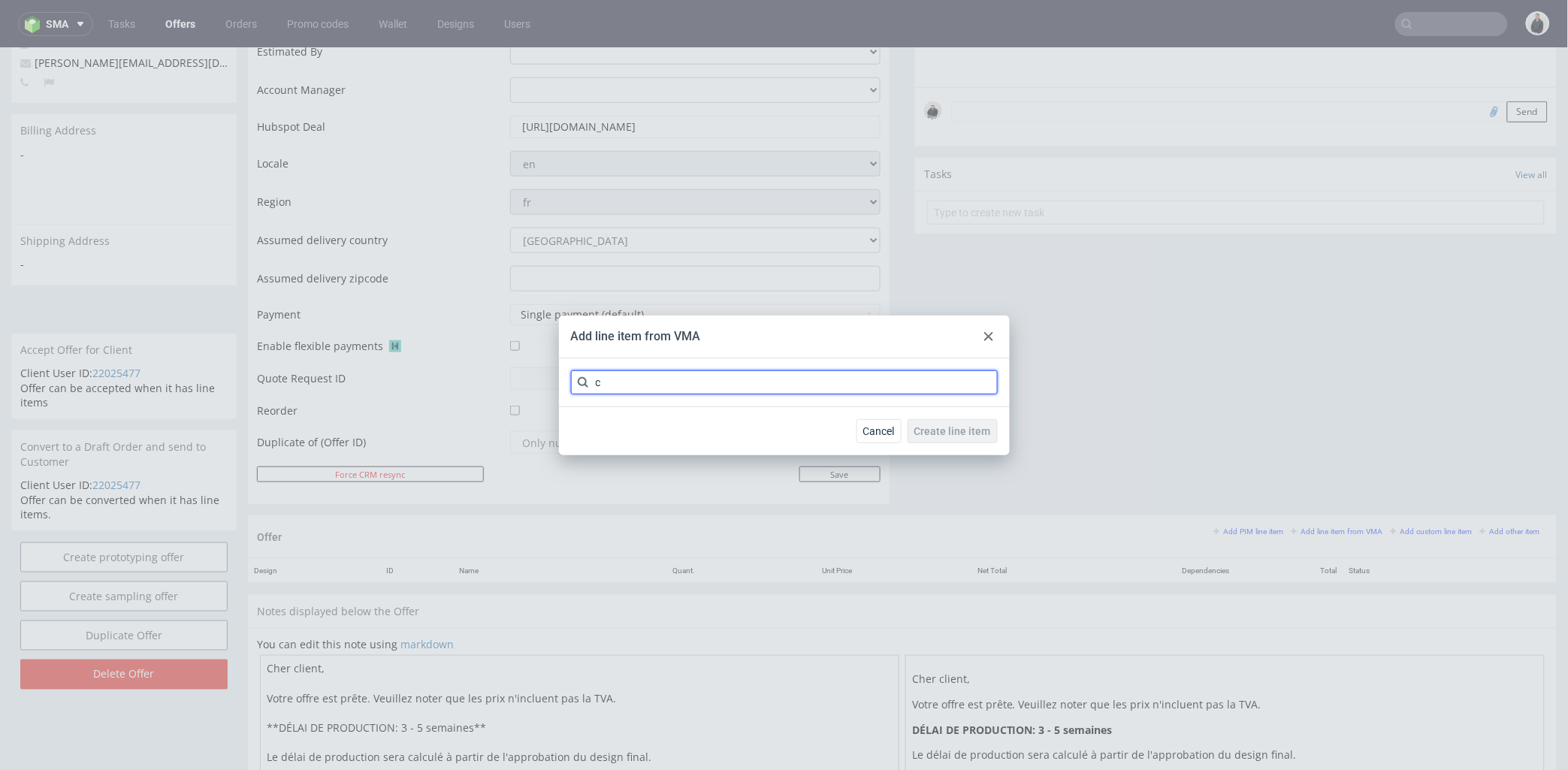
click at [785, 385] on input "c" at bounding box center [784, 382] width 427 height 24
type input "cbcd"
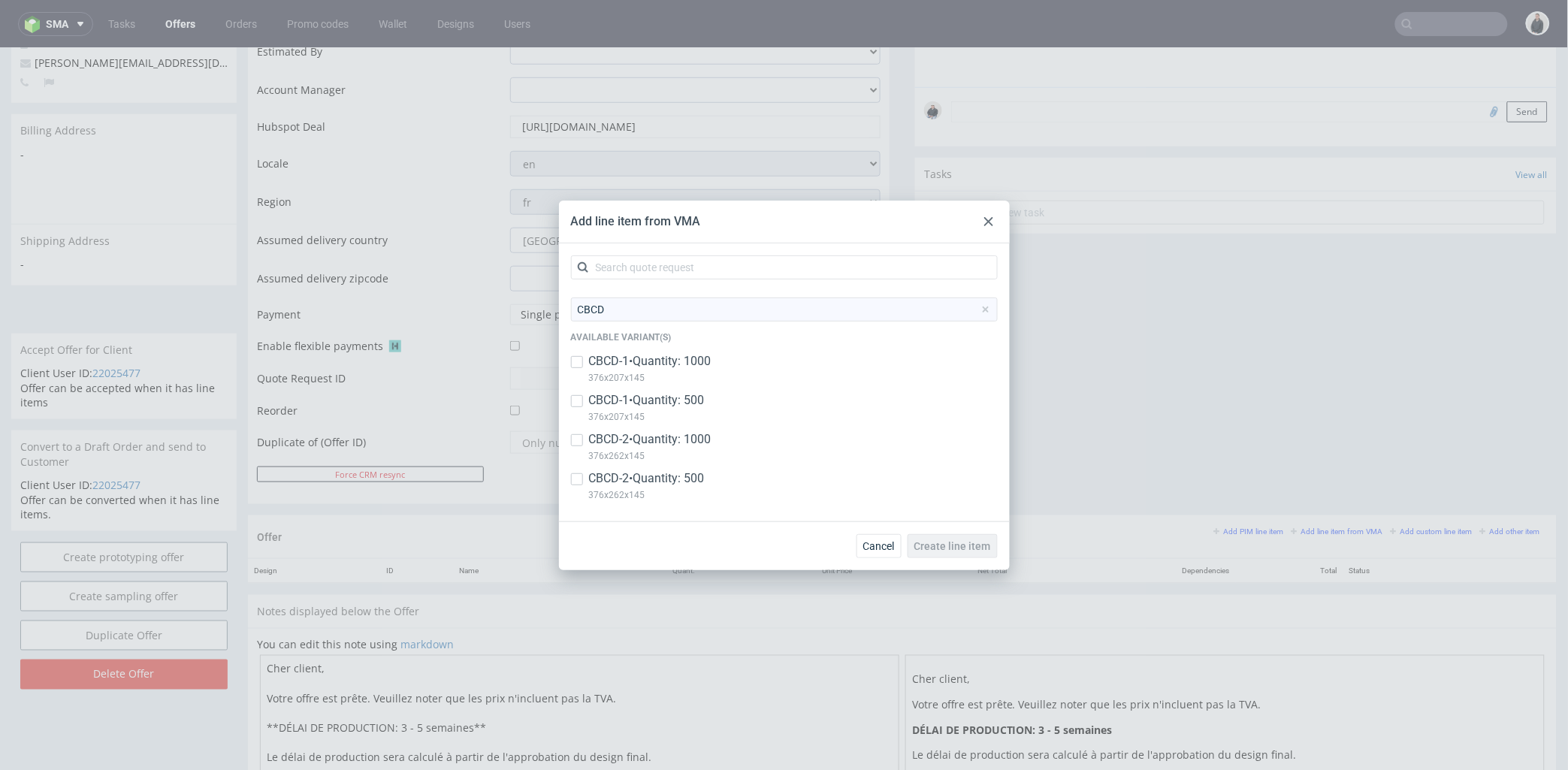
drag, startPoint x: 696, startPoint y: 407, endPoint x: 702, endPoint y: 481, distance: 74.2
click at [696, 407] on p "CBCD-1 • Quantity: 500" at bounding box center [647, 399] width 116 height 17
checkbox input "true"
drag, startPoint x: 704, startPoint y: 496, endPoint x: 718, endPoint y: 495, distance: 14.0
click at [705, 496] on p "376x262x145" at bounding box center [647, 494] width 116 height 17
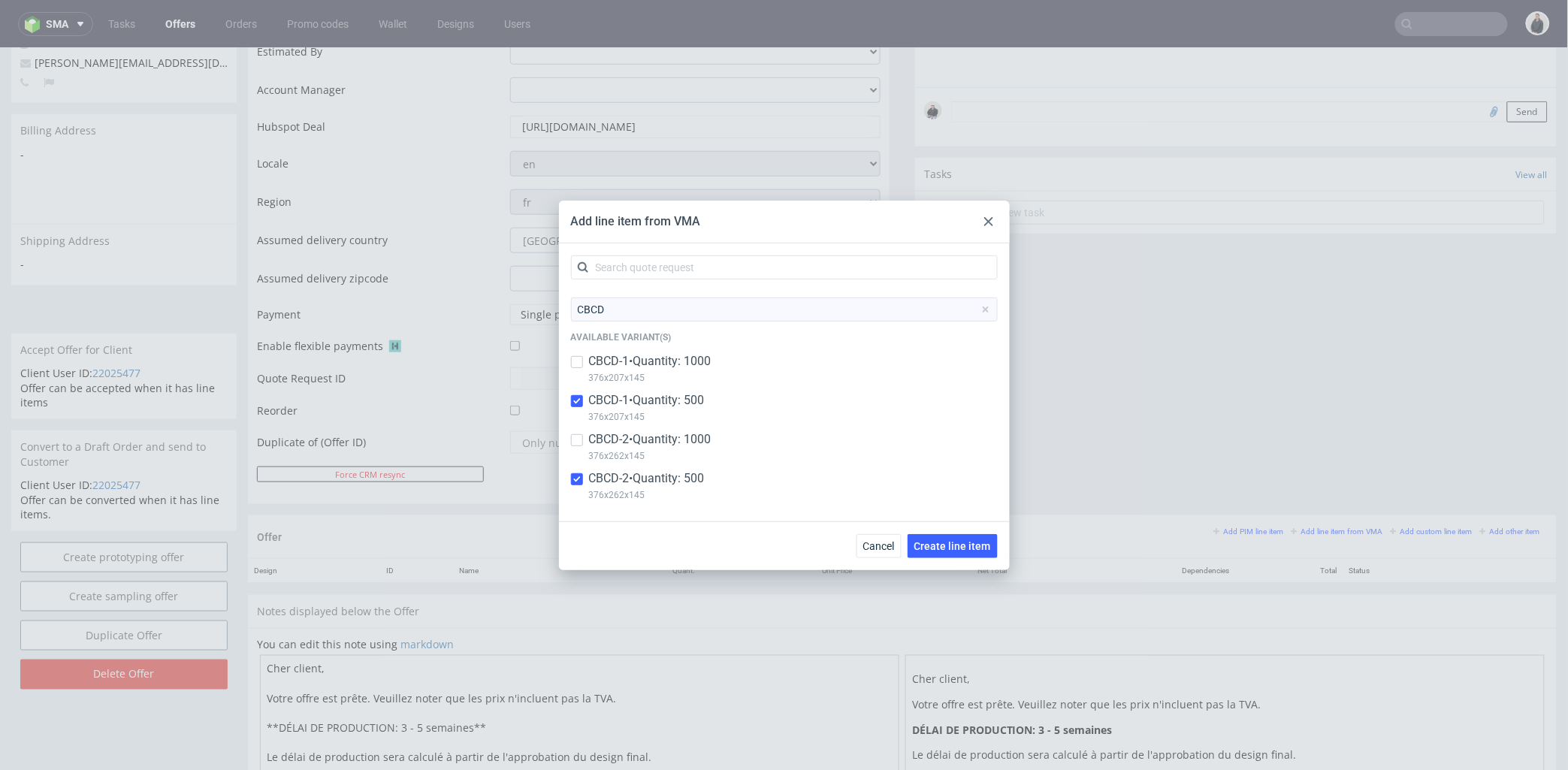
checkbox input "true"
click at [951, 546] on span "Create line item" at bounding box center [952, 546] width 76 height 11
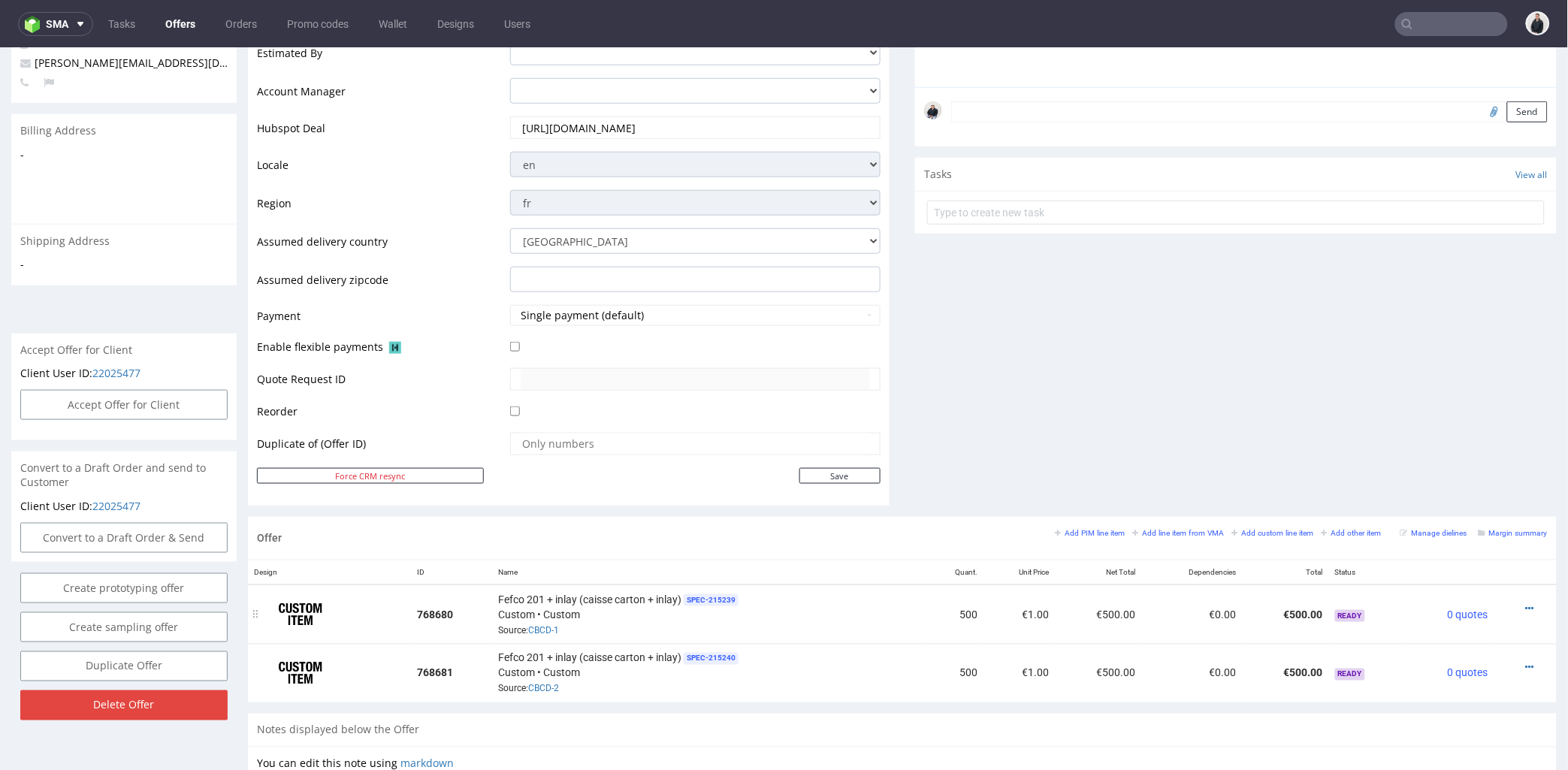
scroll to position [500, 0]
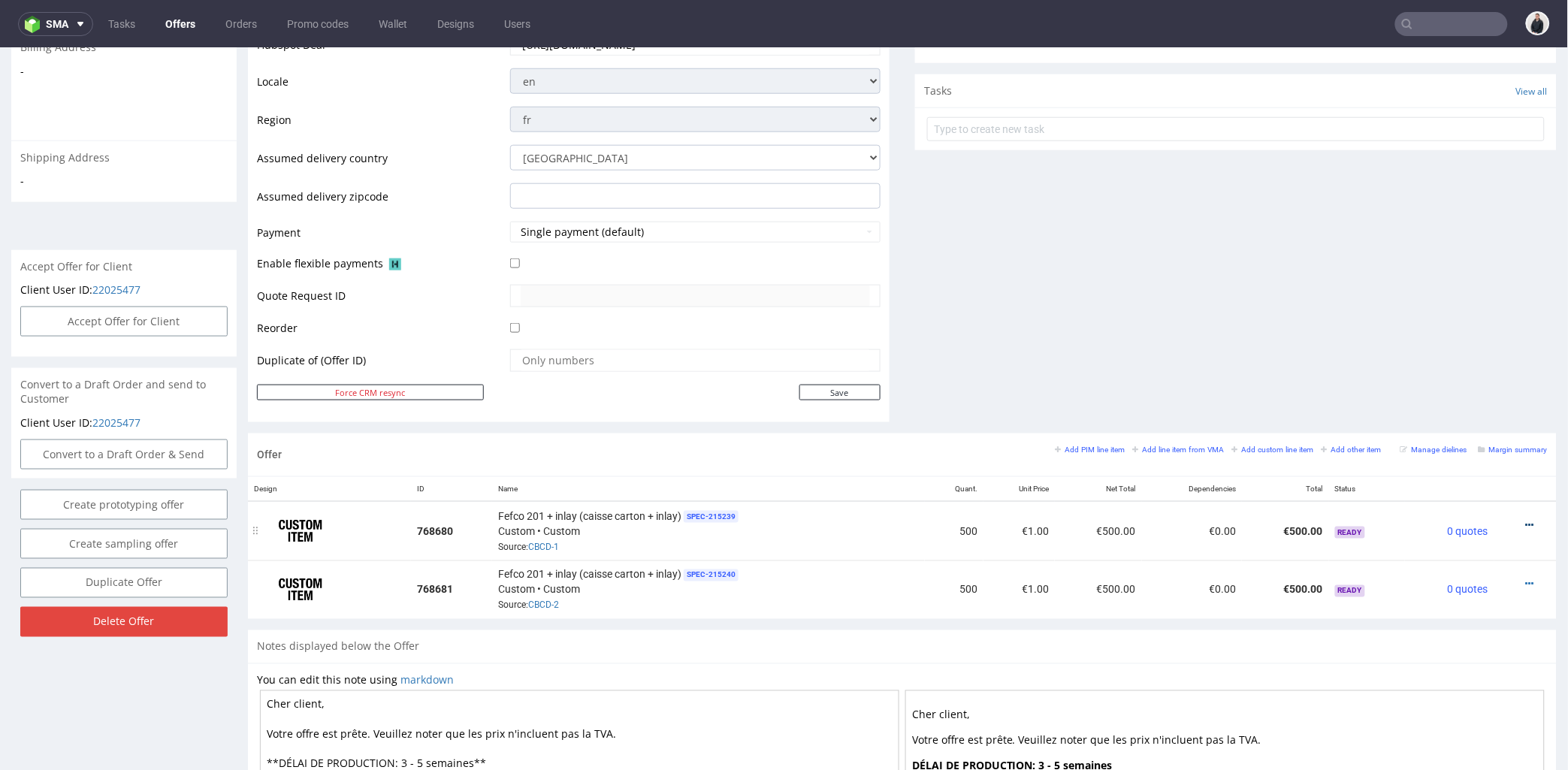
click at [1526, 526] on icon at bounding box center [1529, 524] width 8 height 11
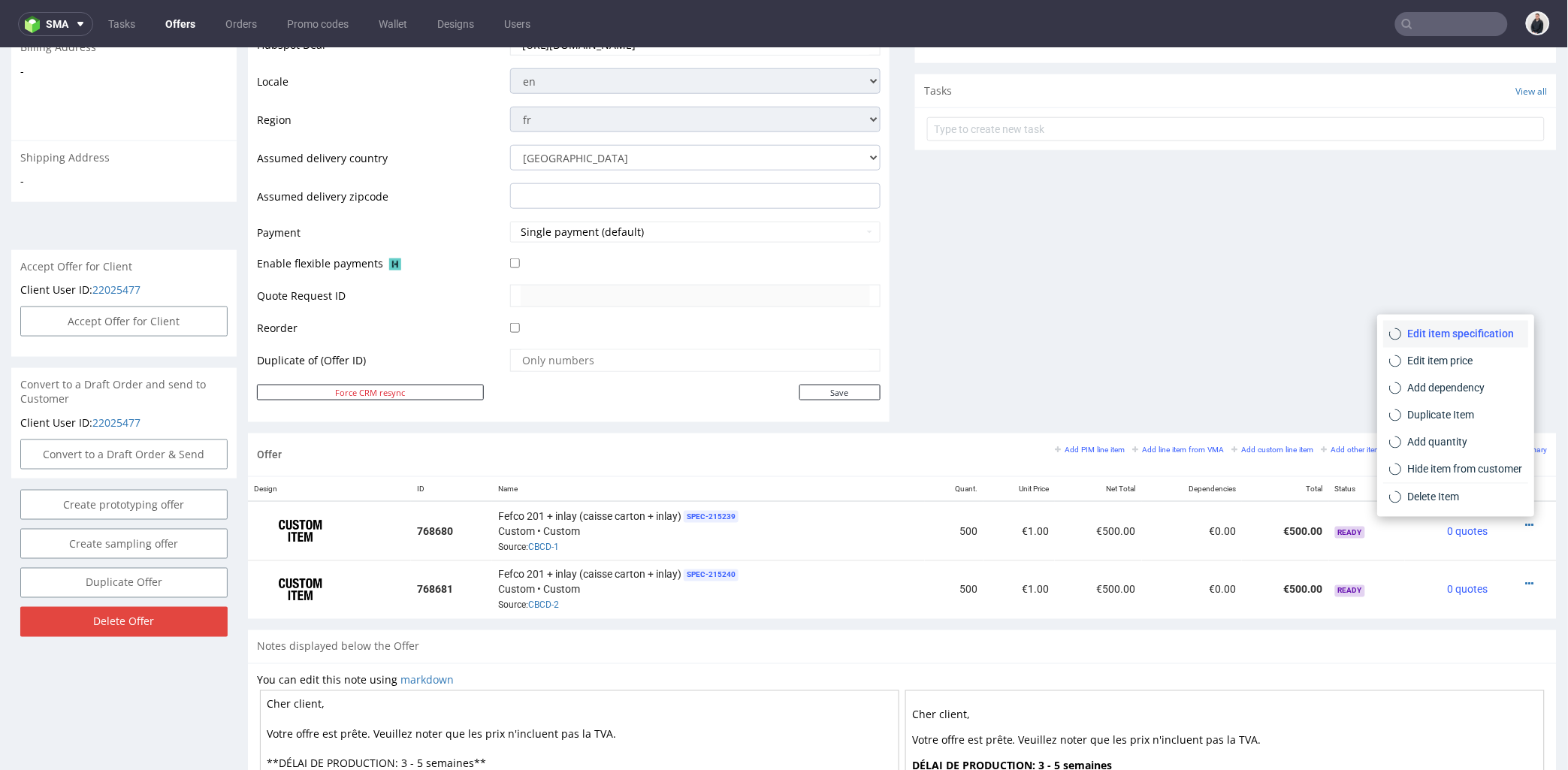
click at [1456, 335] on span "Edit item specification" at bounding box center [1463, 333] width 121 height 15
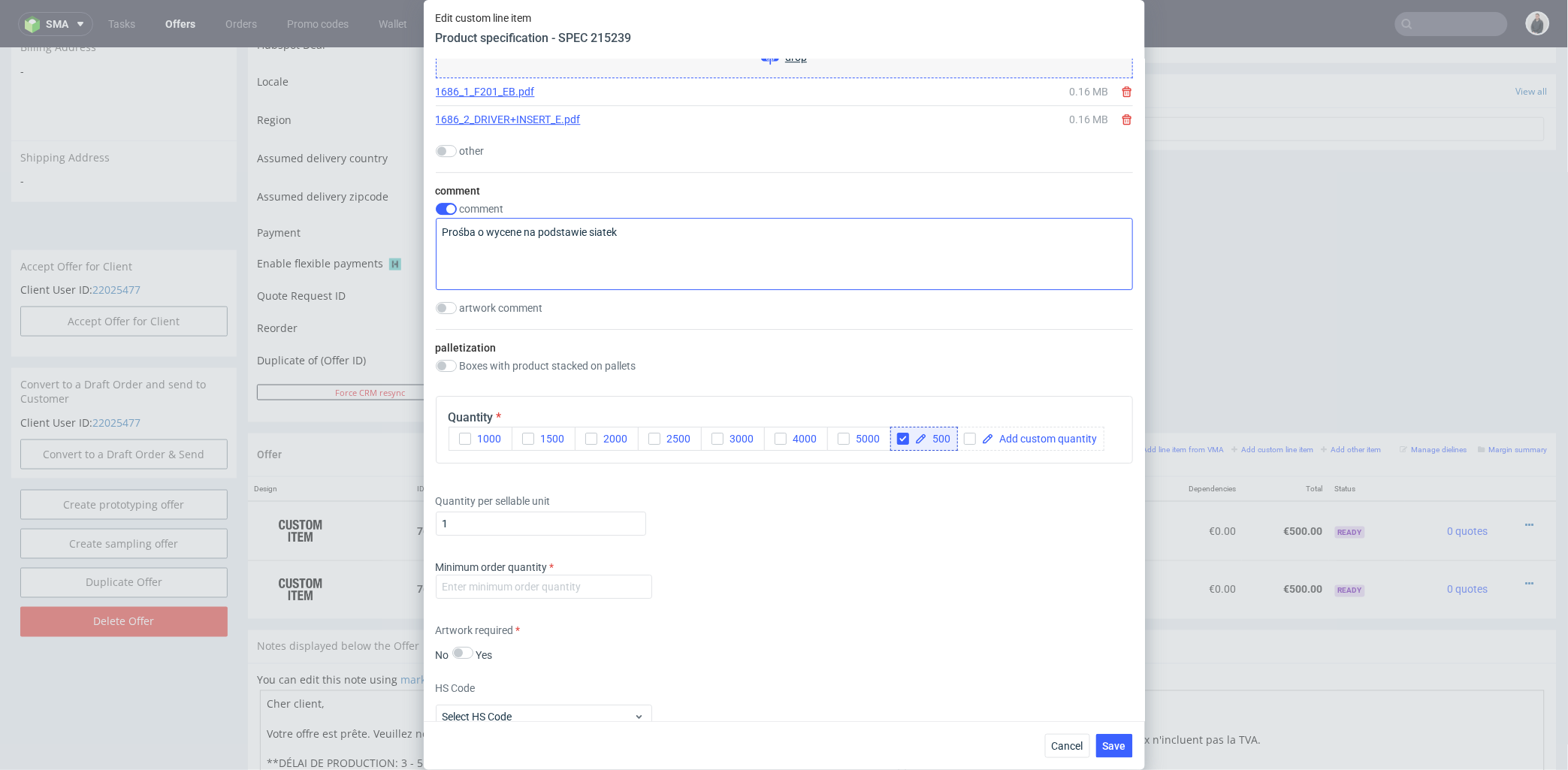
scroll to position [1835, 0]
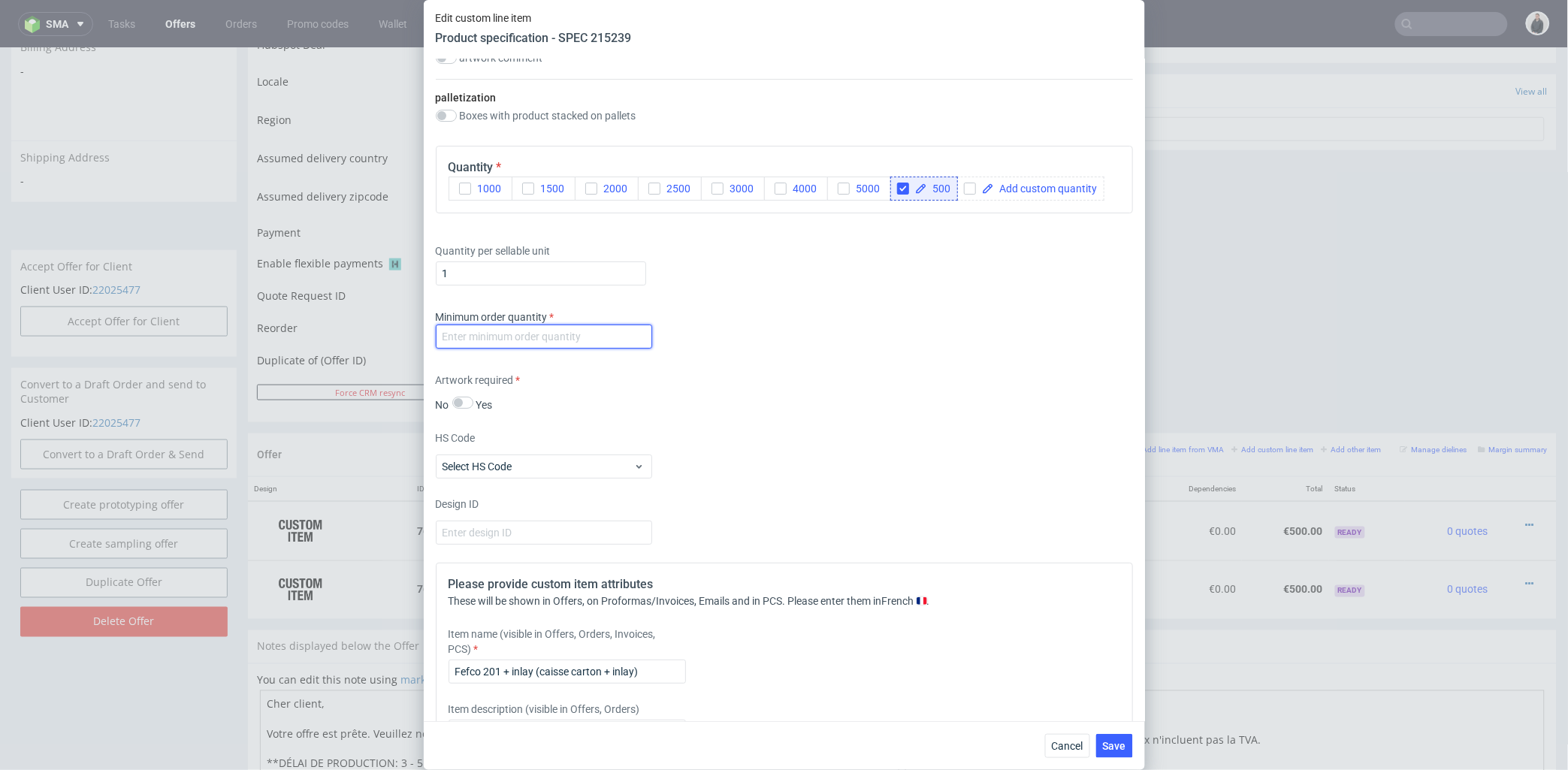
click at [582, 349] on input "number" at bounding box center [544, 335] width 216 height 24
type input "1"
click at [777, 413] on div "Artwork required No Yes" at bounding box center [784, 392] width 697 height 40
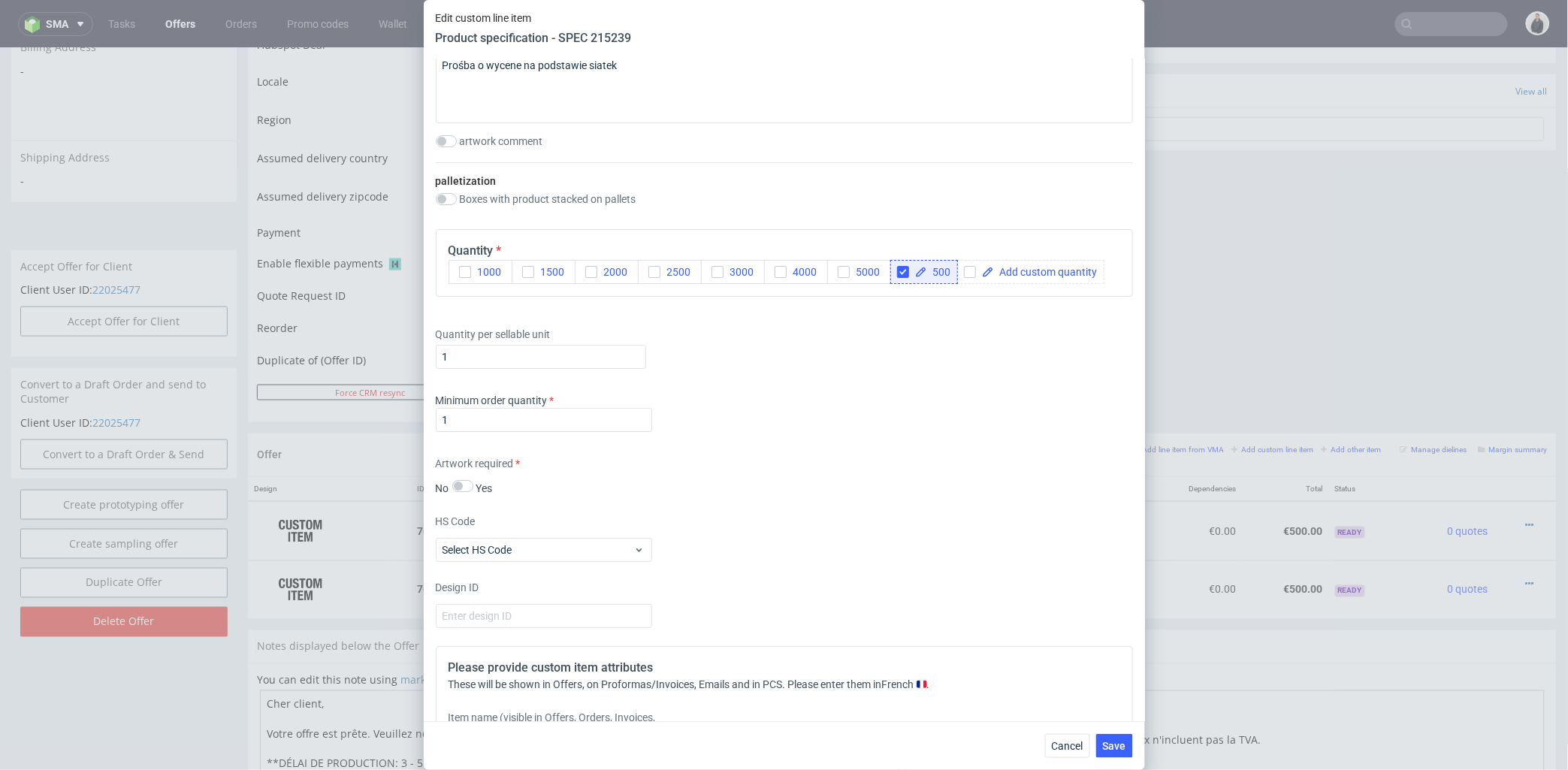
scroll to position [2002, 0]
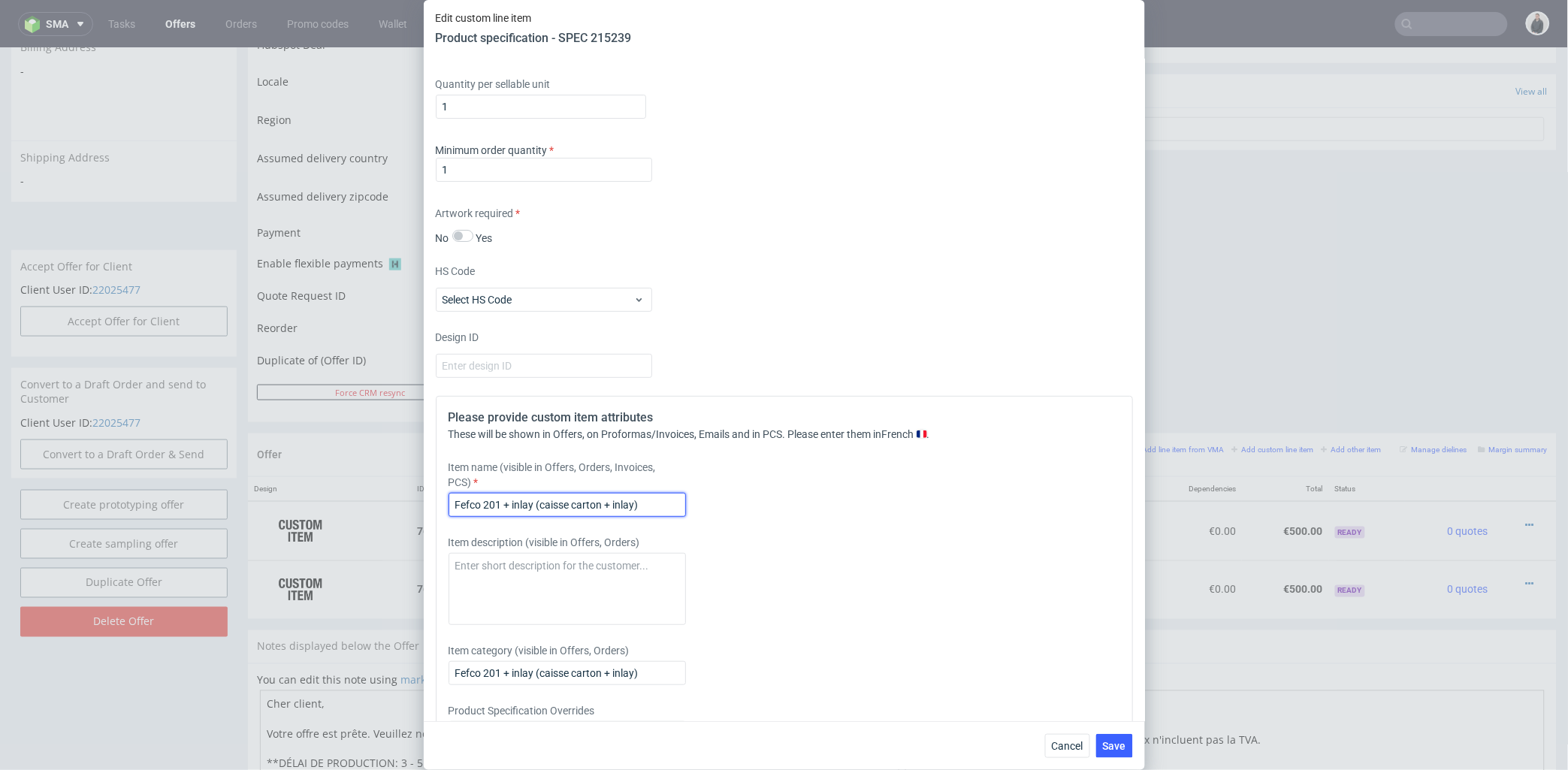
click at [652, 516] on input "Fefco 201 + inlay (caisse carton + inlay)" at bounding box center [567, 504] width 237 height 24
paste input "30"
type input "Fefco 201 + inlay (caisse carton + inlay) 30 smartphones"
click at [1114, 742] on span "Save" at bounding box center [1115, 745] width 24 height 11
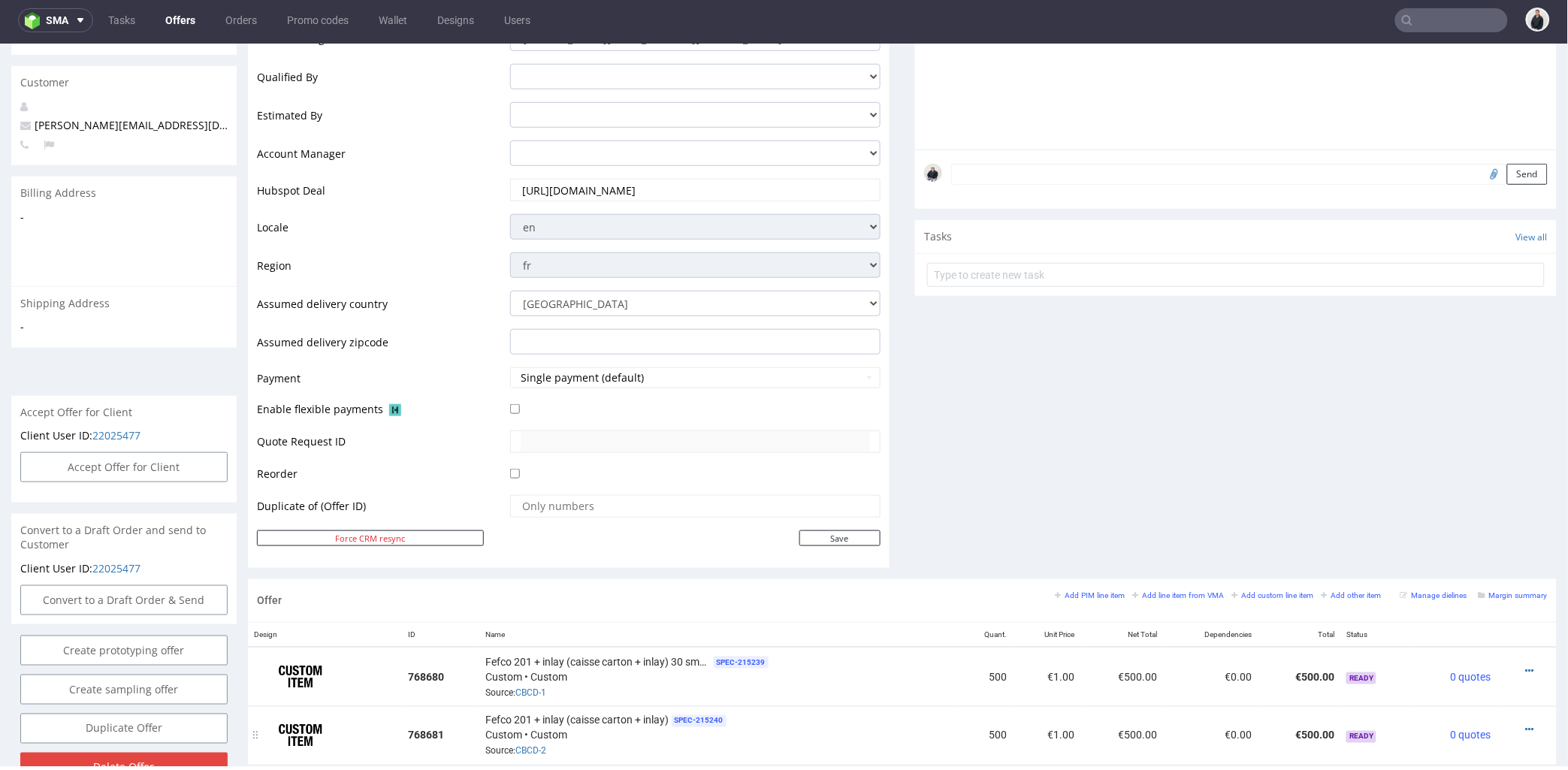
scroll to position [601, 0]
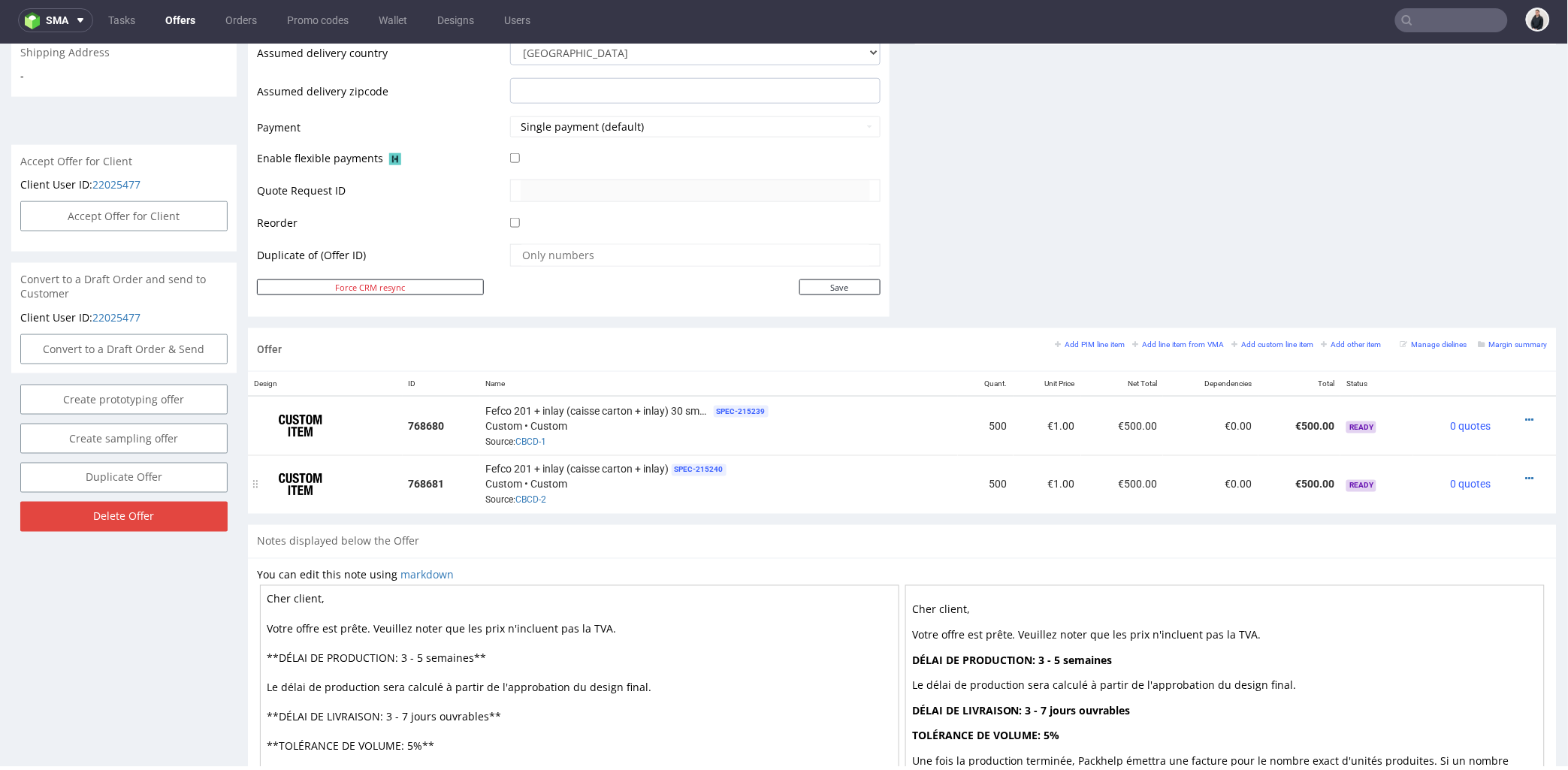
click at [1505, 467] on td at bounding box center [1528, 483] width 60 height 59
click at [1526, 480] on icon at bounding box center [1529, 479] width 8 height 11
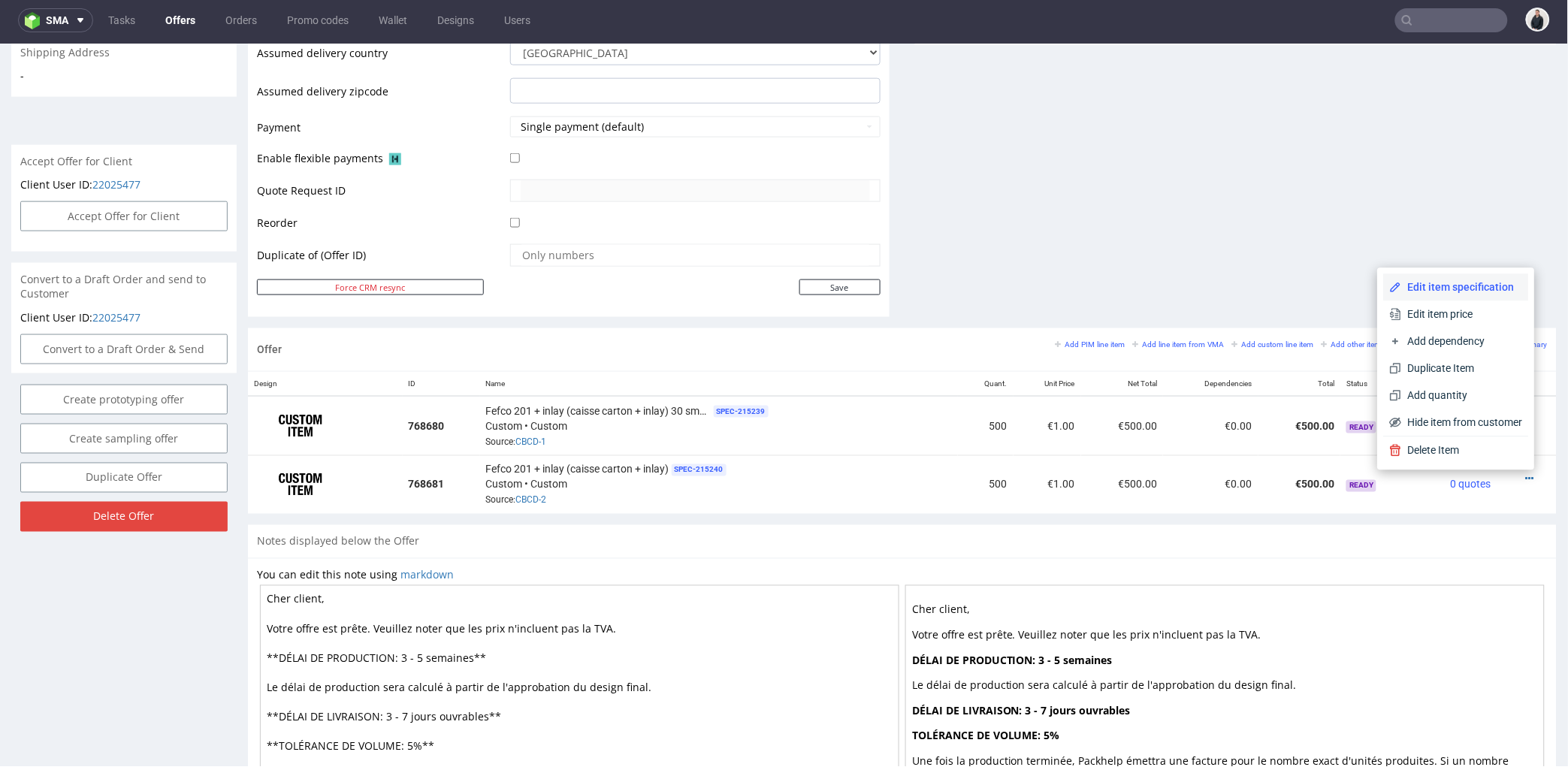
click at [1457, 285] on span "Edit item specification" at bounding box center [1463, 286] width 121 height 15
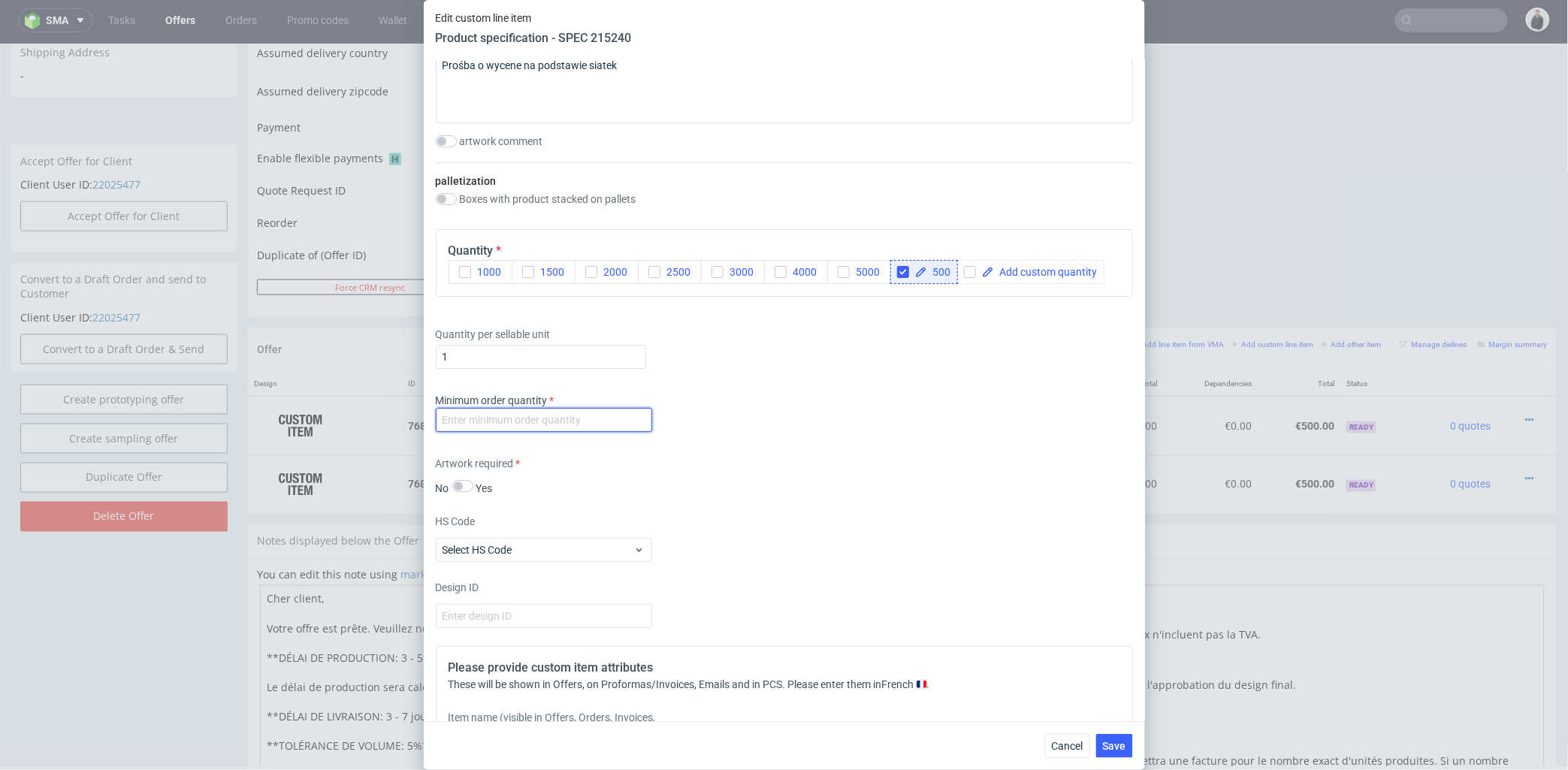
click at [563, 432] on input "number" at bounding box center [544, 419] width 216 height 24
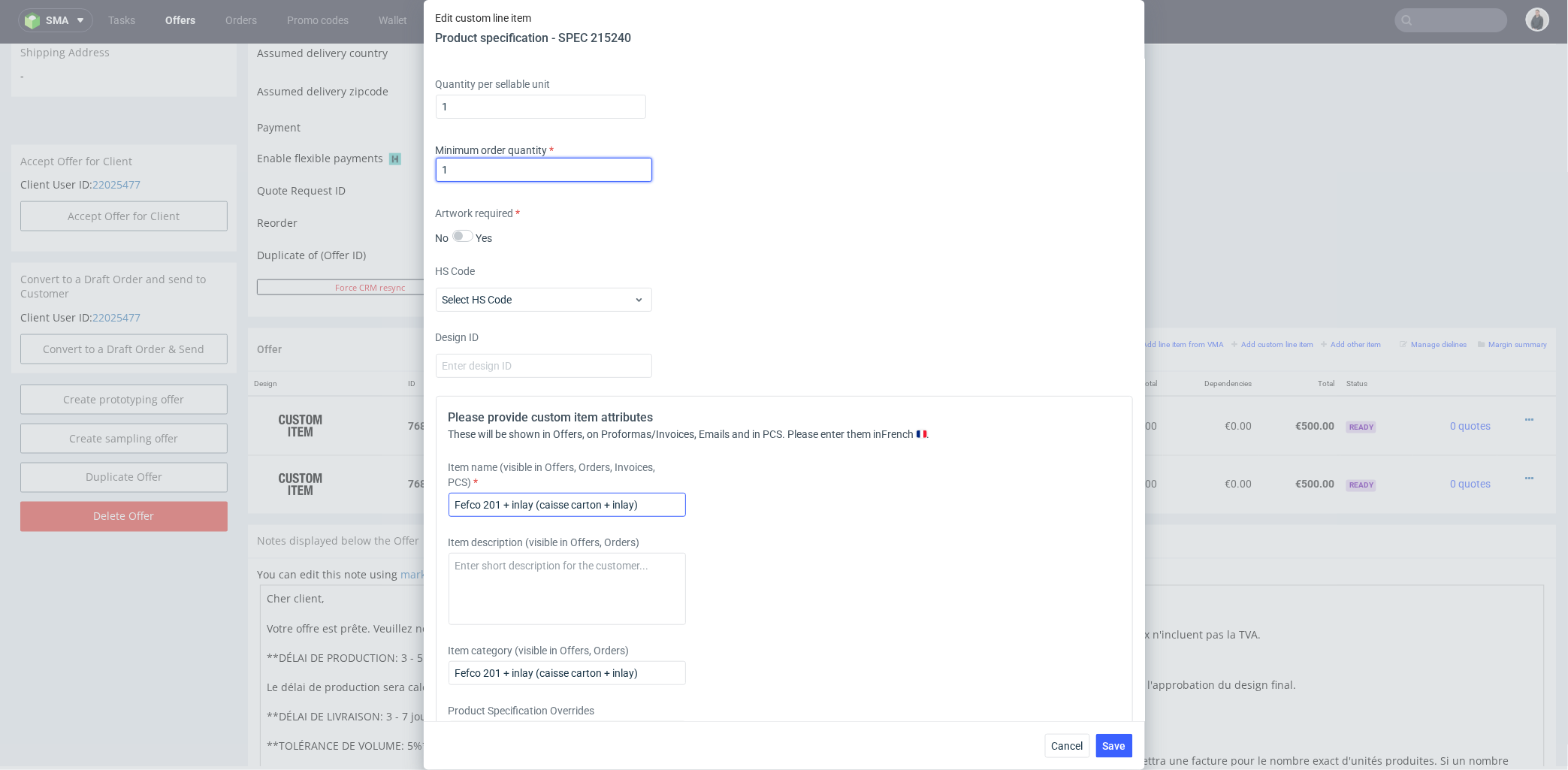
type input "1"
click at [665, 516] on input "Fefco 201 + inlay (caisse carton + inlay)" at bounding box center [567, 504] width 237 height 24
click at [661, 516] on input "Fefco 201 + inlay (caisse carton + inlay) 40 smarthpnes" at bounding box center [567, 504] width 237 height 24
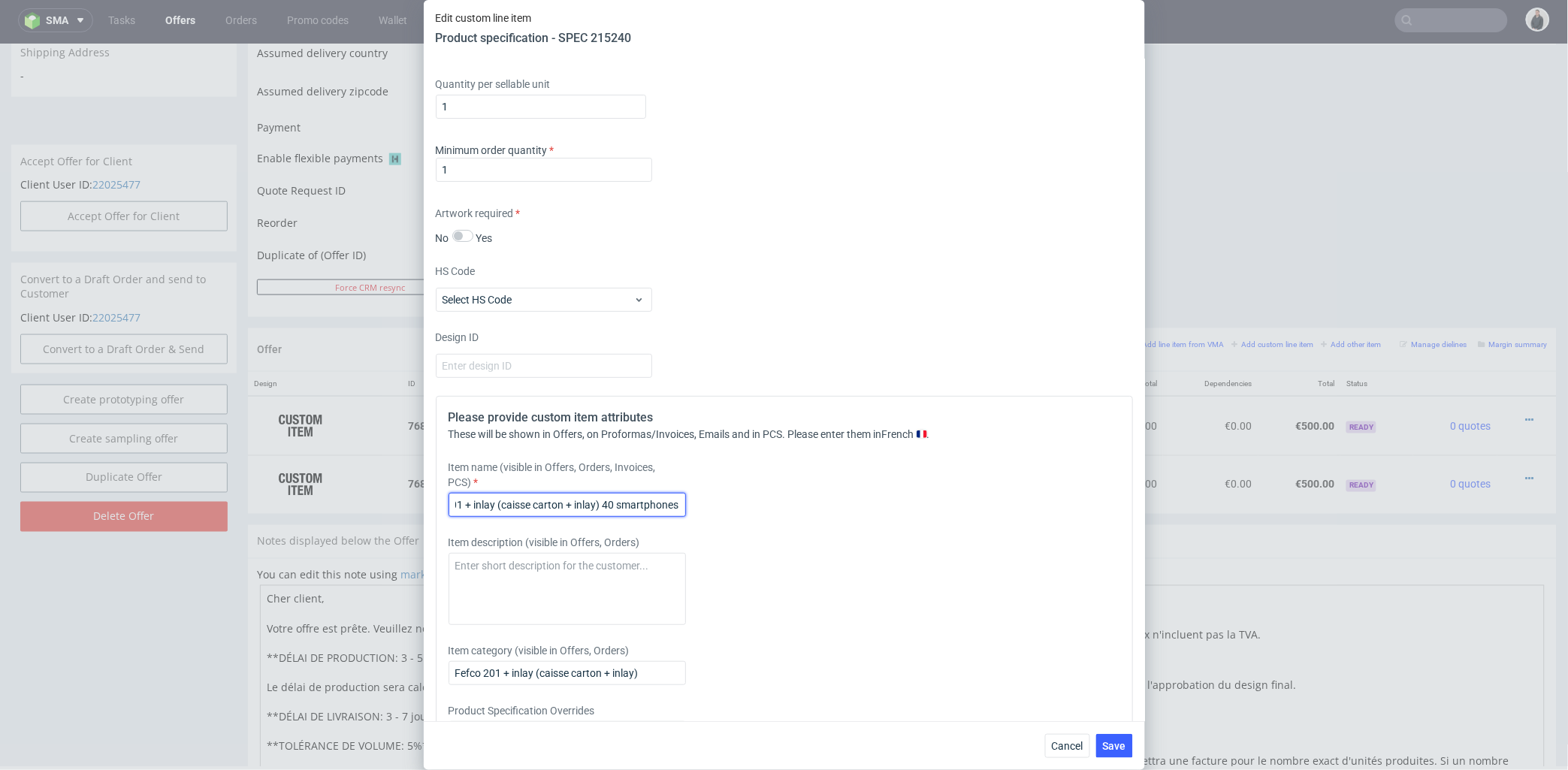
drag, startPoint x: 669, startPoint y: 558, endPoint x: 756, endPoint y: 558, distance: 87.0
click at [750, 516] on div "Item name (visible in Offers, Orders, Invoices, PCS) Fefco 201 + inlay (caisse …" at bounding box center [698, 487] width 499 height 57
type input "Fefco 201 + inlay (caisse carton + inlay) 40 smartphones"
click at [895, 516] on div "Item name (visible in Offers, Orders, Invoices, PCS) Fefco 201 + inlay (caisse …" at bounding box center [698, 487] width 499 height 57
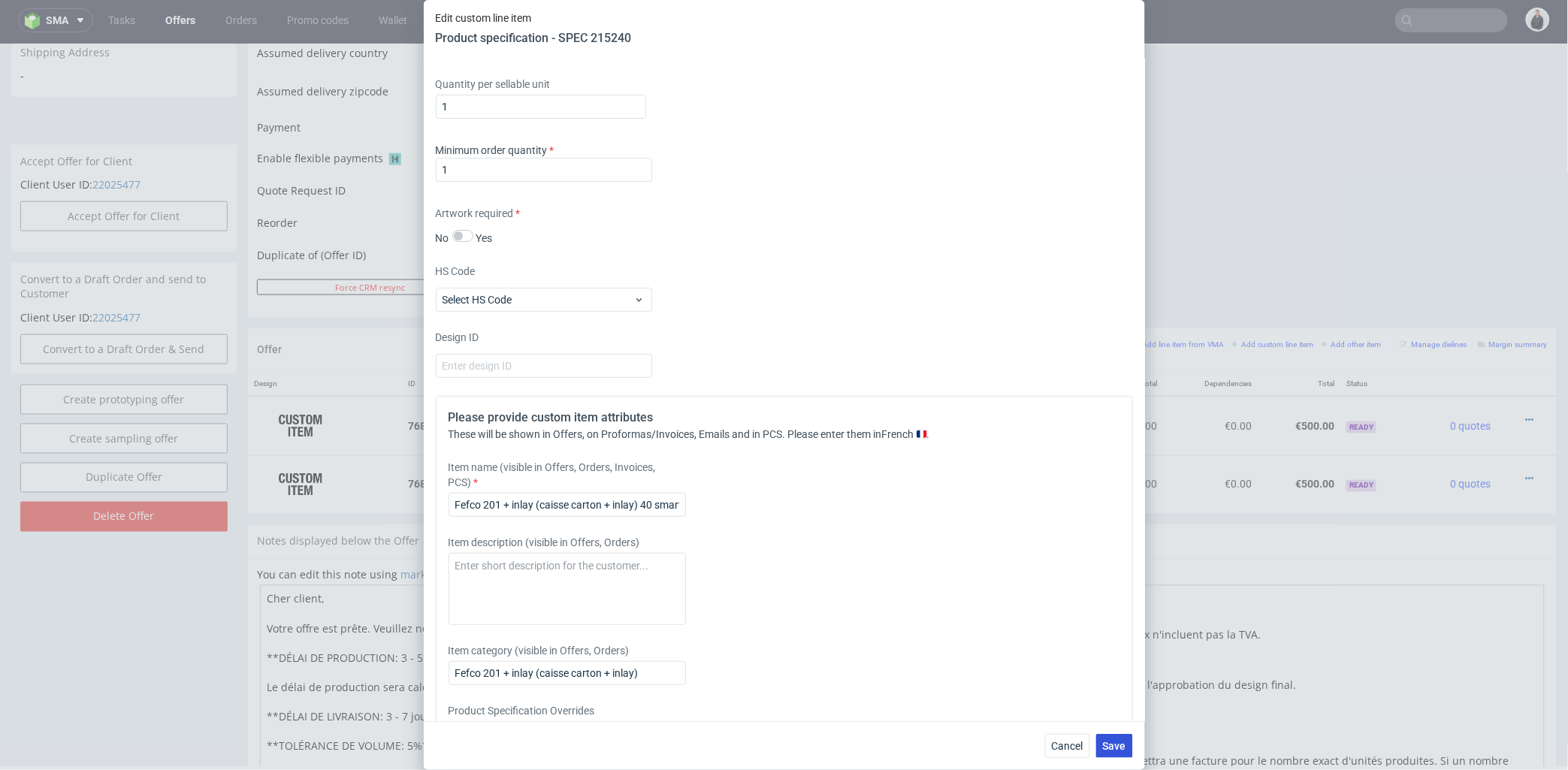
click at [1110, 740] on span "Save" at bounding box center [1115, 745] width 24 height 11
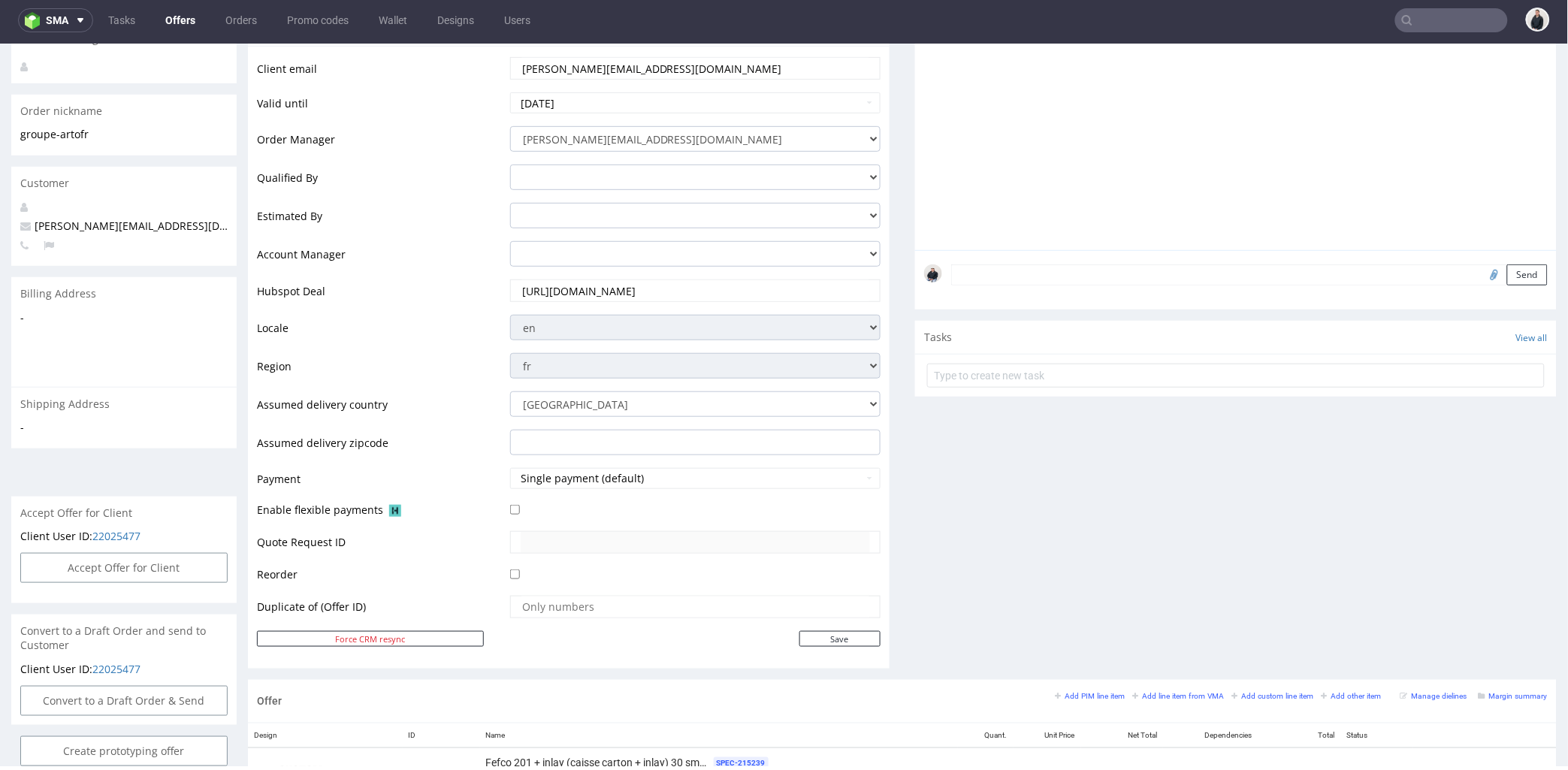
scroll to position [417, 0]
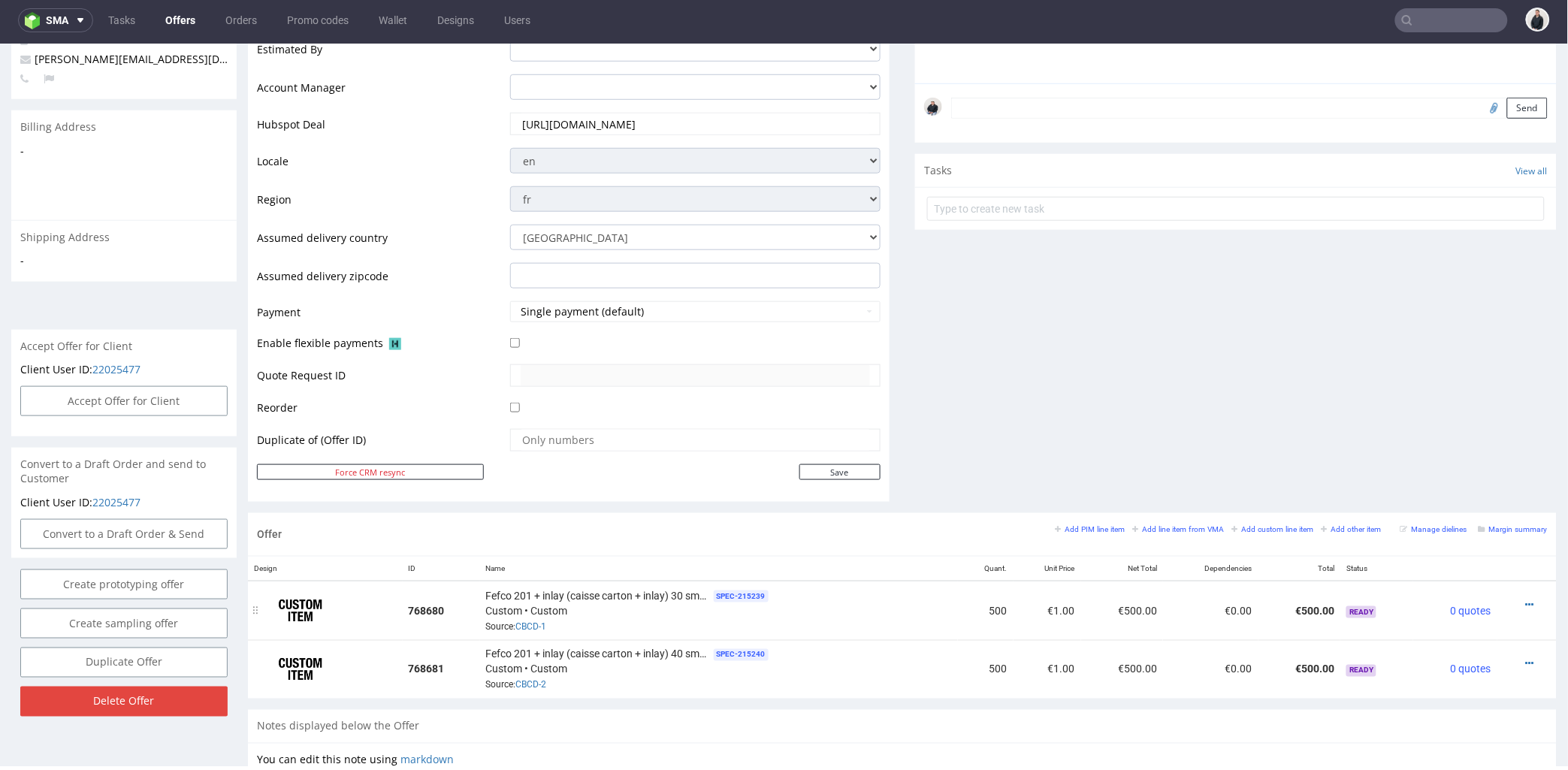
click at [1526, 599] on icon at bounding box center [1529, 604] width 8 height 11
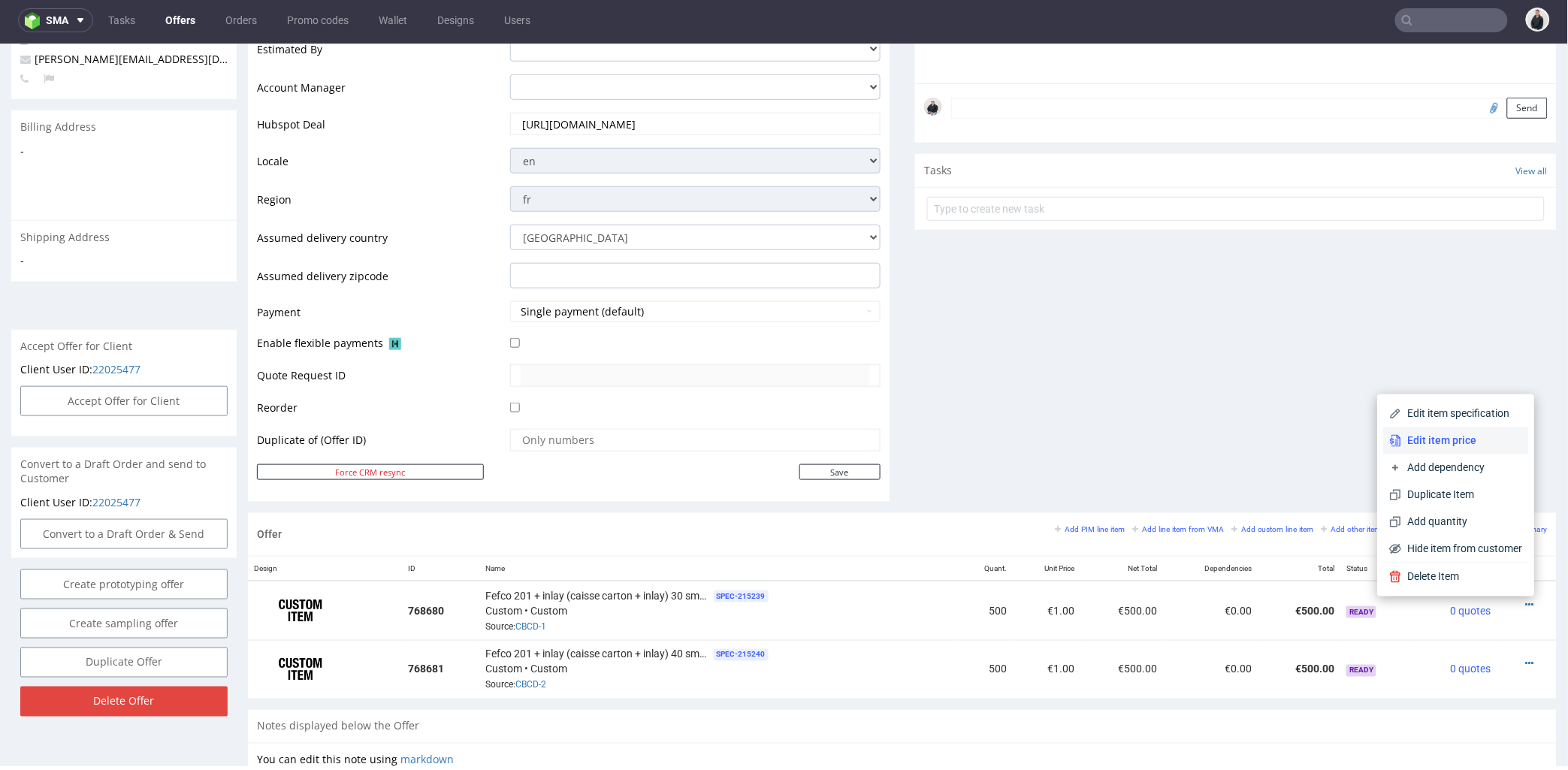
click at [1414, 435] on span "Edit item price" at bounding box center [1463, 440] width 121 height 15
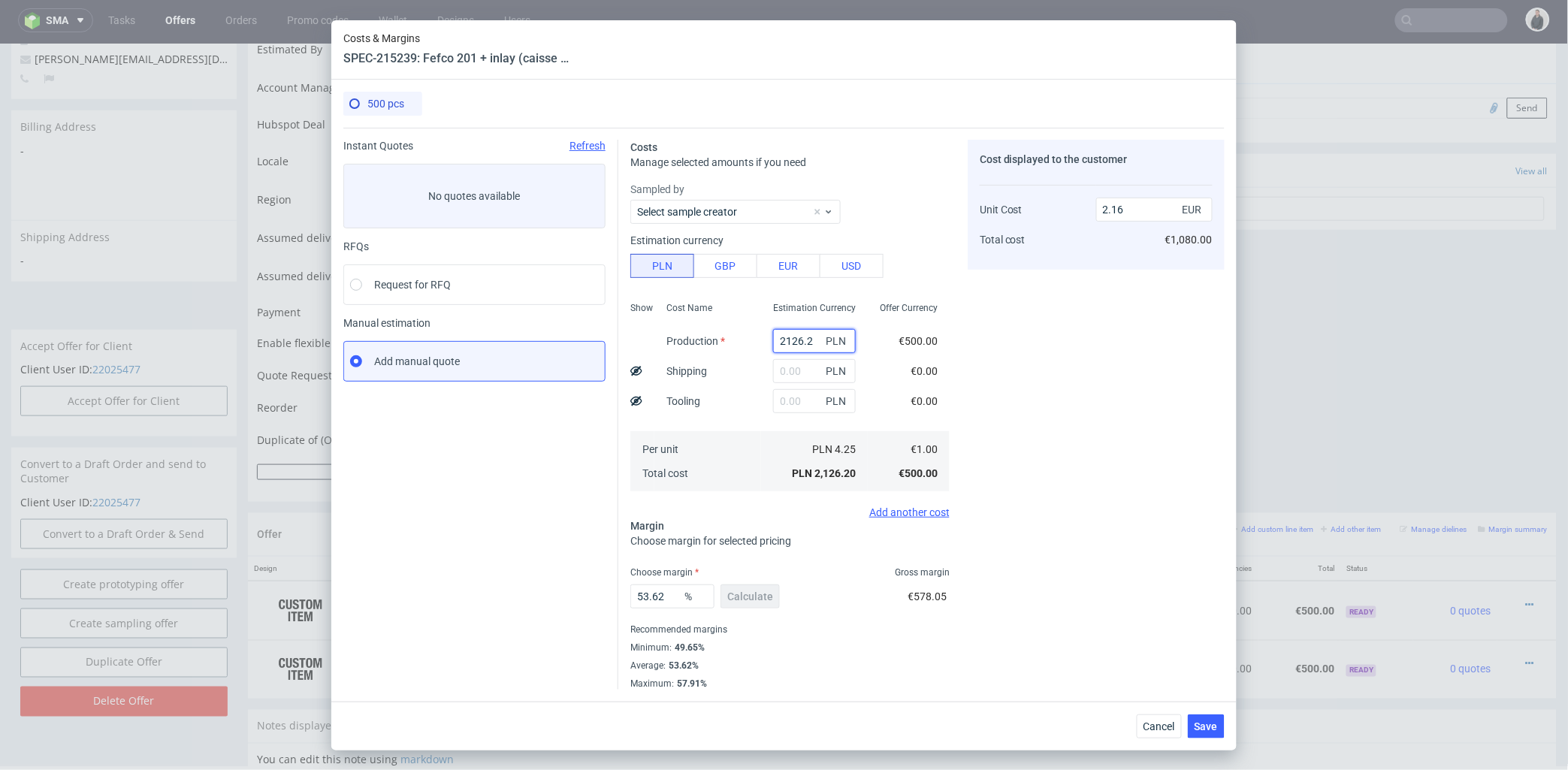
click at [798, 347] on input "2126.2" at bounding box center [814, 341] width 83 height 24
paste input "750"
type input "2750"
type input "2.79"
type input "2750"
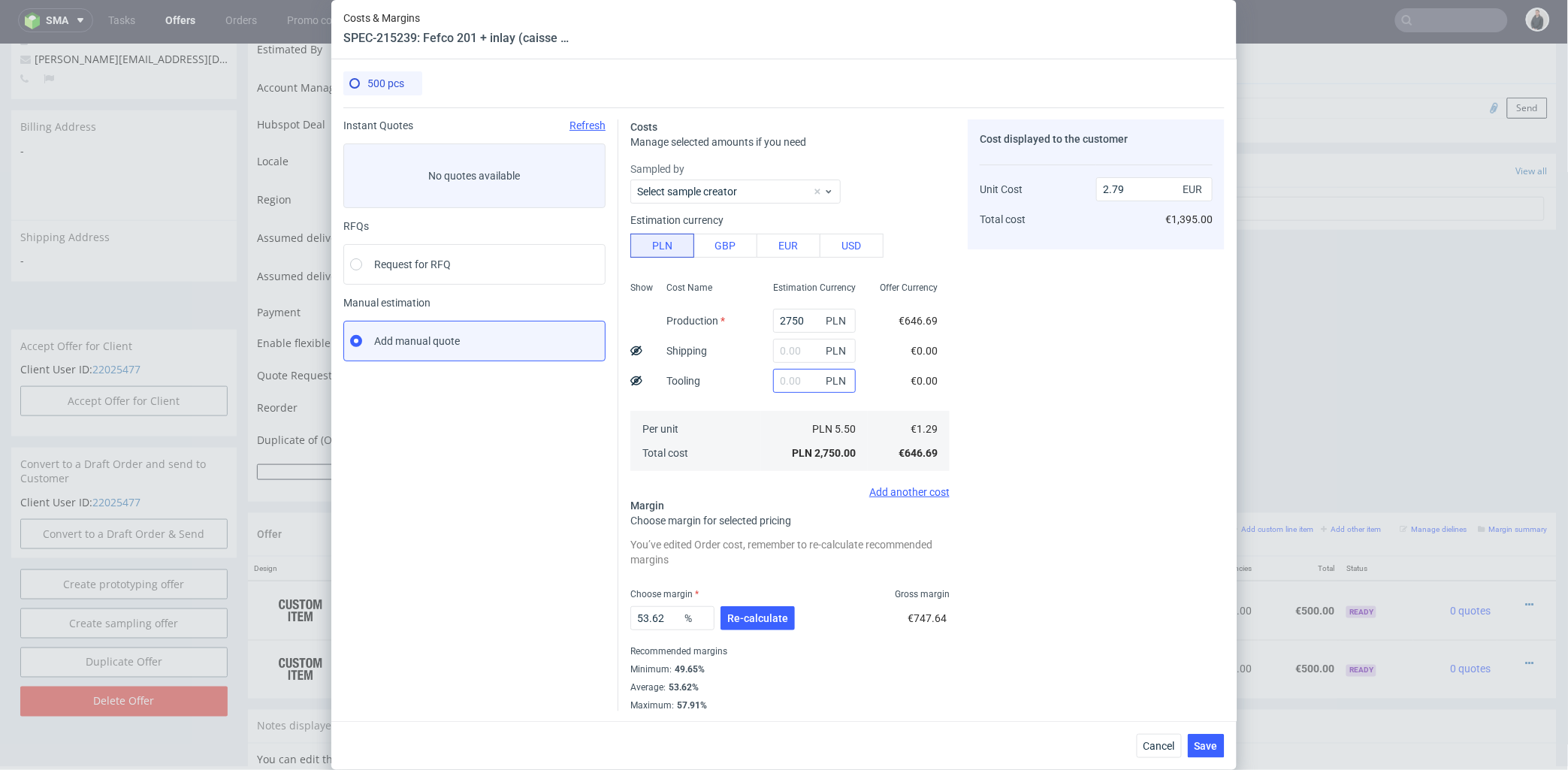
click at [792, 395] on div "PLN" at bounding box center [813, 381] width 106 height 30
click at [791, 383] on input "text" at bounding box center [814, 380] width 83 height 24
type input "1700"
type input "4.51"
type input "1700"
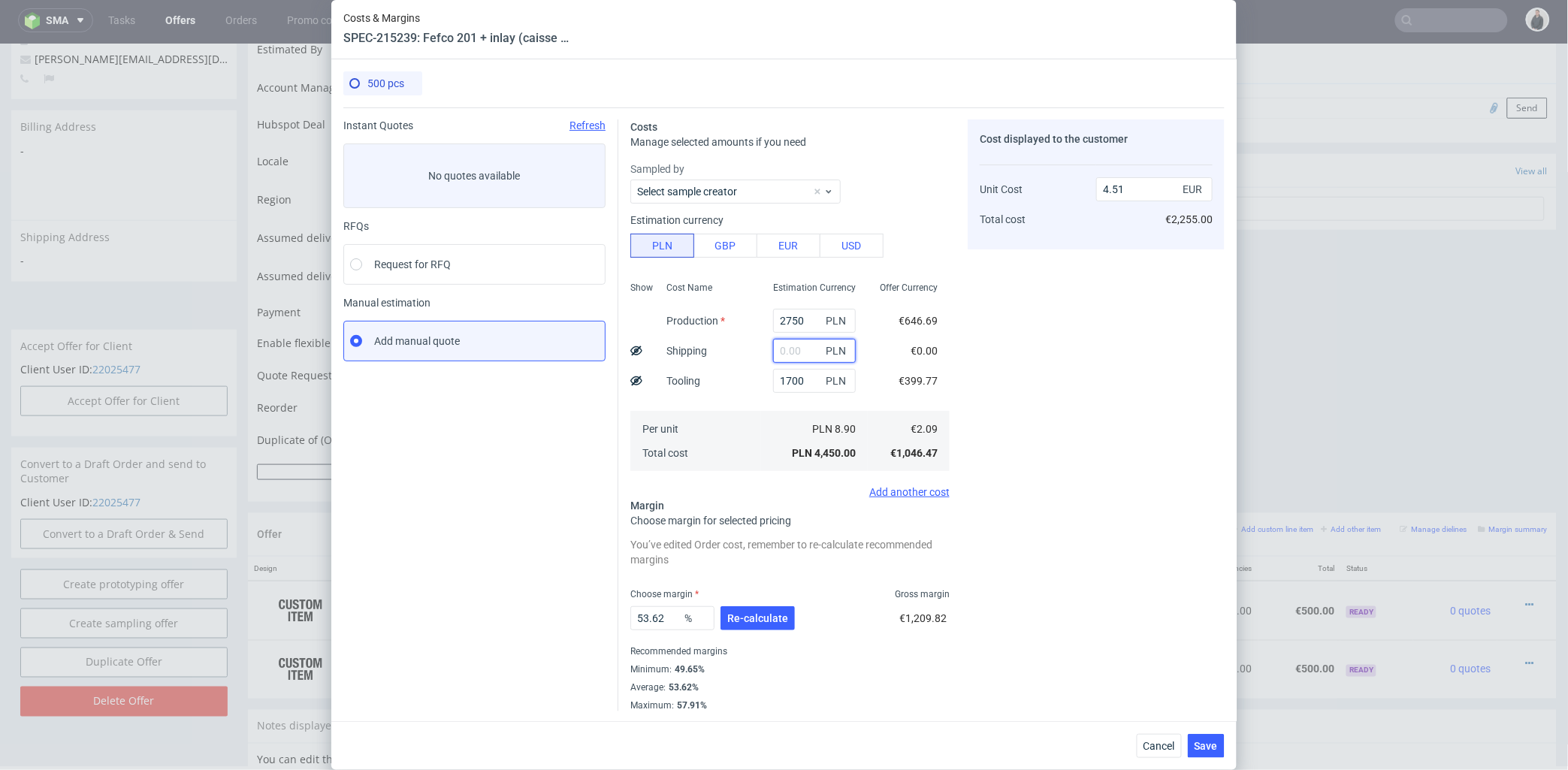
click at [791, 351] on input "text" at bounding box center [814, 350] width 83 height 24
type input "14"
type input "4.53"
type input "1400"
click at [738, 368] on div "Cost Name Production Shipping Tooling Per unit Total cost" at bounding box center [707, 375] width 106 height 198
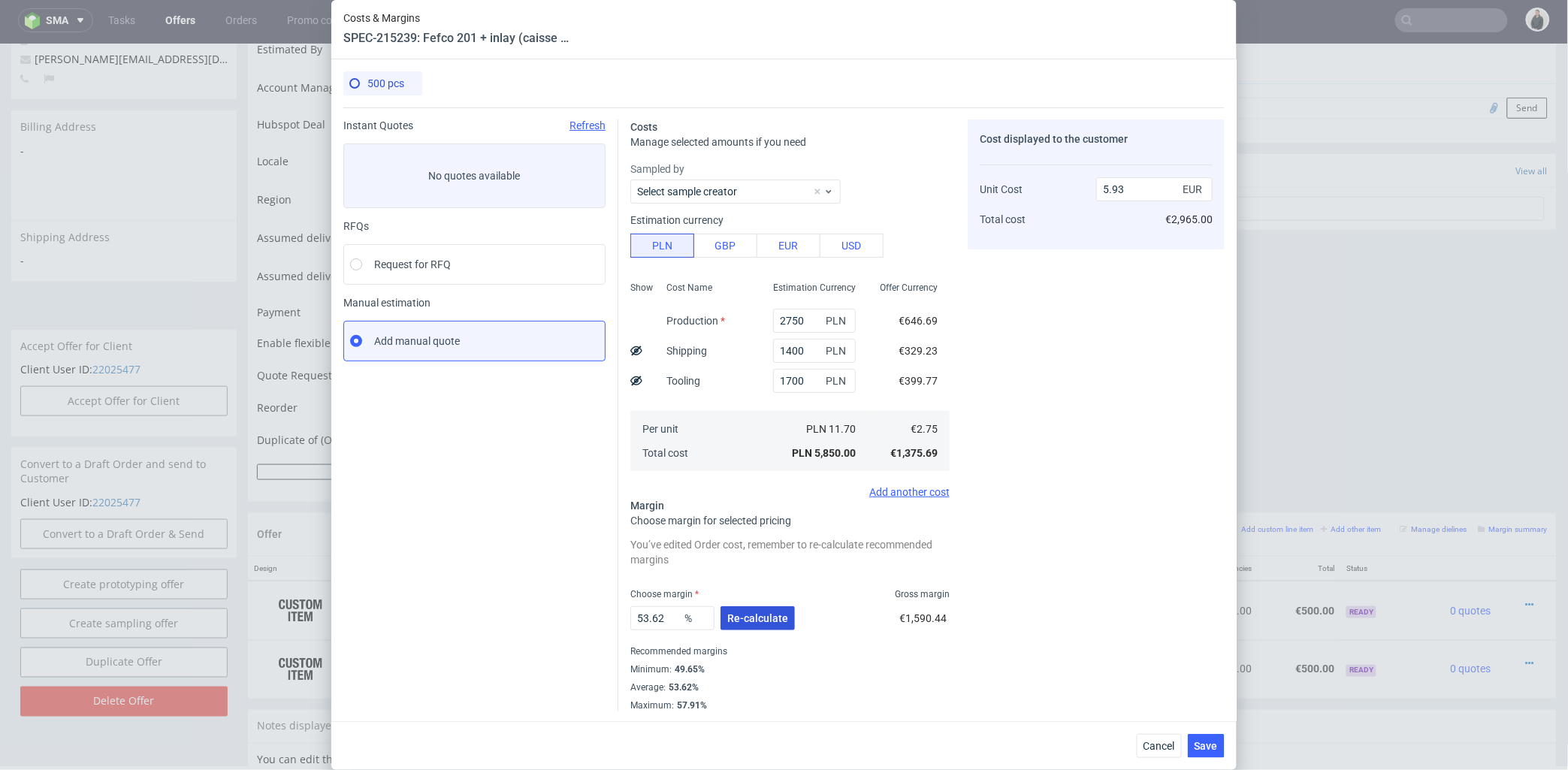
click at [755, 614] on span "Re-calculate" at bounding box center [757, 618] width 61 height 11
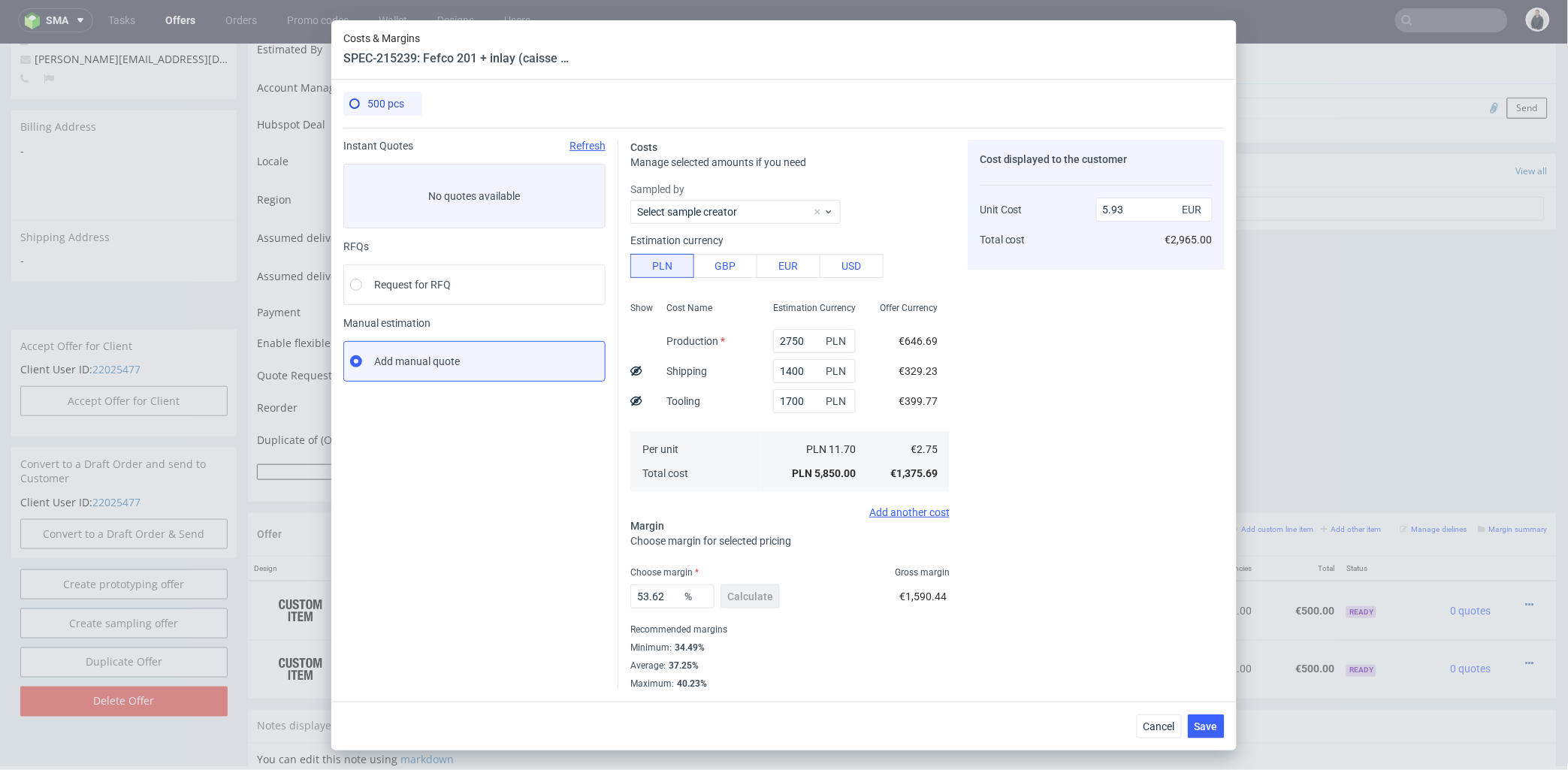
click at [636, 401] on use at bounding box center [637, 400] width 12 height 10
type input "5.13"
drag, startPoint x: 672, startPoint y: 592, endPoint x: 749, endPoint y: 584, distance: 77.4
click at [579, 581] on div "Instant Quotes Refresh No quotes available RFQs Request for RFQ Manual estimati…" at bounding box center [784, 408] width 881 height 562
type input "35"
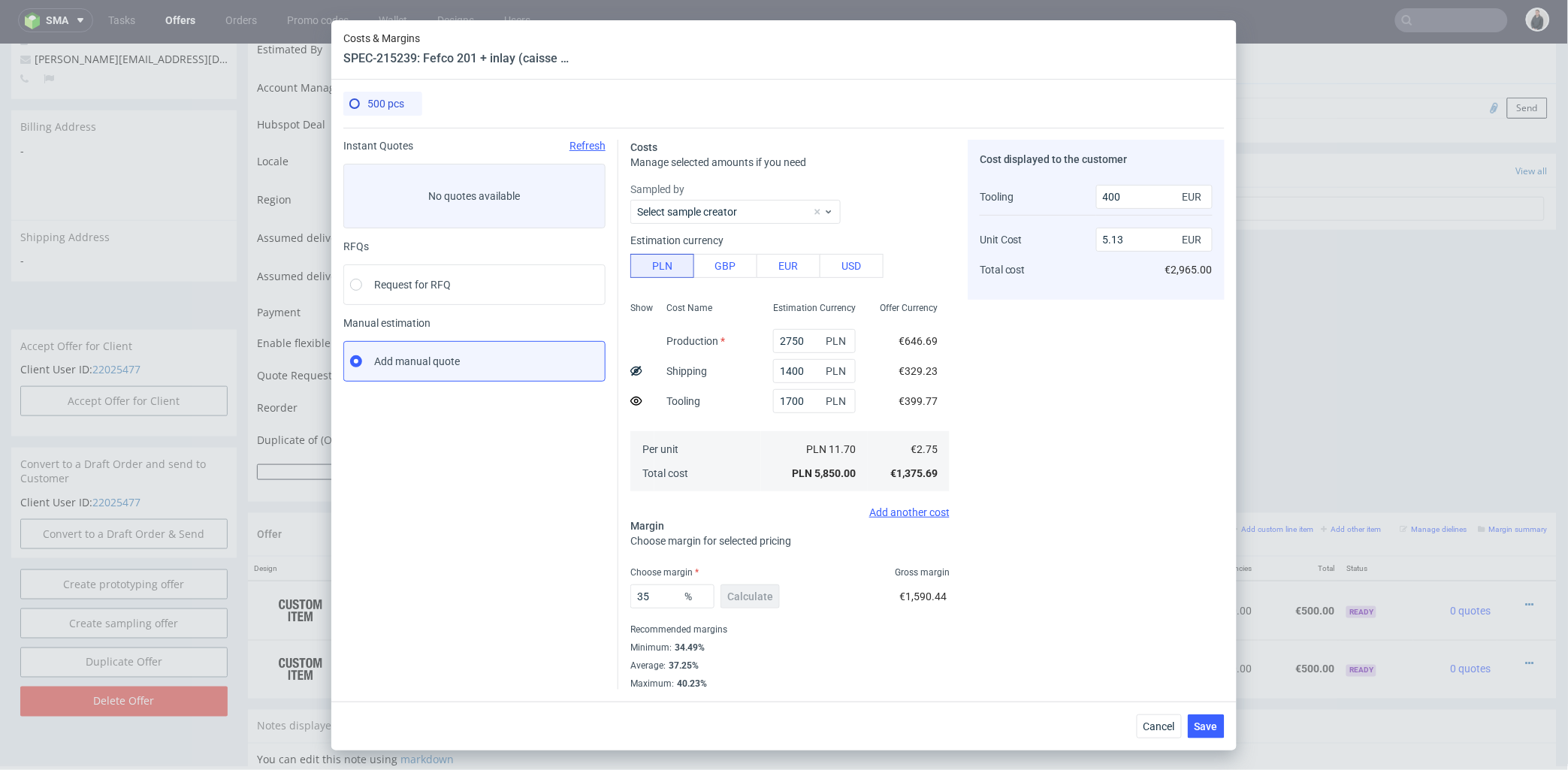
click at [1118, 543] on div "Cost displayed to the customer Tooling Unit Cost Total cost 400 EUR 5.13 EUR €2…" at bounding box center [1096, 414] width 257 height 550
type input "3.43"
click at [1206, 723] on span "Save" at bounding box center [1206, 726] width 24 height 11
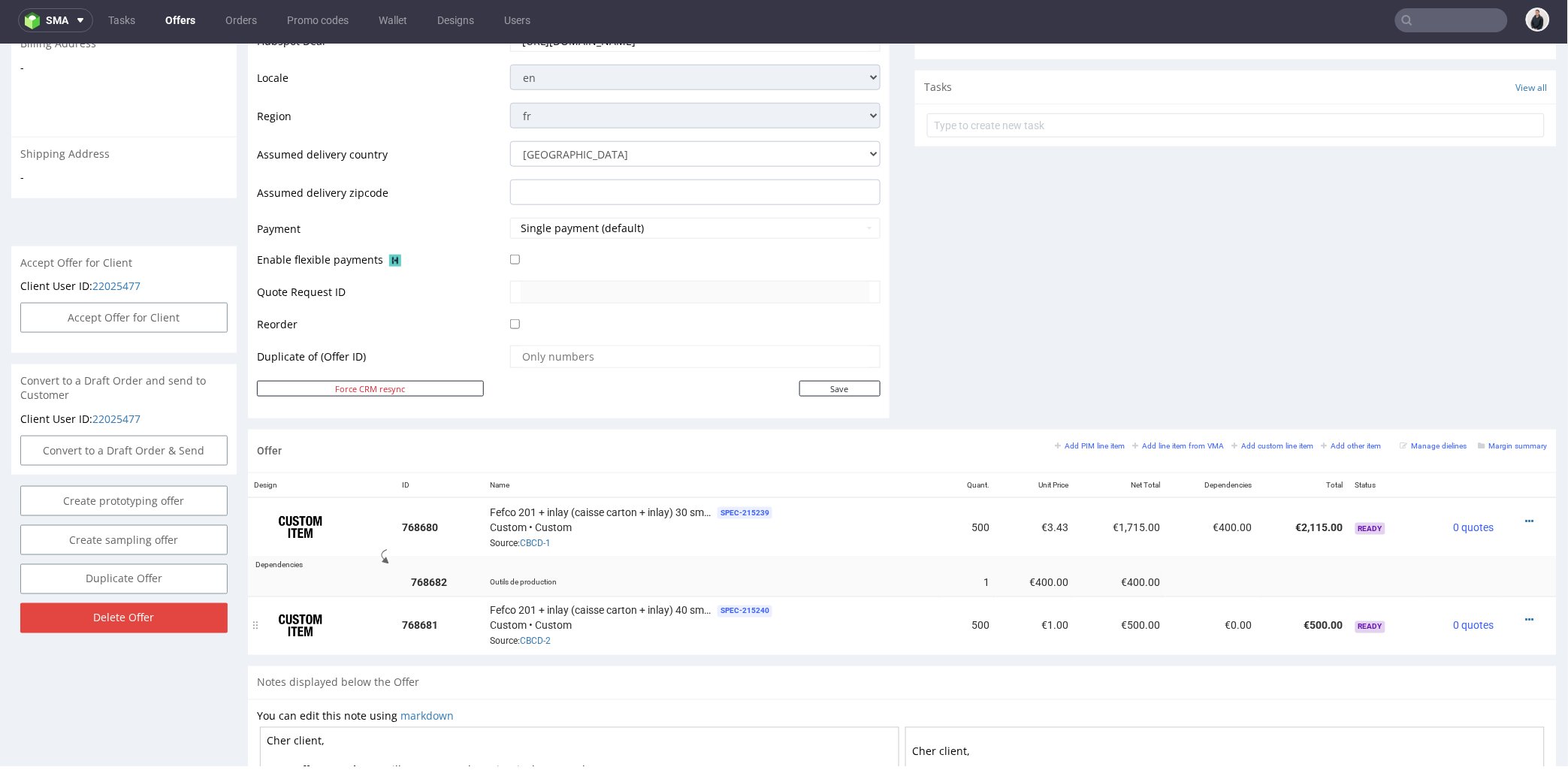
scroll to position [751, 0]
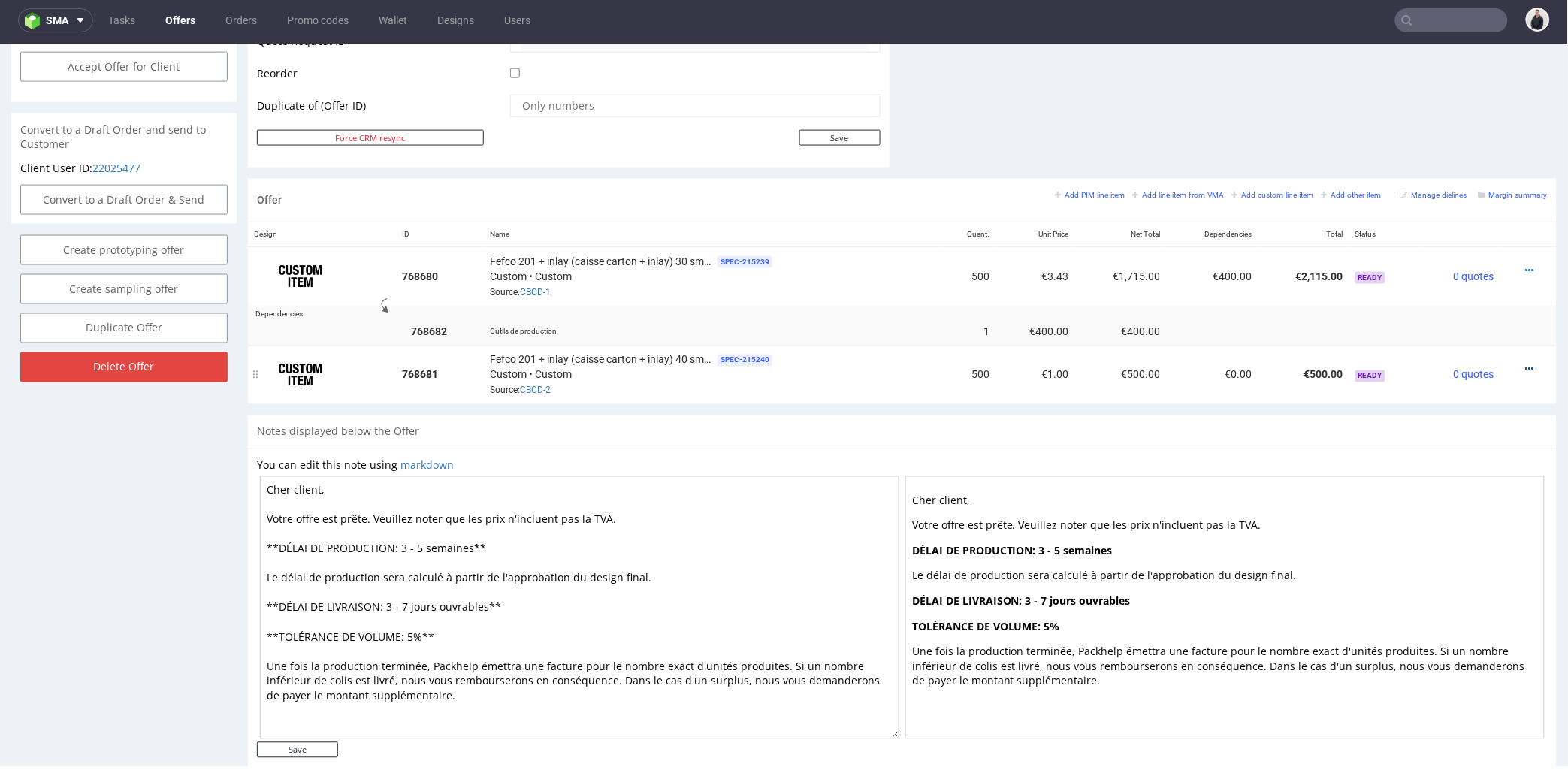
click at [1526, 367] on icon at bounding box center [1529, 369] width 8 height 11
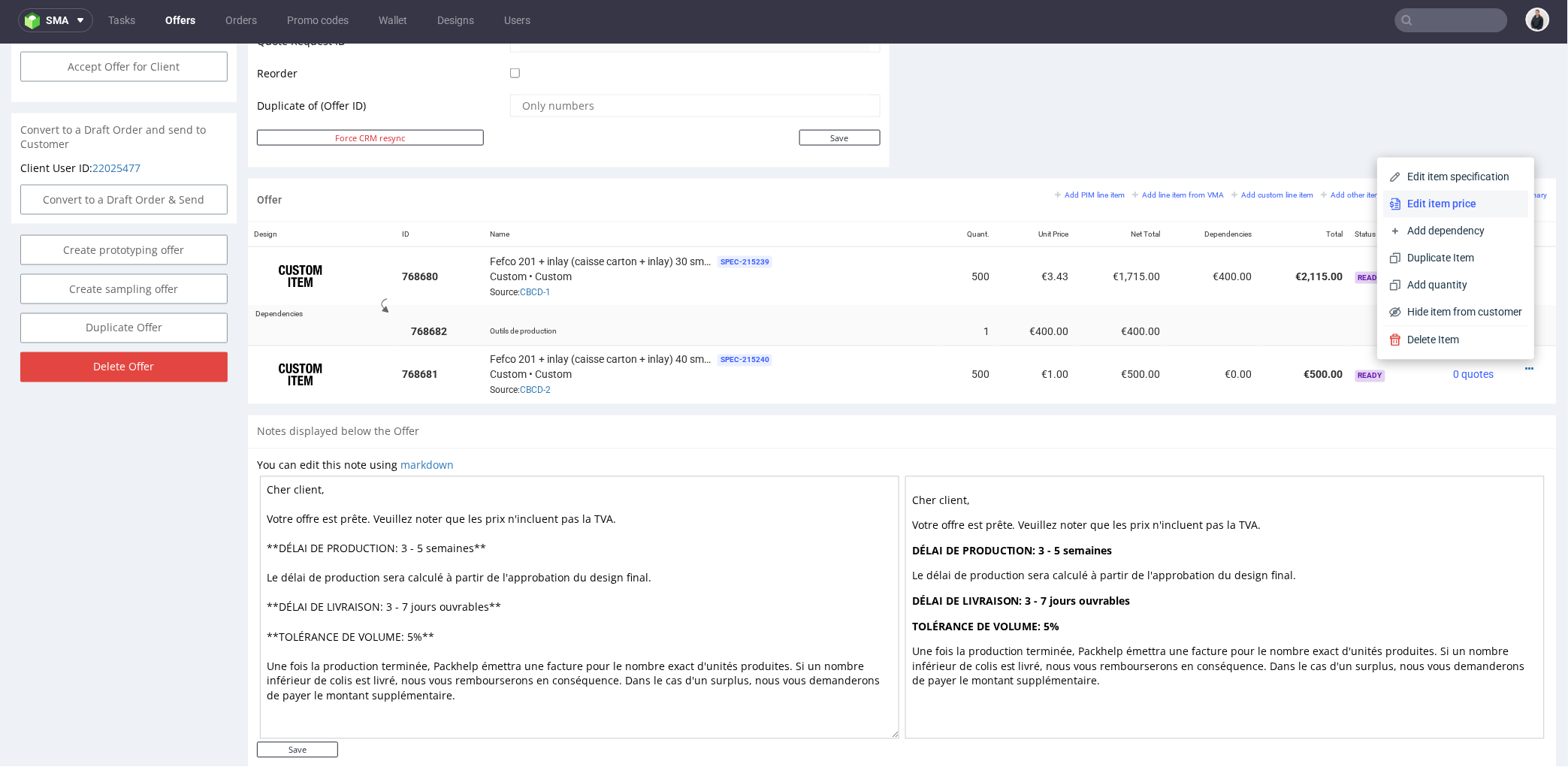
click at [1435, 199] on span "Edit item price" at bounding box center [1463, 203] width 121 height 15
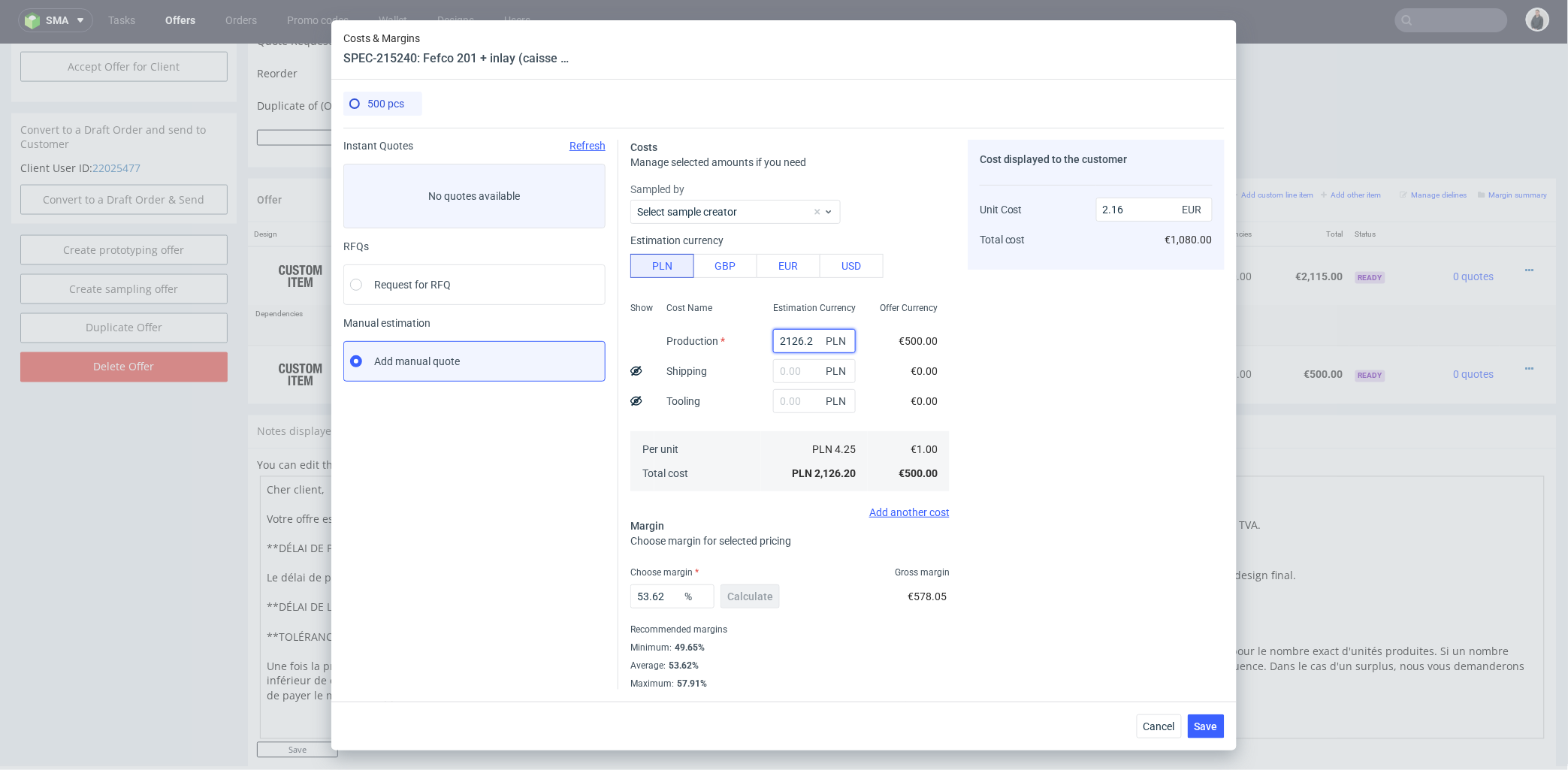
click at [791, 335] on input "2126.2" at bounding box center [814, 341] width 83 height 24
paste input "3340"
type input "3340"
type input "3.39"
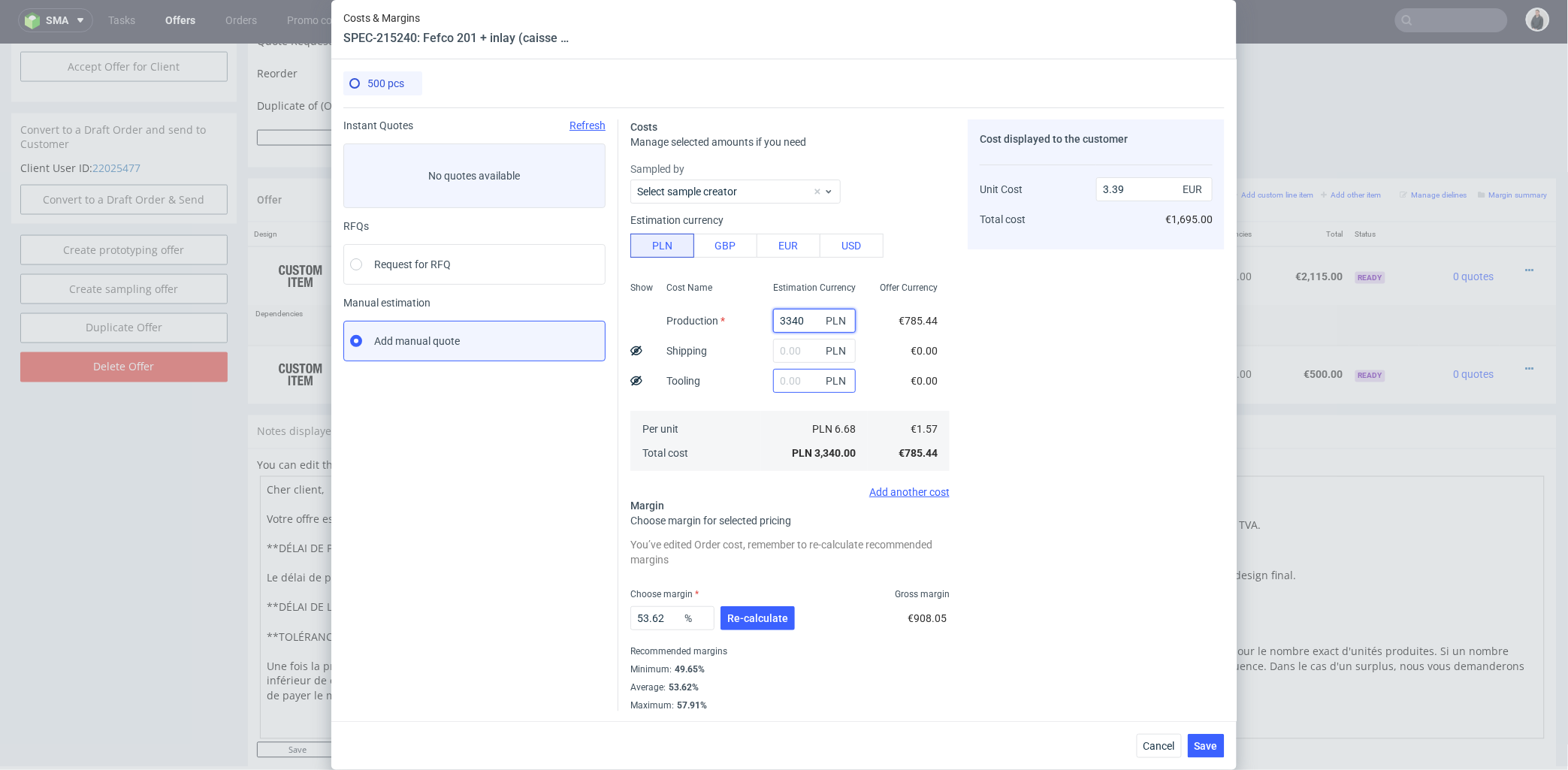
type input "3340"
click at [785, 388] on input "text" at bounding box center [814, 380] width 83 height 24
type input "16100"
type input "19.71"
drag, startPoint x: 774, startPoint y: 383, endPoint x: 821, endPoint y: 384, distance: 47.0
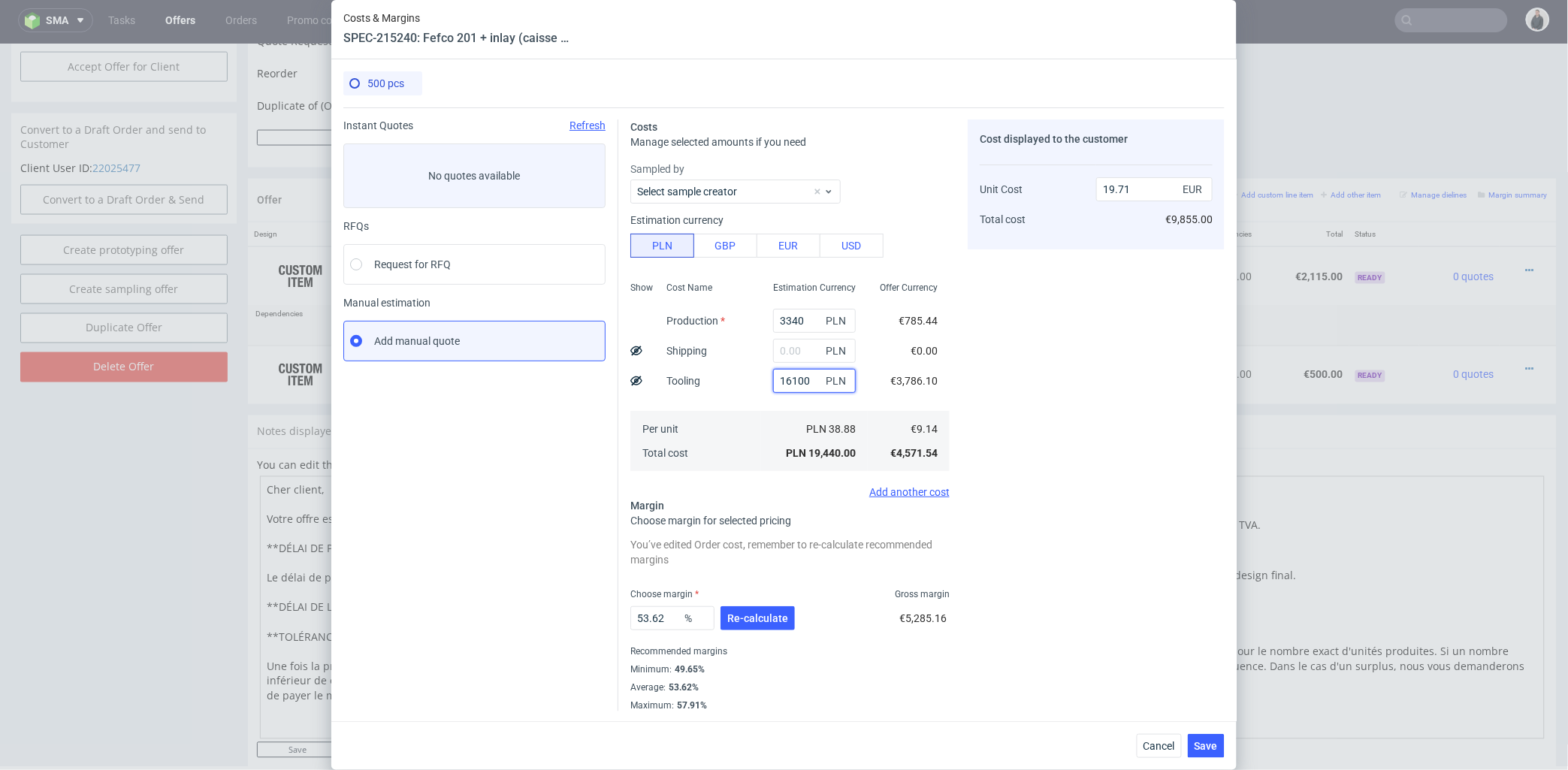
click at [821, 384] on div "16100 PLN" at bounding box center [814, 380] width 83 height 24
type input "1600"
type input "5.01"
type input "1600"
click at [631, 376] on icon at bounding box center [637, 381] width 12 height 12
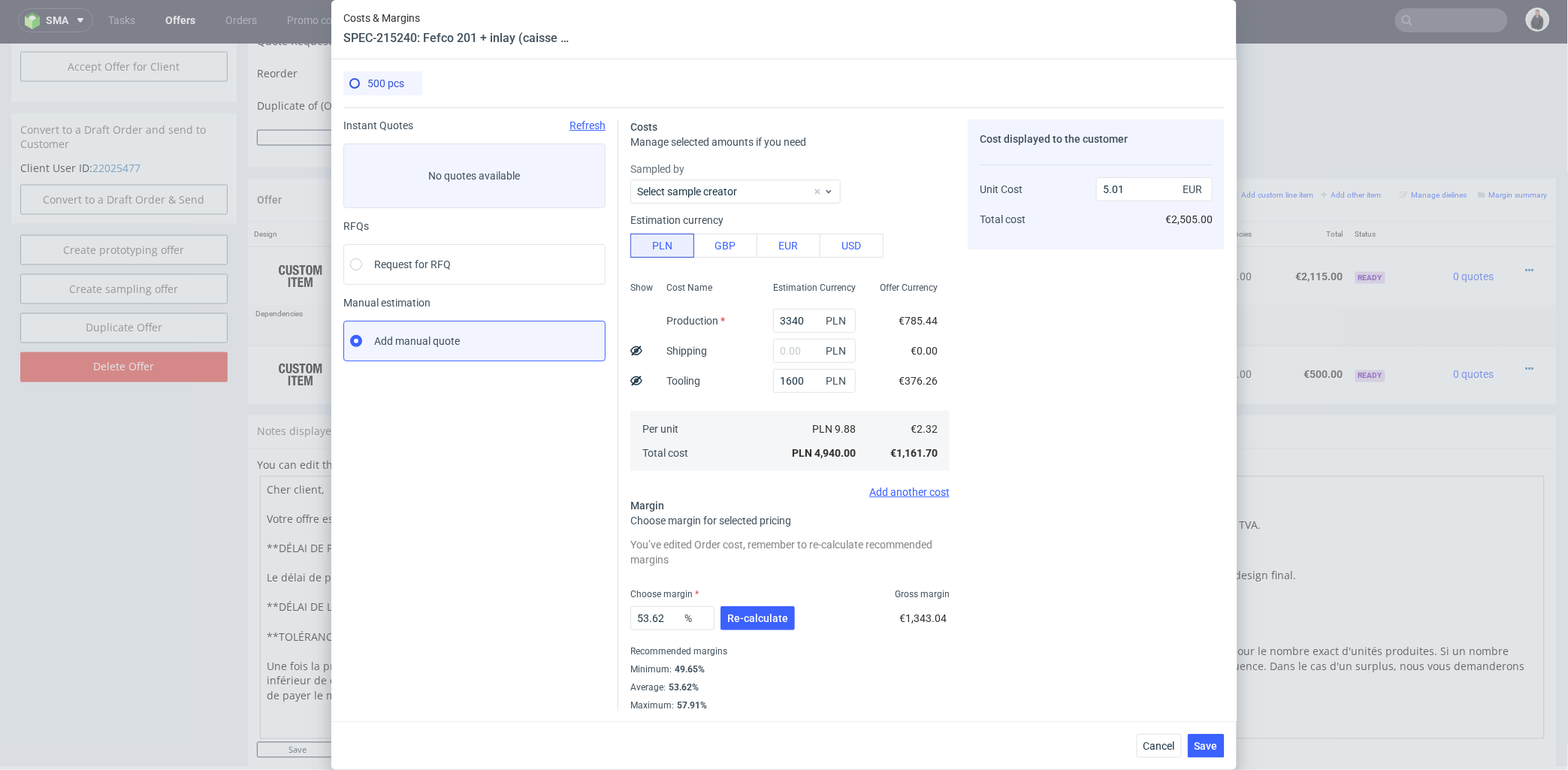
type input "4.26"
click at [789, 350] on input "text" at bounding box center [814, 350] width 83 height 24
type input "1850"
type input "6.13"
drag, startPoint x: 791, startPoint y: 348, endPoint x: 775, endPoint y: 349, distance: 16.0
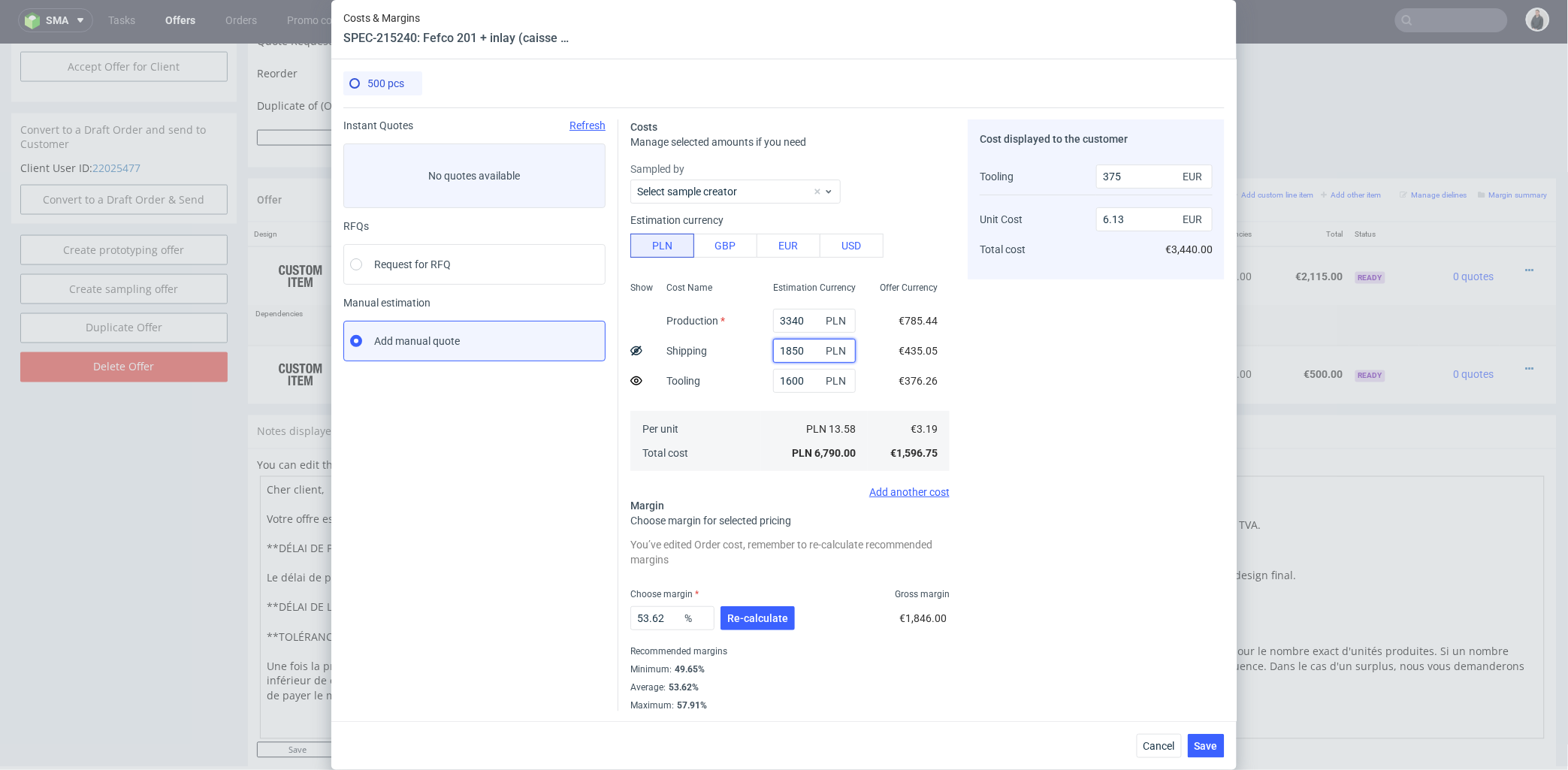
click at [773, 347] on input "1850" at bounding box center [814, 350] width 83 height 24
type input "1400"
click at [1022, 365] on div "Cost displayed to the customer Tooling Unit Cost Total cost 375 EUR 6.13 EUR €3…" at bounding box center [1096, 415] width 257 height 592
type input "5.68"
click at [768, 606] on button "Re-calculate" at bounding box center [757, 617] width 75 height 24
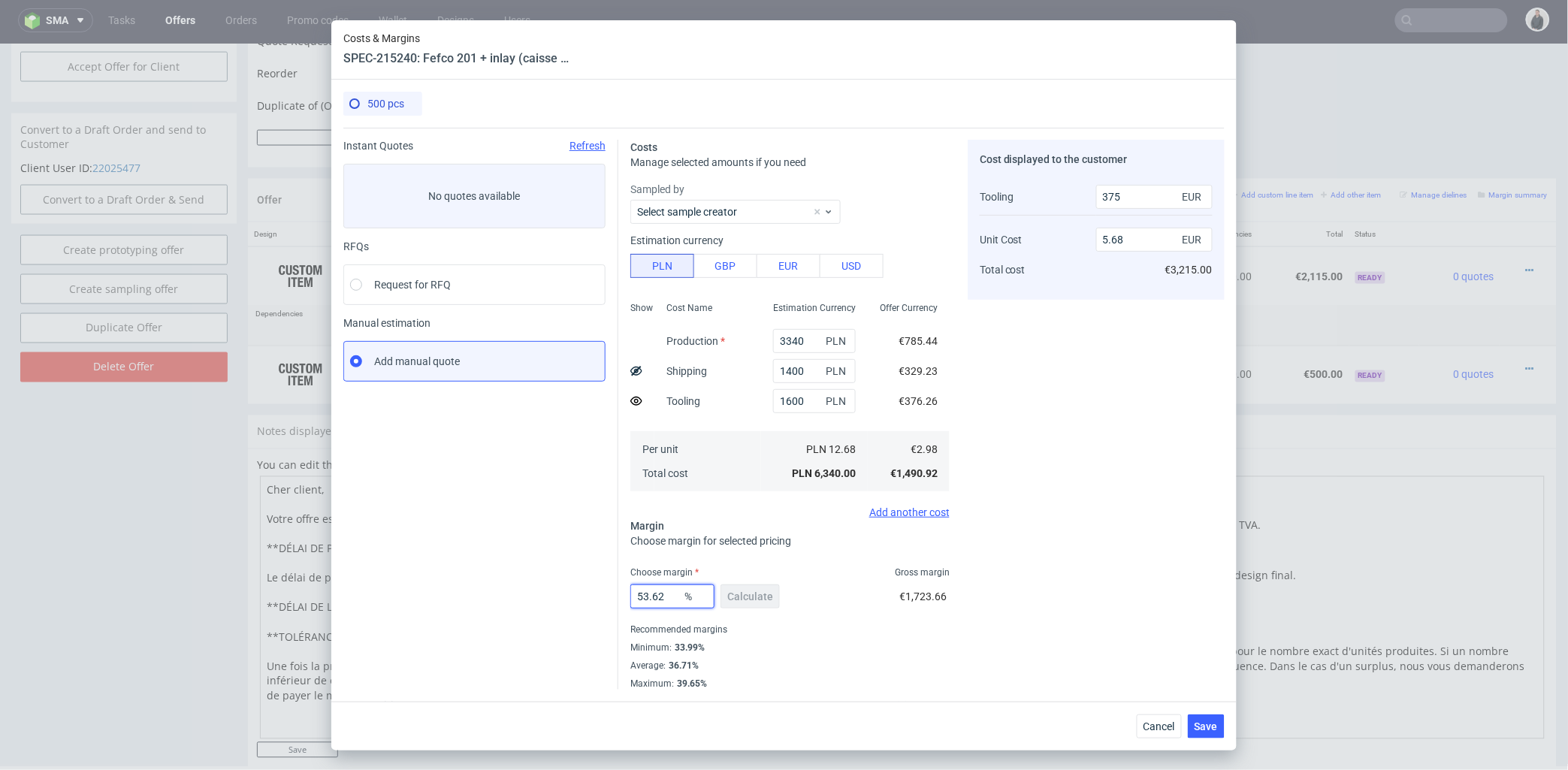
drag, startPoint x: 667, startPoint y: 592, endPoint x: 768, endPoint y: 550, distance: 109.4
click at [550, 588] on div "Instant Quotes Refresh No quotes available RFQs Request for RFQ Manual estimati…" at bounding box center [784, 408] width 881 height 562
type input "35"
drag, startPoint x: 1082, startPoint y: 535, endPoint x: 1072, endPoint y: 535, distance: 10.0
click at [1082, 535] on div "Cost displayed to the customer Tooling Unit Cost Total cost 375 EUR 5.68 EUR €3…" at bounding box center [1096, 414] width 257 height 550
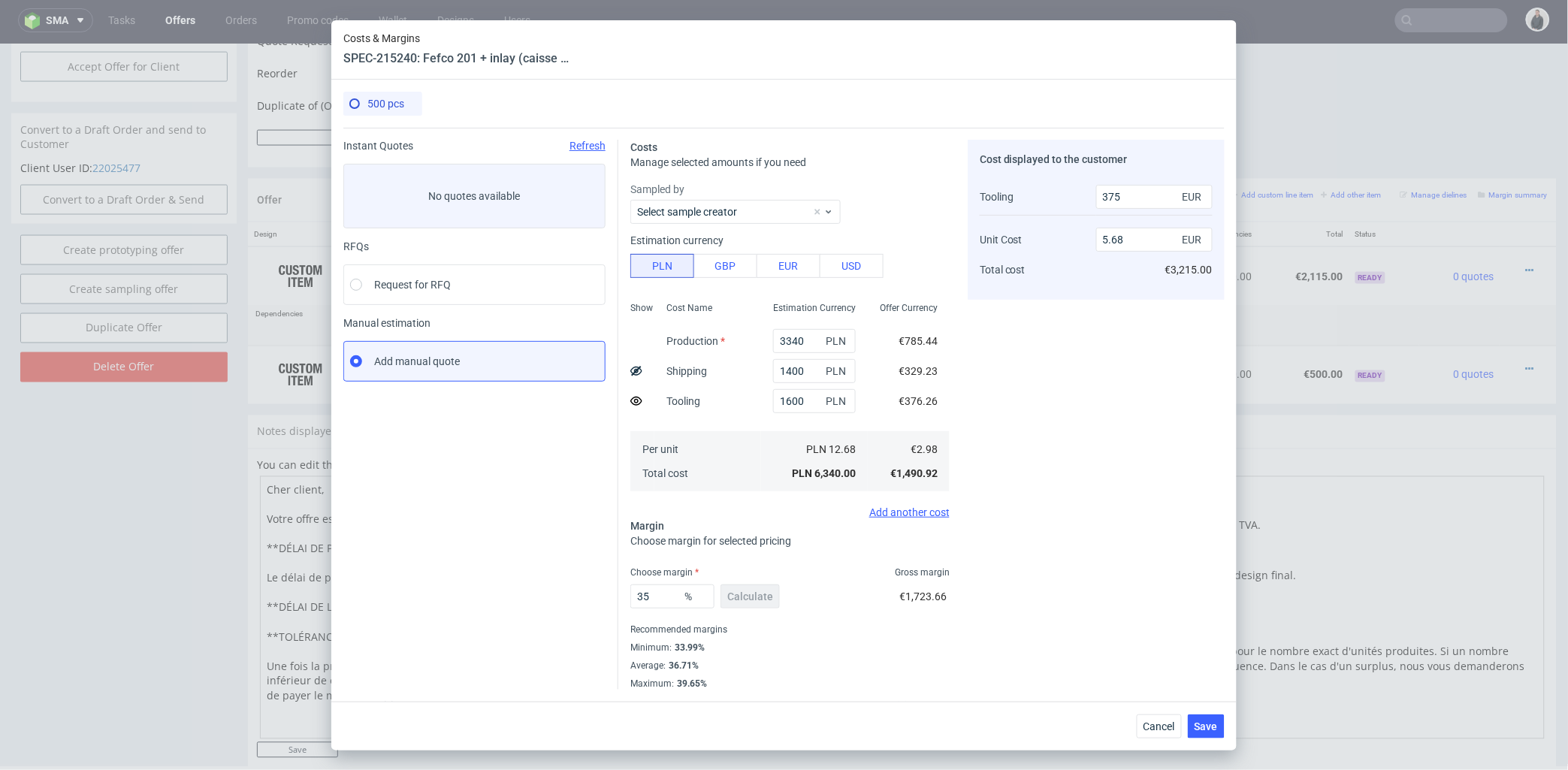
type input "3.84"
drag, startPoint x: 656, startPoint y: 596, endPoint x: 944, endPoint y: 565, distance: 289.7
click at [647, 594] on input "35" at bounding box center [673, 595] width 84 height 24
type input "34"
click at [1068, 572] on div "Cost displayed to the customer Tooling Unit Cost Total cost 375 EUR 3.84 EUR €2…" at bounding box center [1096, 414] width 257 height 550
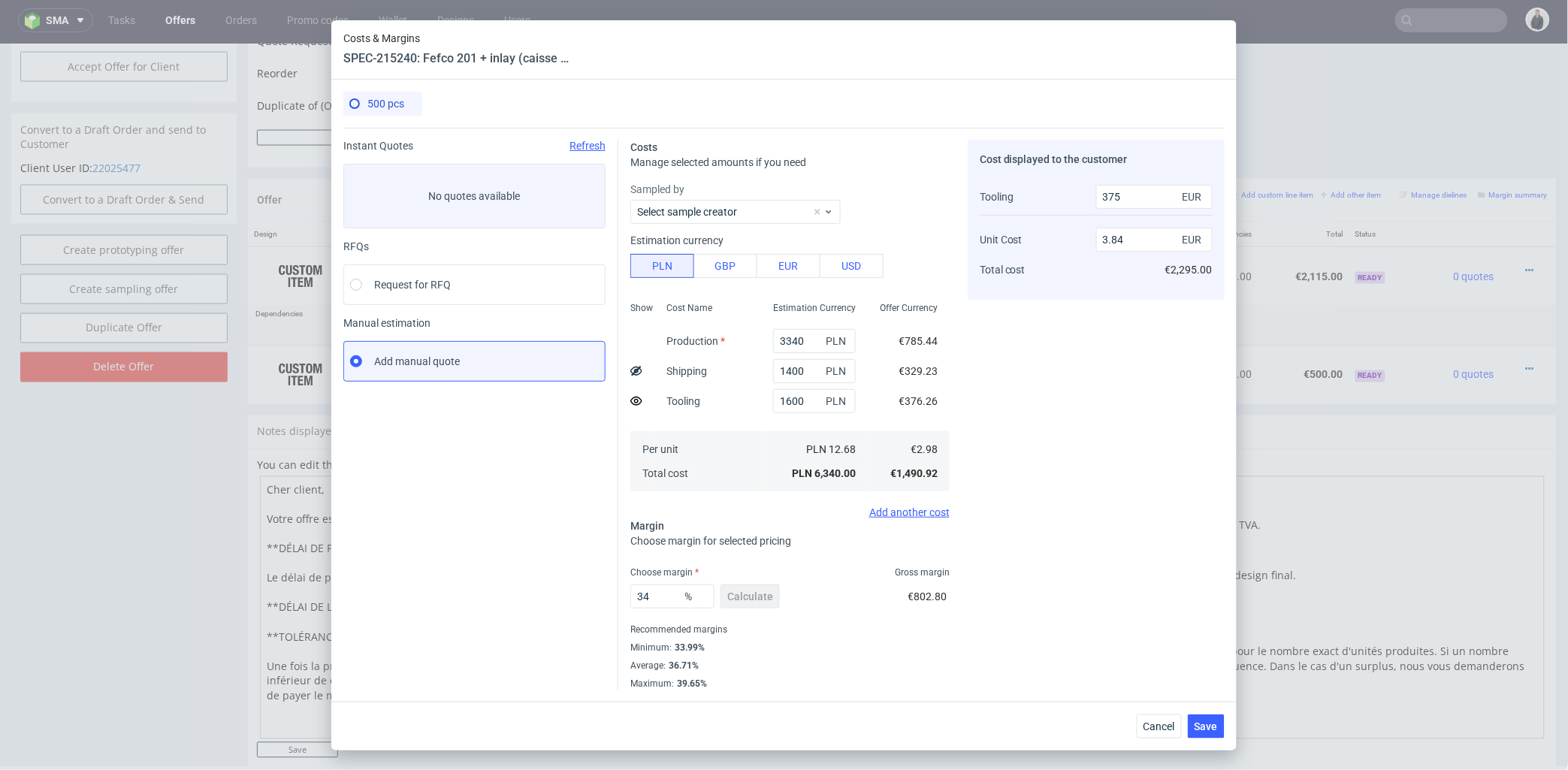
type input "3.77"
click at [1218, 725] on span "Save" at bounding box center [1206, 726] width 24 height 11
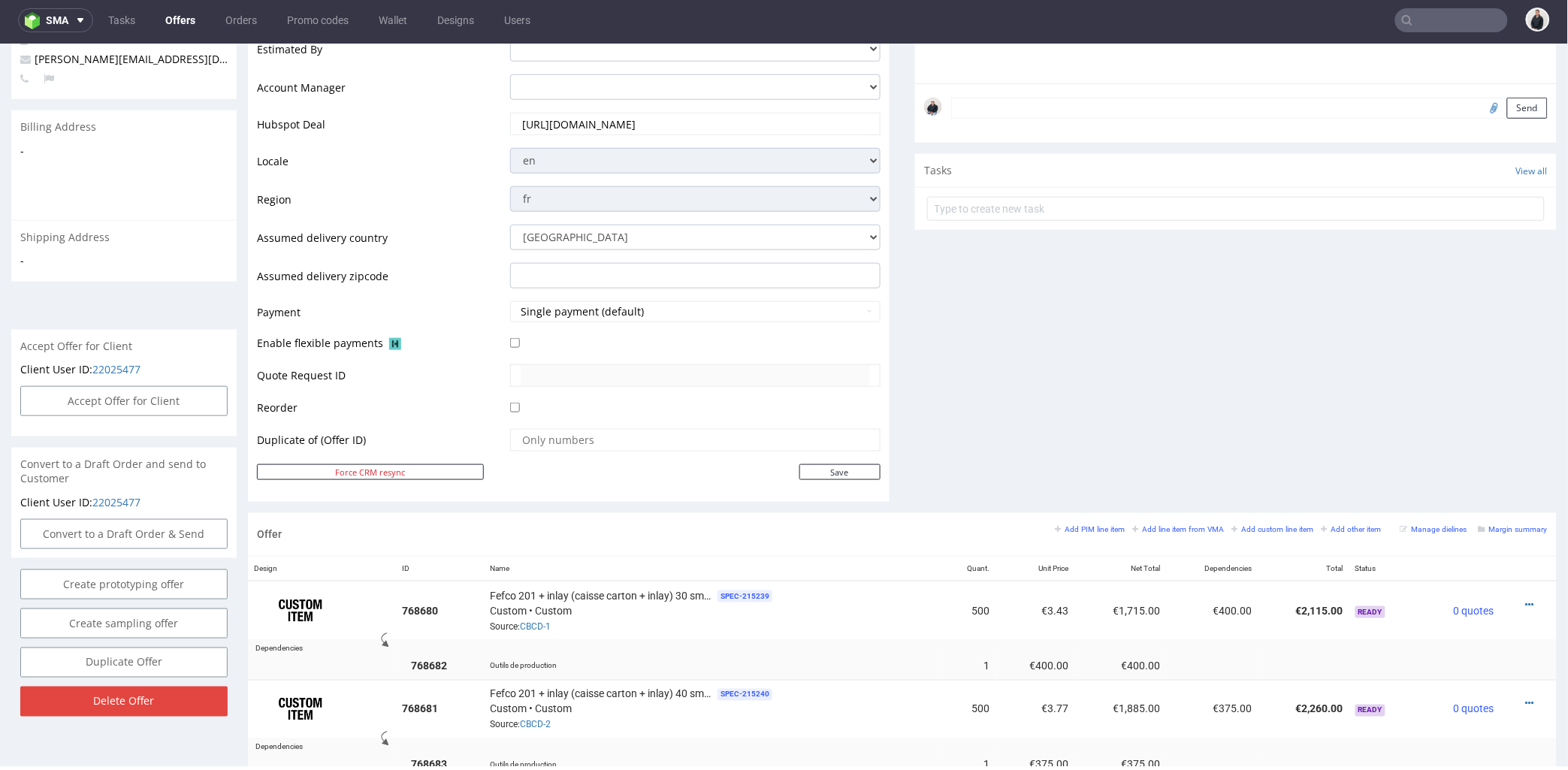
scroll to position [666, 0]
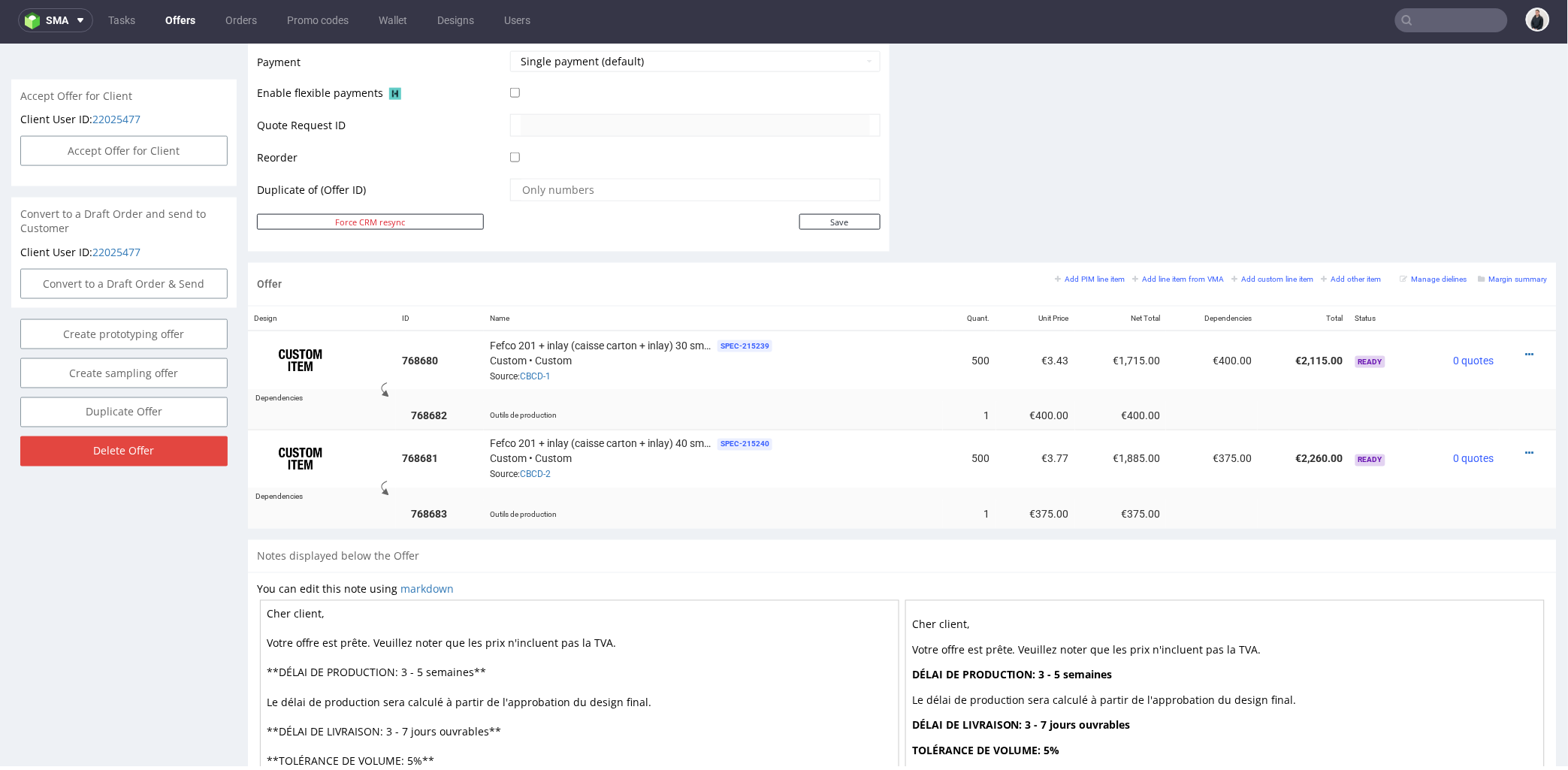
click at [415, 666] on textarea "Cher client, Votre offre est prête. Veuillez noter que les prix n'incluent pas …" at bounding box center [580, 730] width 639 height 263
type textarea "Cher client, Votre offre est prête. Veuillez noter que les prix n'incluent pas …"
click at [737, 572] on div "You can edit this note using markdown Cher client, Votre offre est prête. Veuil…" at bounding box center [902, 730] width 1309 height 319
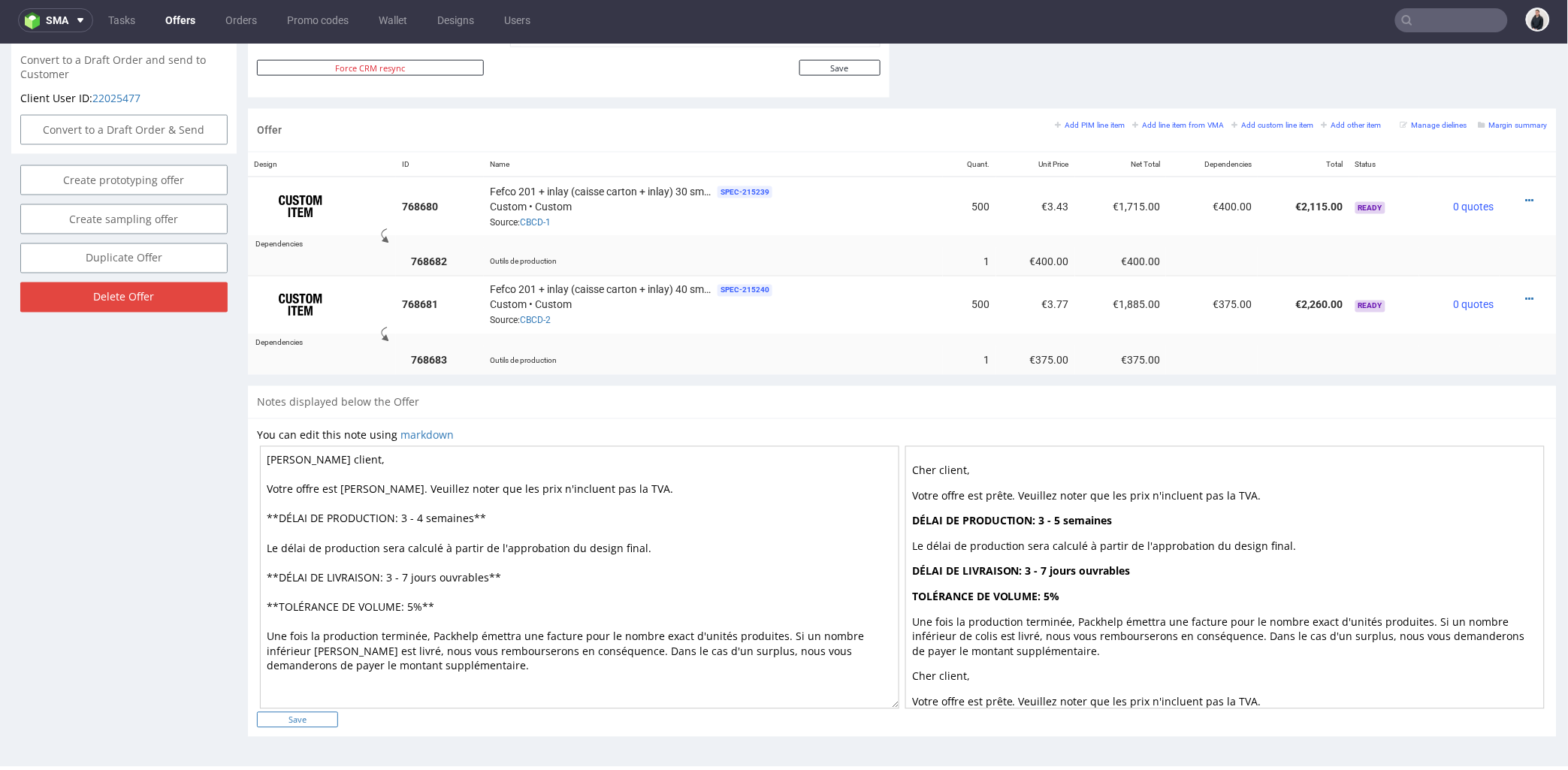
click at [297, 720] on input "Save" at bounding box center [297, 719] width 81 height 16
type input "In progress..."
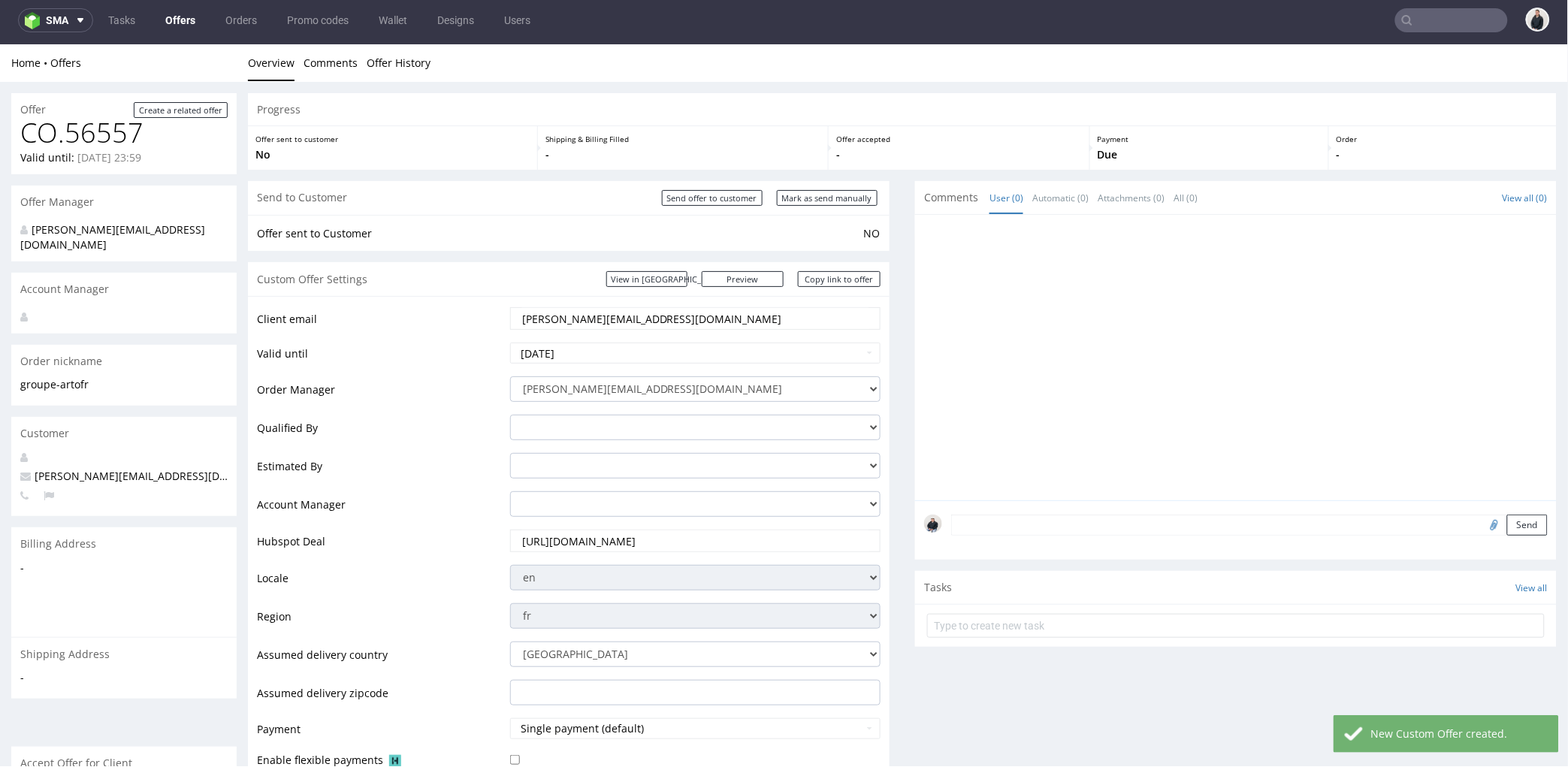
scroll to position [500, 0]
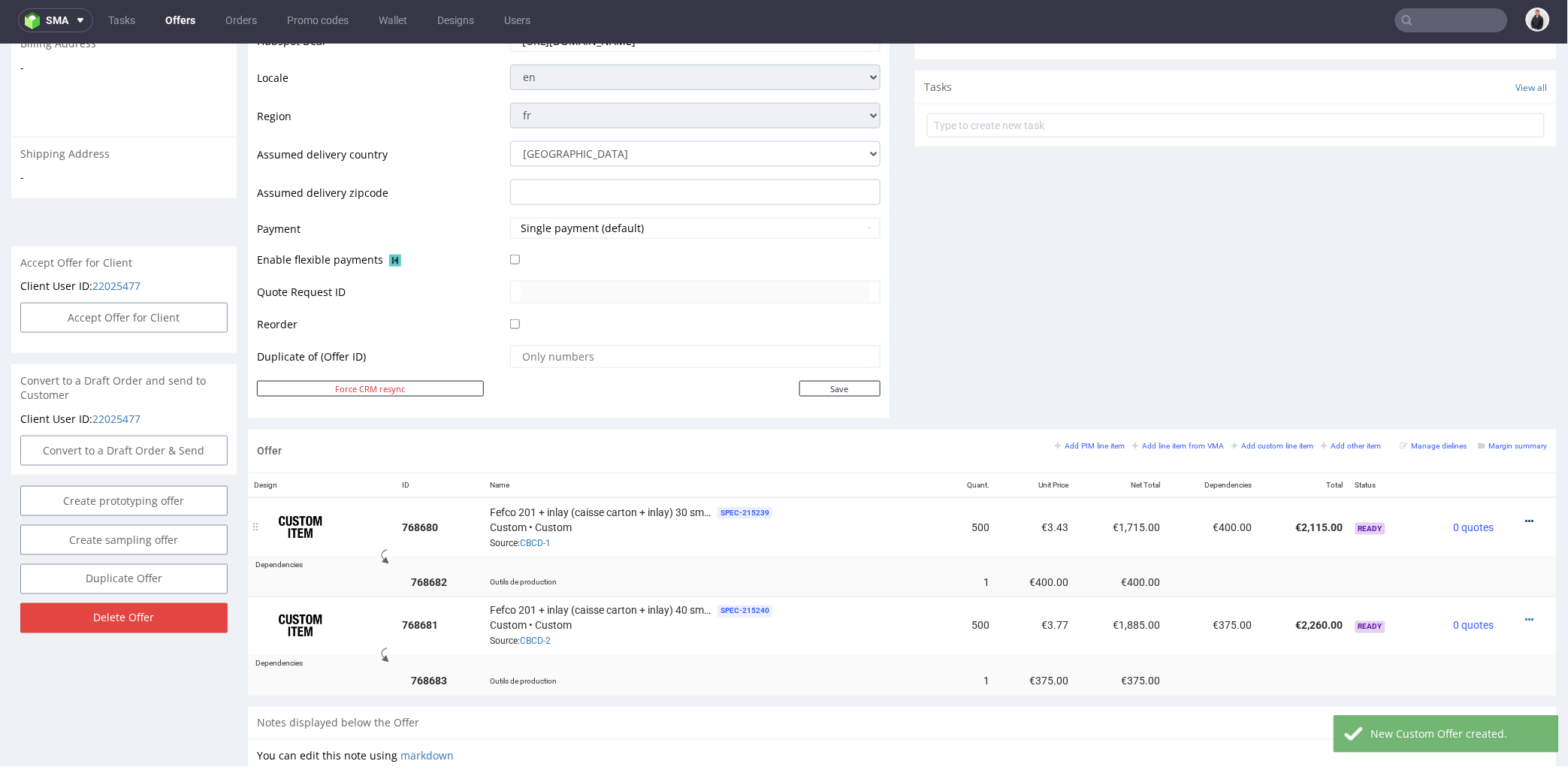
click at [1526, 519] on icon at bounding box center [1529, 521] width 8 height 11
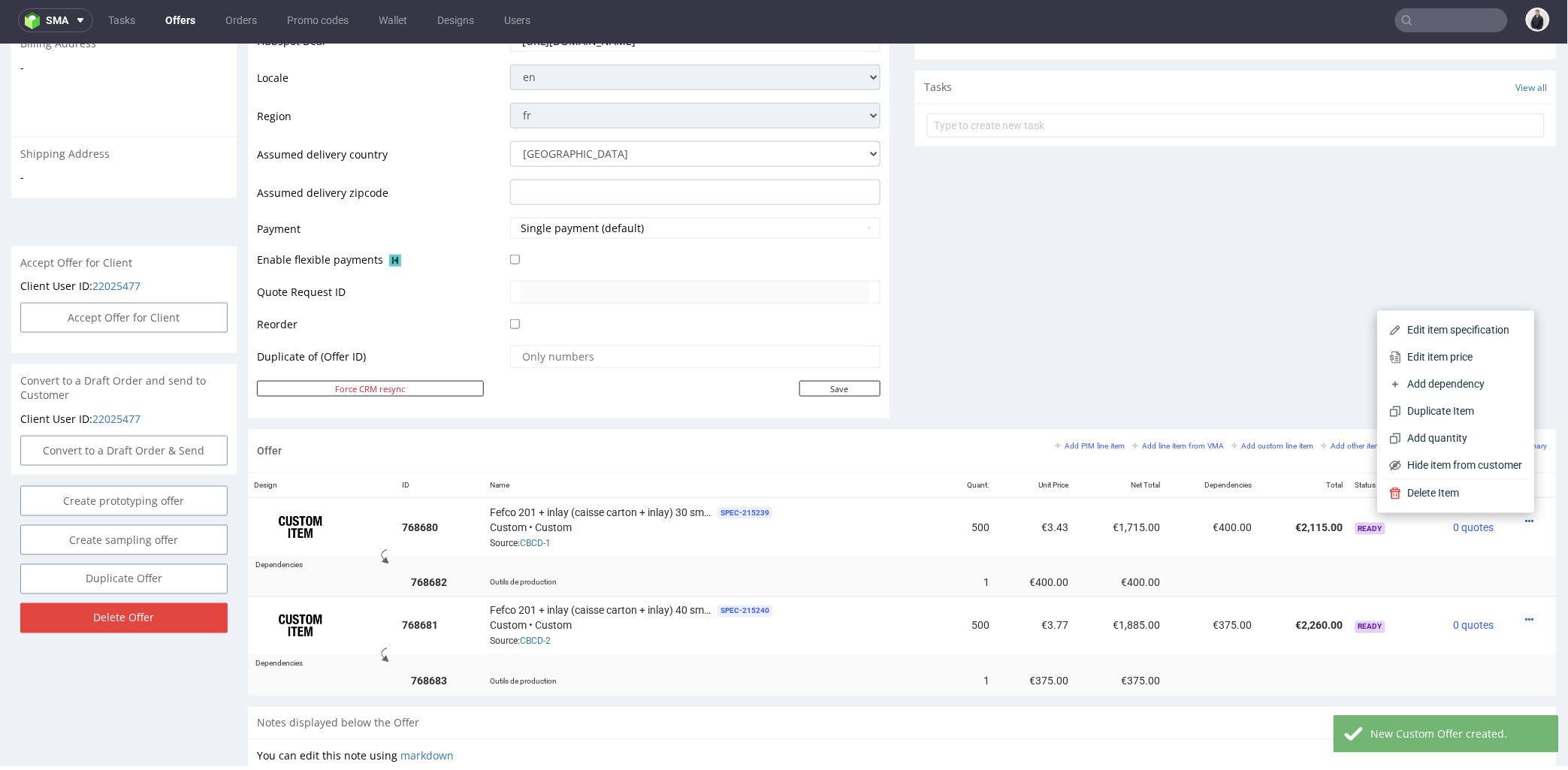
click at [1463, 352] on span "Edit item price" at bounding box center [1463, 356] width 121 height 15
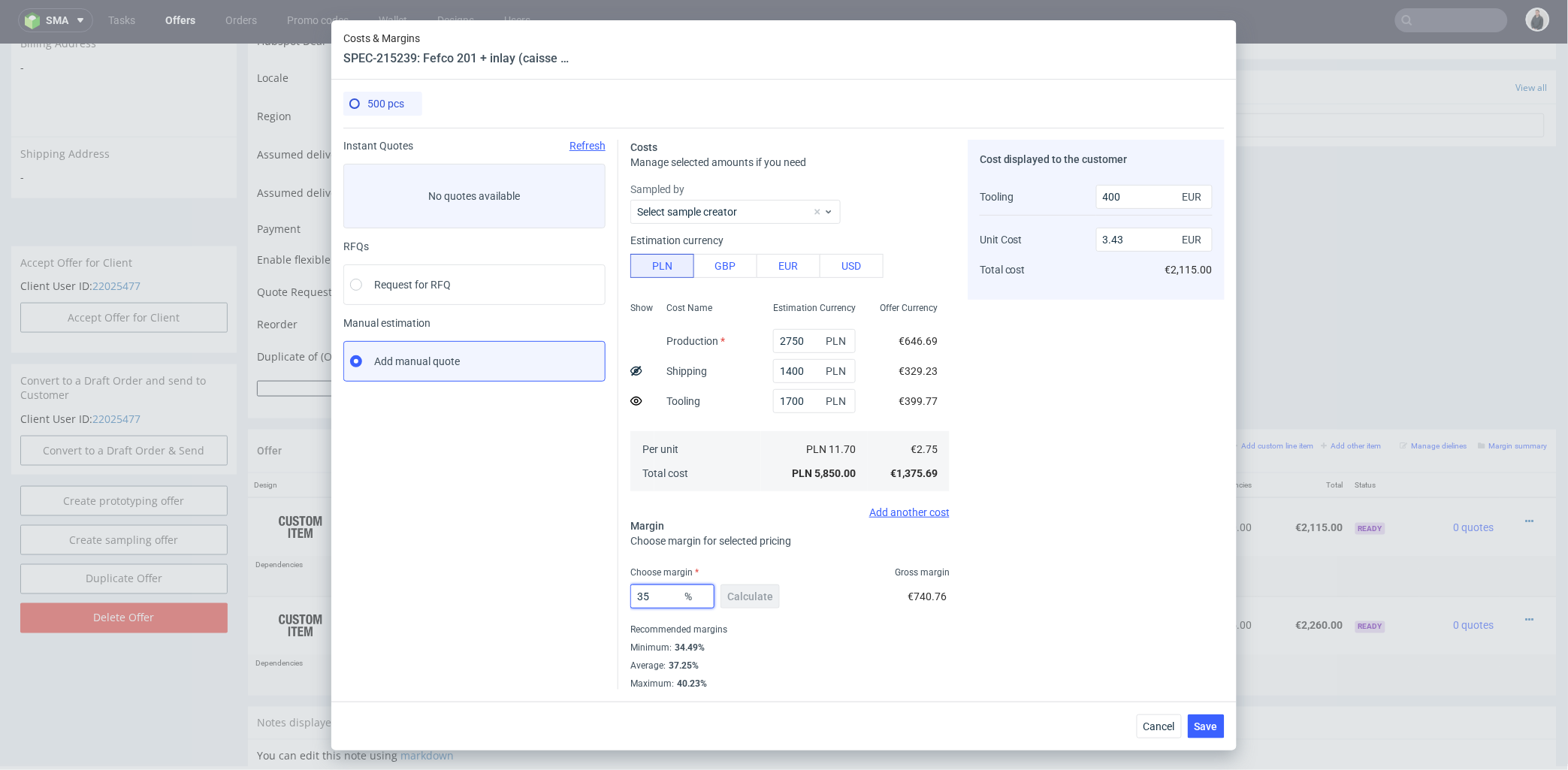
drag, startPoint x: 650, startPoint y: 598, endPoint x: 657, endPoint y: 594, distance: 8.1
click at [610, 596] on div "Instant Quotes Refresh No quotes available RFQs Request for RFQ Manual estimati…" at bounding box center [784, 408] width 881 height 562
type input "37"
click at [1158, 550] on div "Cost displayed to the customer Tooling Unit Cost Total cost 400 EUR 3.43 EUR €2…" at bounding box center [1096, 414] width 257 height 550
type input "3.57"
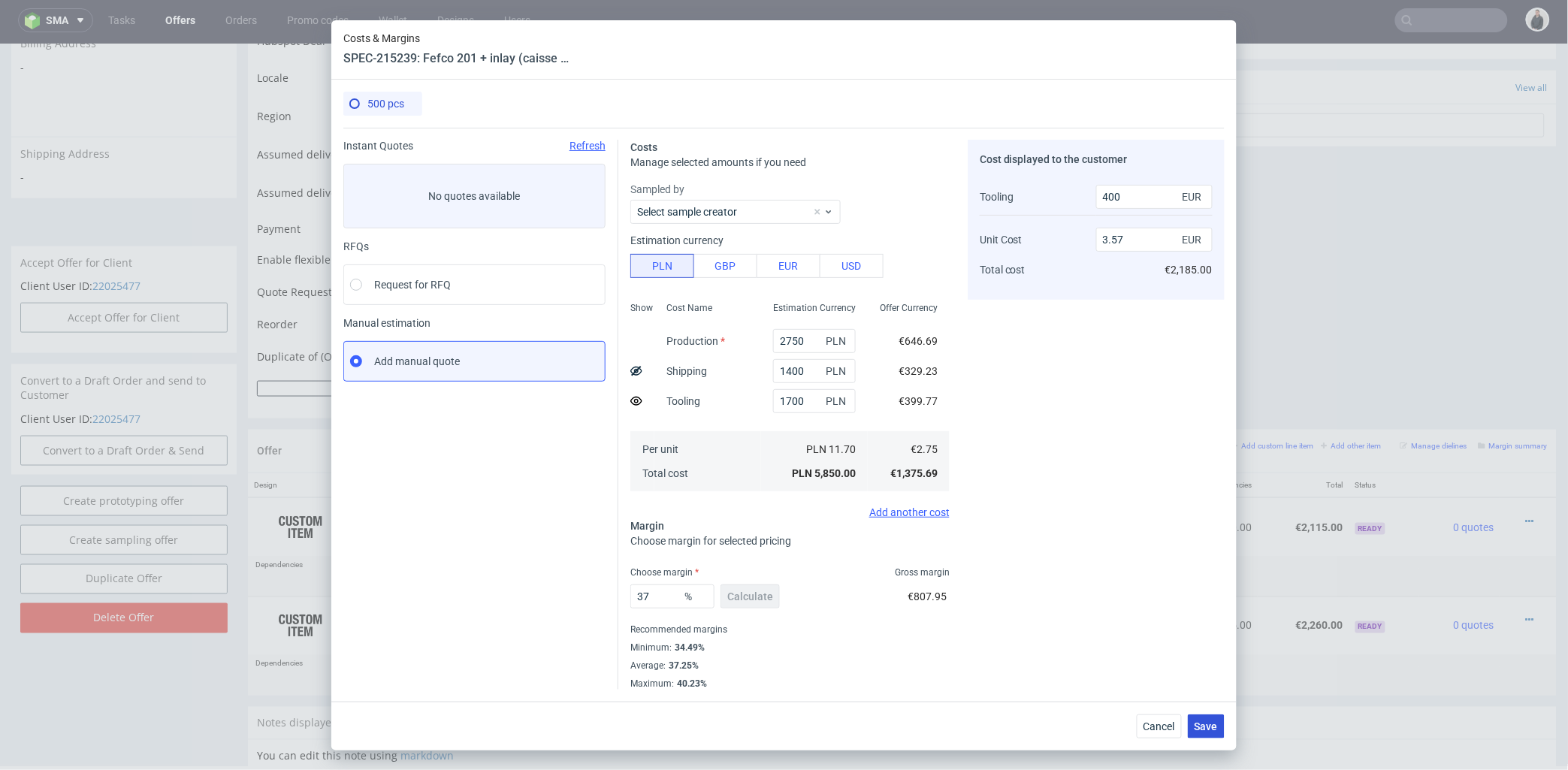
click at [1203, 723] on span "Save" at bounding box center [1206, 726] width 24 height 11
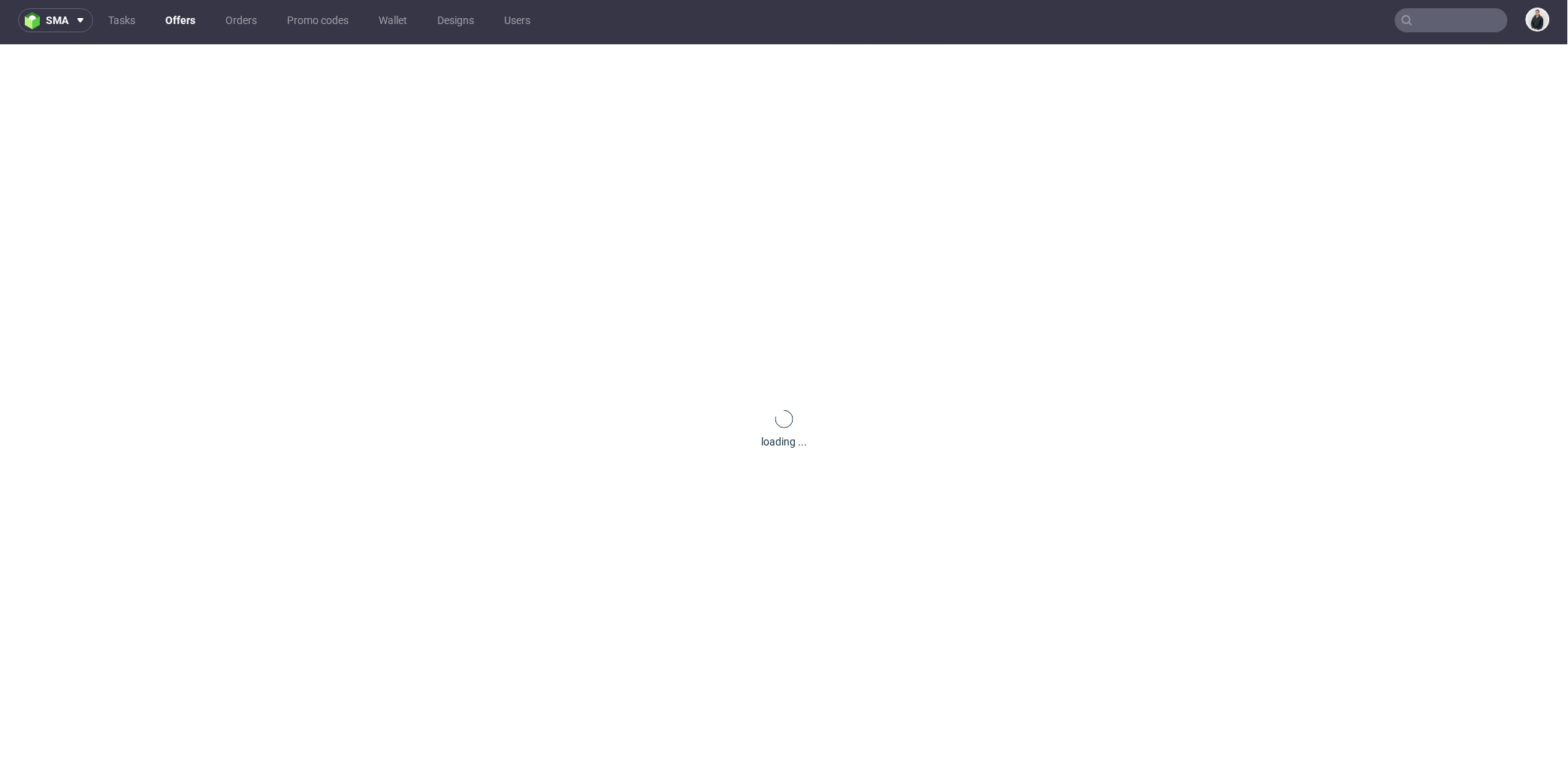
click at [1356, 344] on div "loading ..." at bounding box center [784, 428] width 1568 height 770
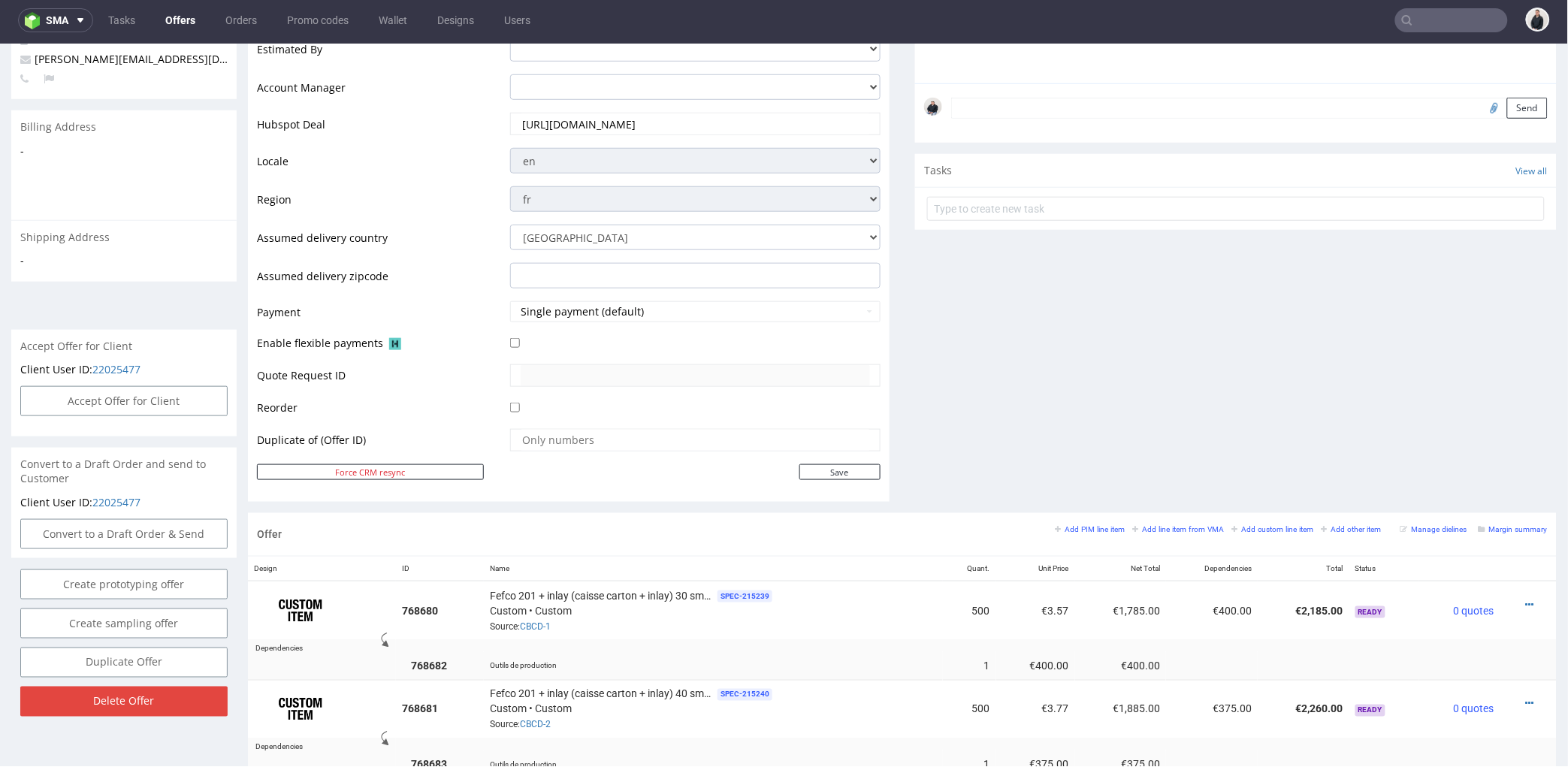
scroll to position [666, 0]
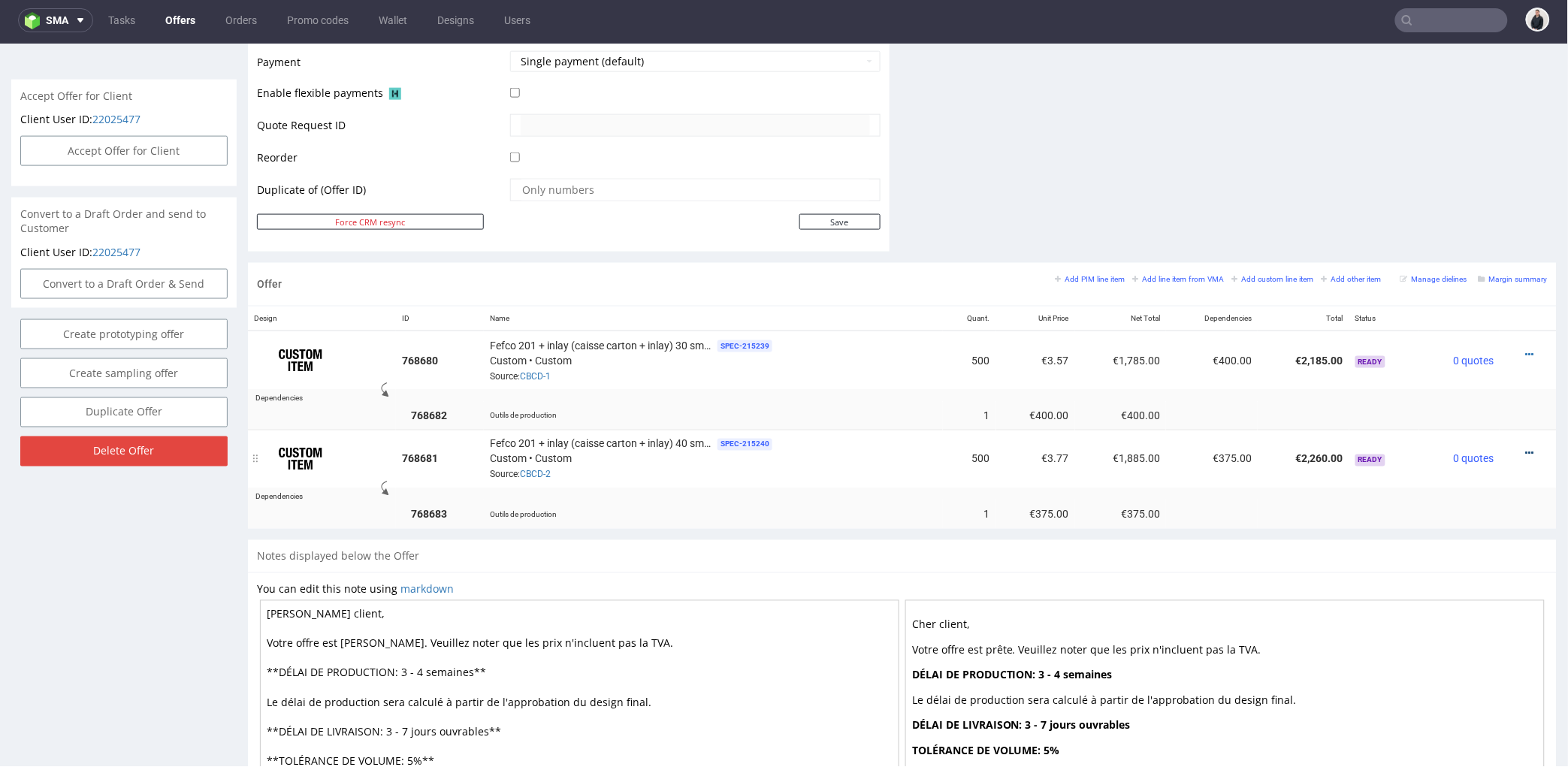
click at [1507, 441] on td at bounding box center [1528, 457] width 57 height 59
click at [1526, 449] on icon at bounding box center [1529, 453] width 8 height 11
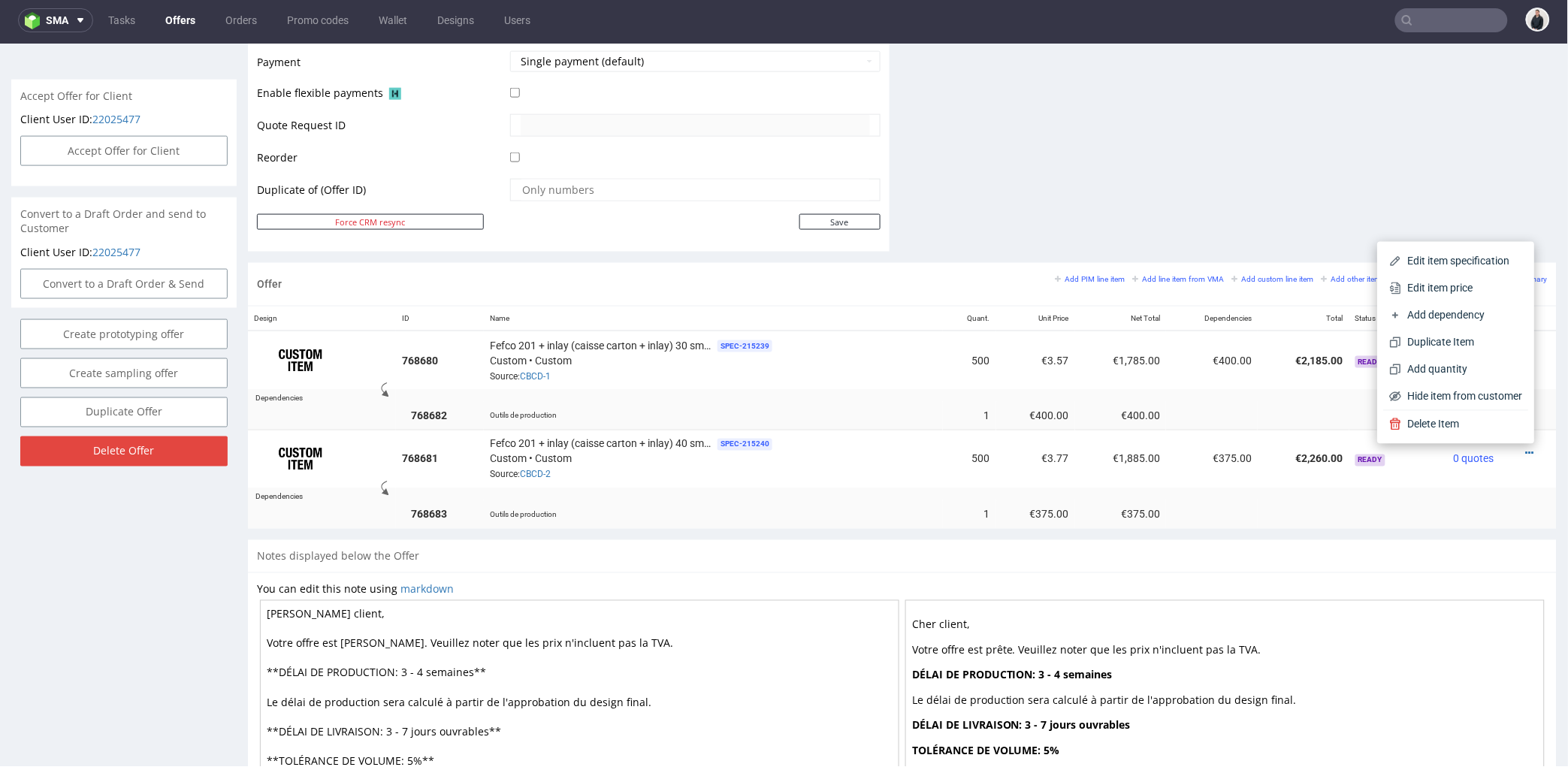
click at [1460, 284] on span "Edit item price" at bounding box center [1463, 287] width 121 height 15
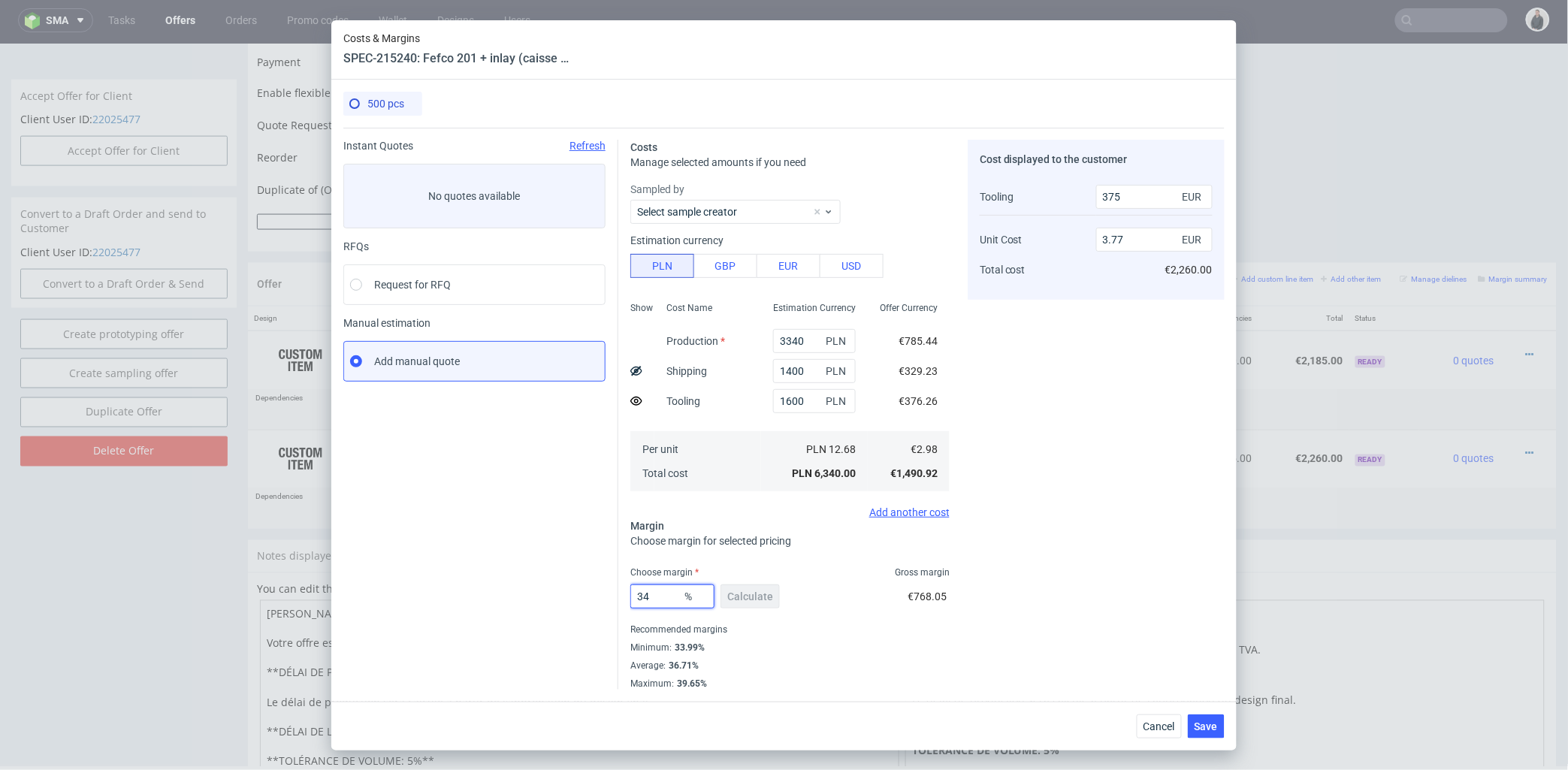
drag, startPoint x: 656, startPoint y: 594, endPoint x: 900, endPoint y: 543, distance: 249.3
click at [595, 594] on div "Instant Quotes Refresh No quotes available RFQs Request for RFQ Manual estimati…" at bounding box center [784, 408] width 881 height 562
type input "37"
drag, startPoint x: 1160, startPoint y: 522, endPoint x: 1180, endPoint y: 618, distance: 98.1
click at [1160, 522] on div "Cost displayed to the customer Tooling Unit Cost Total cost 375 EUR 3.77 EUR €2…" at bounding box center [1096, 414] width 257 height 550
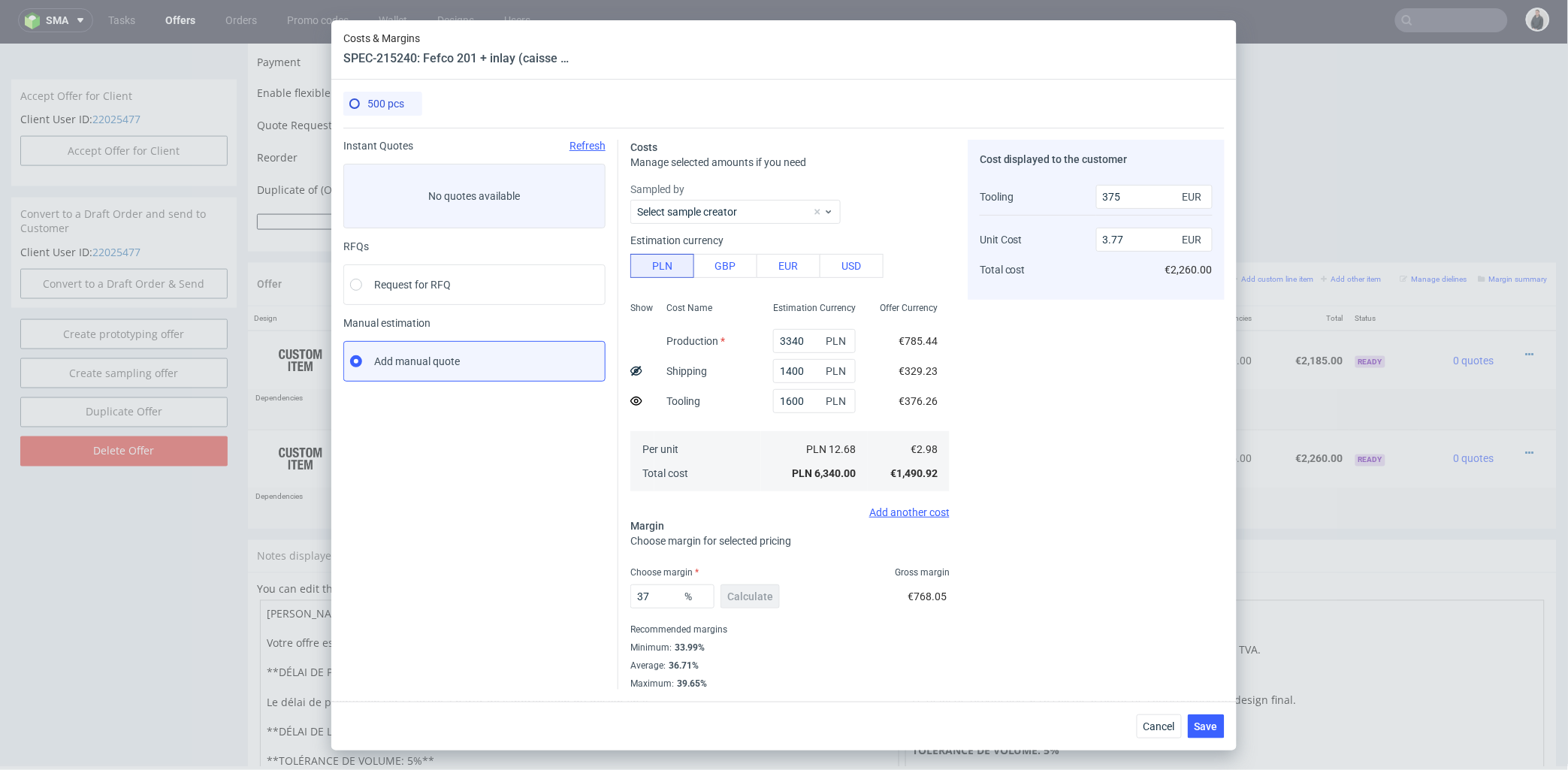
type input "3.98"
click at [1205, 718] on button "Save" at bounding box center [1206, 725] width 37 height 24
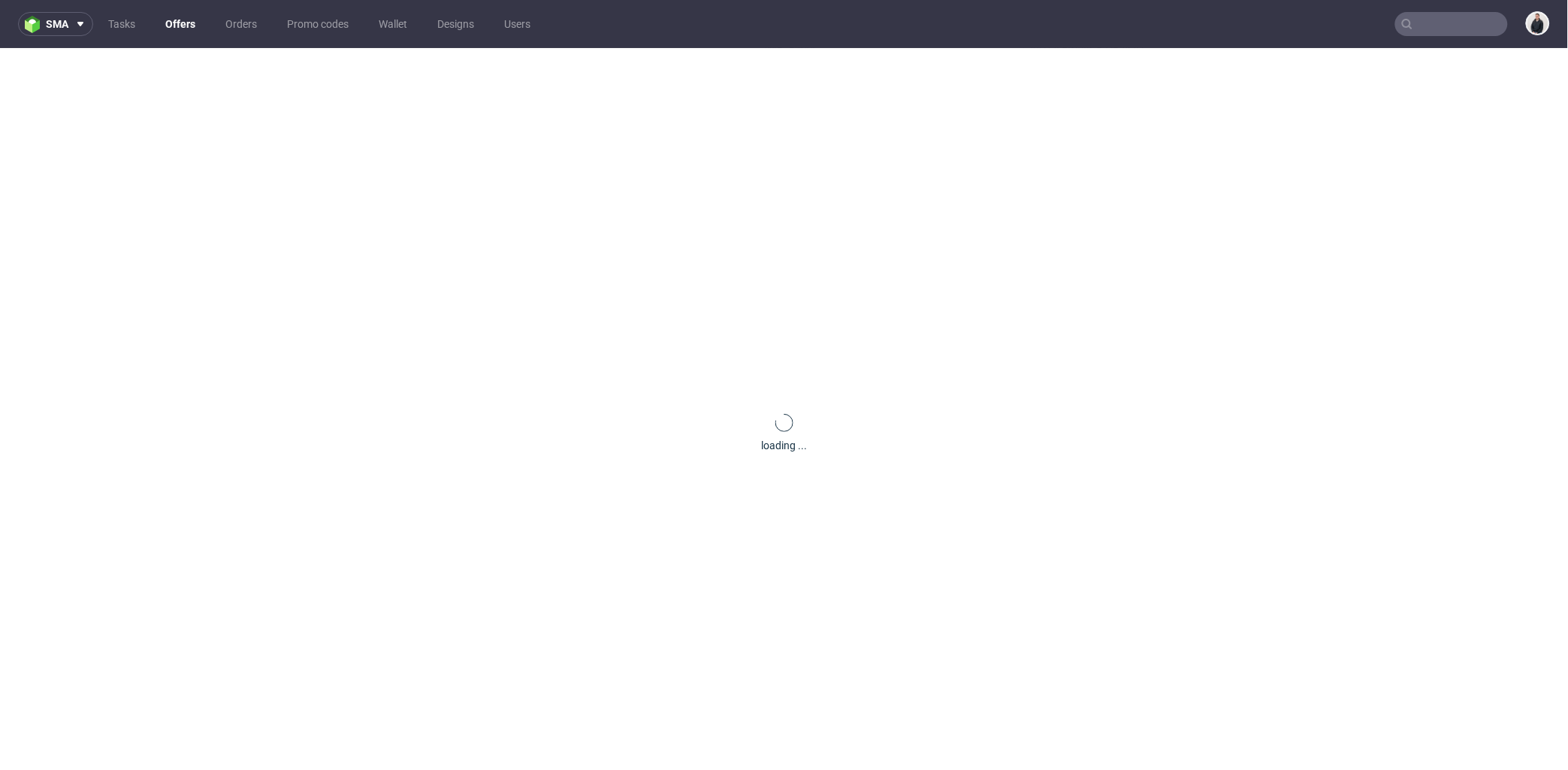
scroll to position [0, 0]
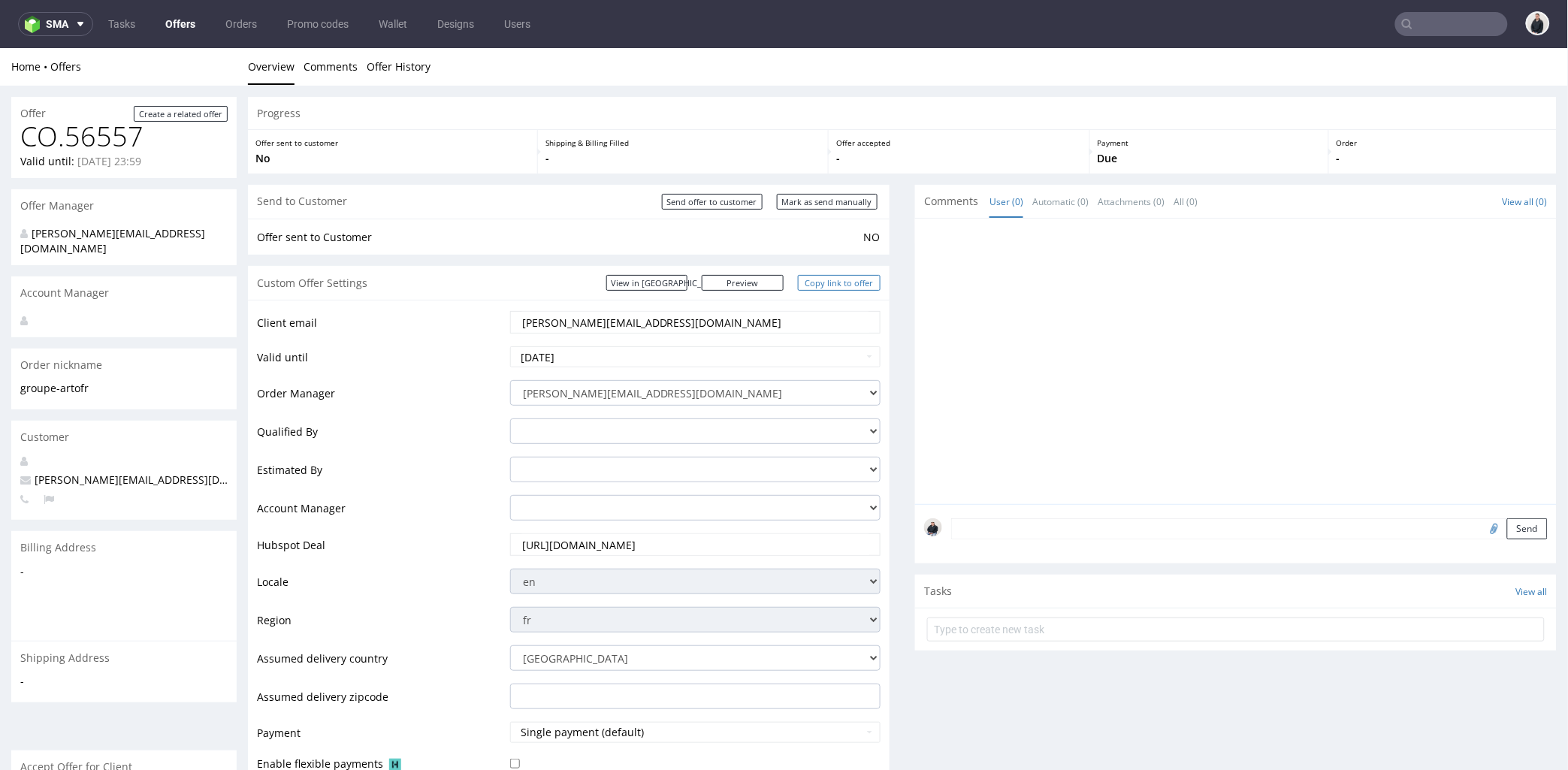
click at [808, 284] on link "Copy link to offer" at bounding box center [839, 282] width 83 height 16
click at [686, 203] on input "Send offer to customer" at bounding box center [712, 201] width 101 height 16
type input "In progress..."
